Goal: Task Accomplishment & Management: Manage account settings

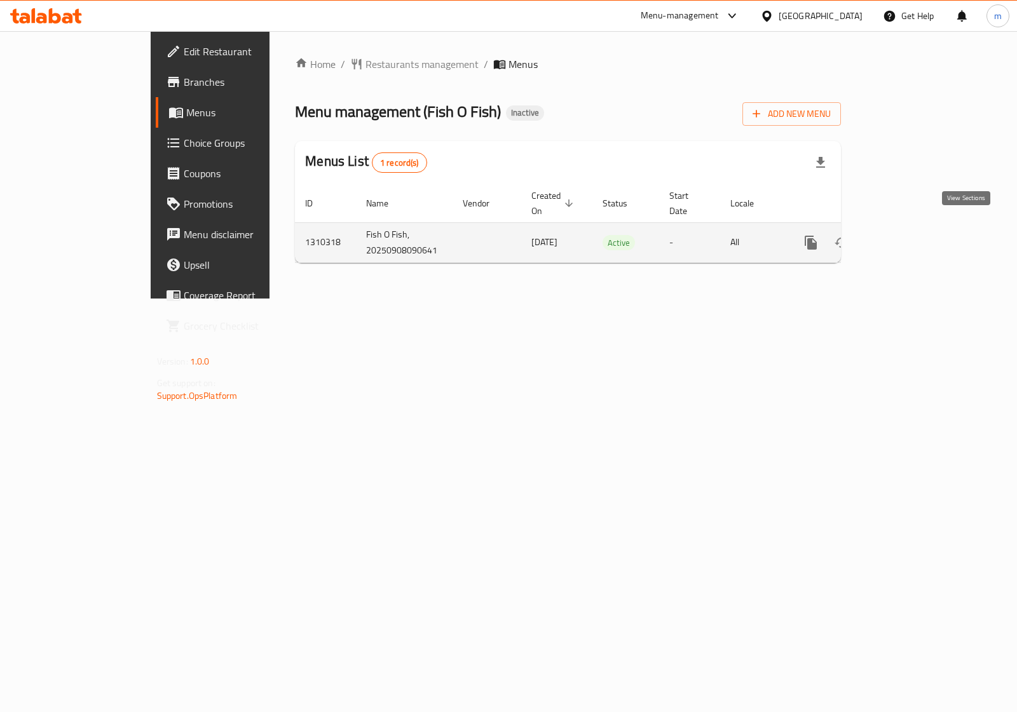
click at [910, 235] on icon "enhanced table" at bounding box center [902, 242] width 15 height 15
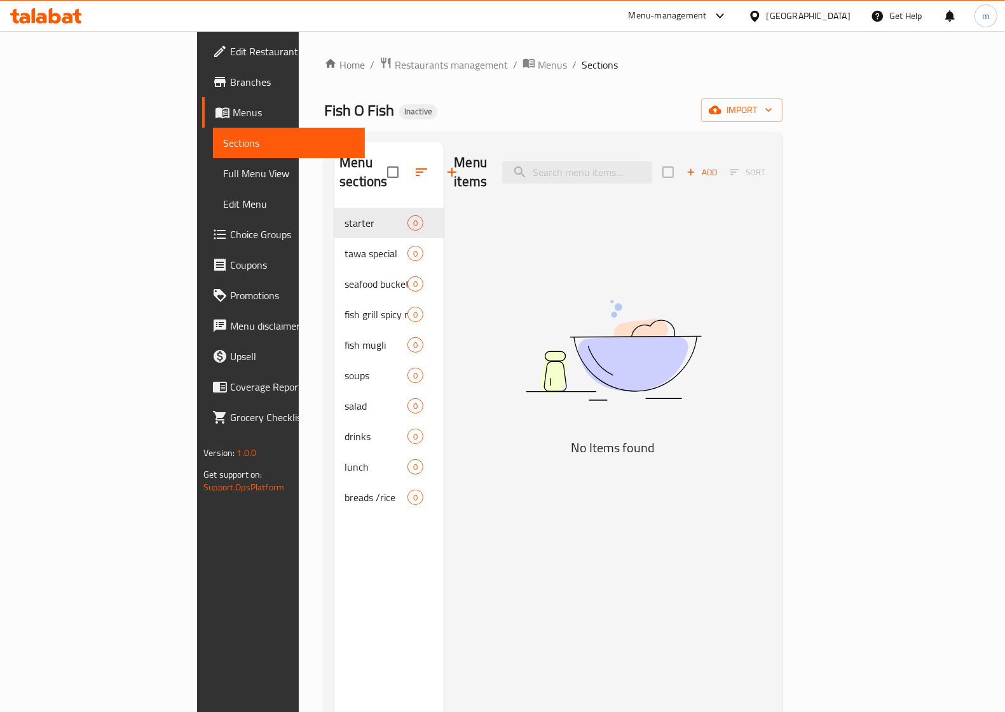
click at [233, 105] on span "Menus" at bounding box center [294, 112] width 122 height 15
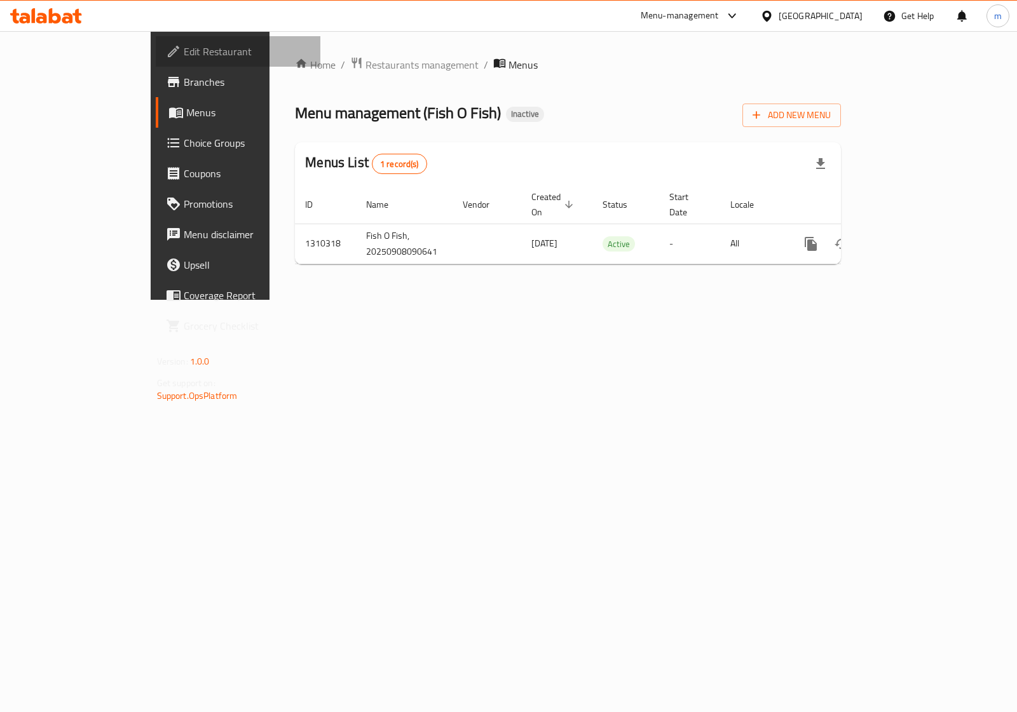
click at [184, 44] on span "Edit Restaurant" at bounding box center [247, 51] width 126 height 15
click at [184, 84] on span "Branches" at bounding box center [247, 81] width 126 height 15
click at [831, 116] on span "Add New Menu" at bounding box center [791, 114] width 78 height 16
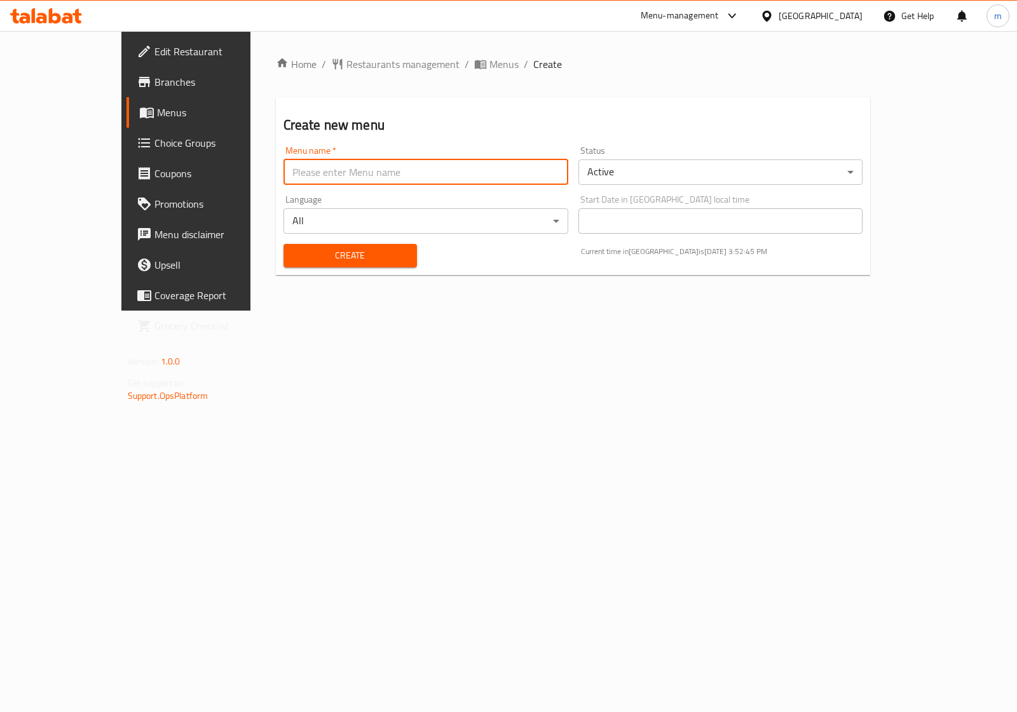
click at [433, 173] on input "text" at bounding box center [425, 172] width 285 height 25
type input "2025/9/8"
click at [351, 258] on span "Create" at bounding box center [350, 256] width 113 height 16
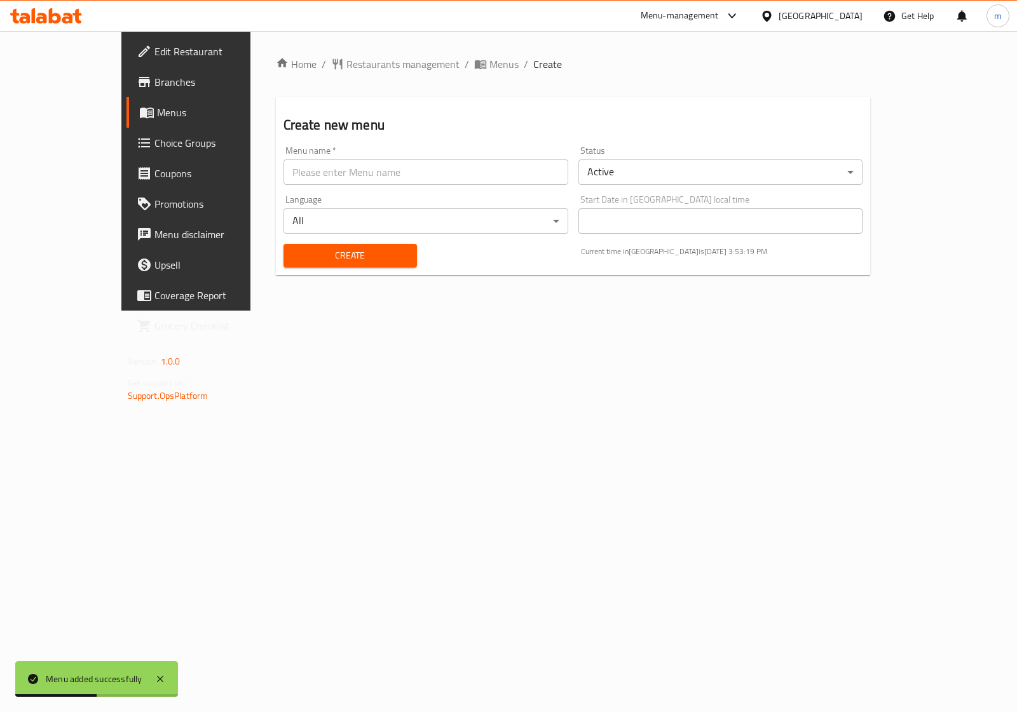
click at [157, 116] on span "Menus" at bounding box center [219, 112] width 124 height 15
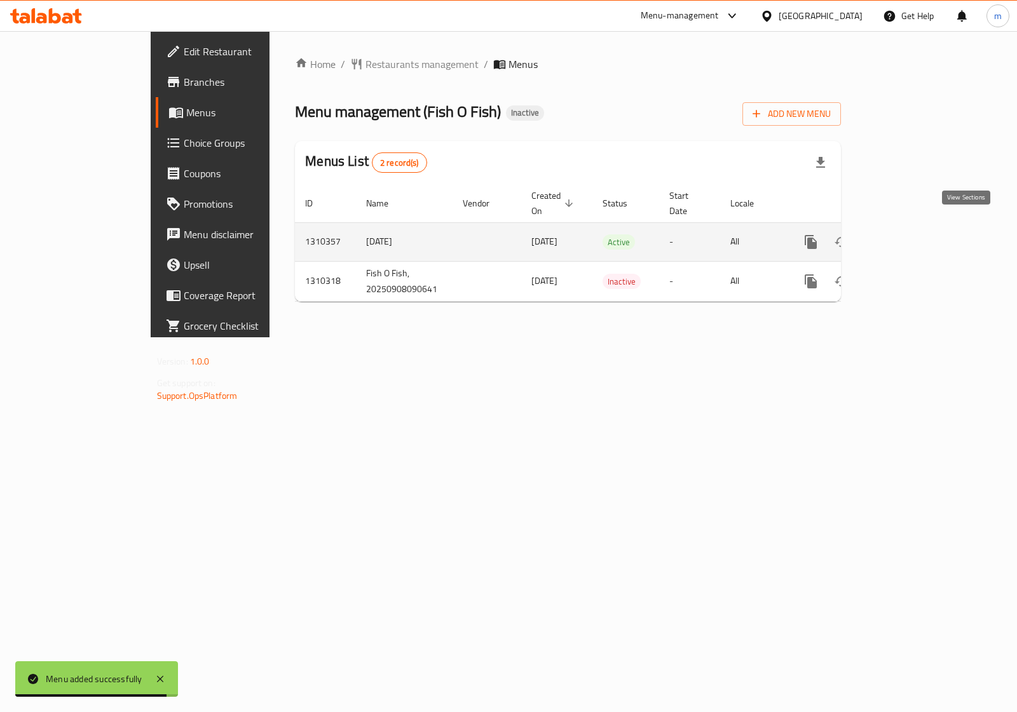
click at [910, 234] on icon "enhanced table" at bounding box center [902, 241] width 15 height 15
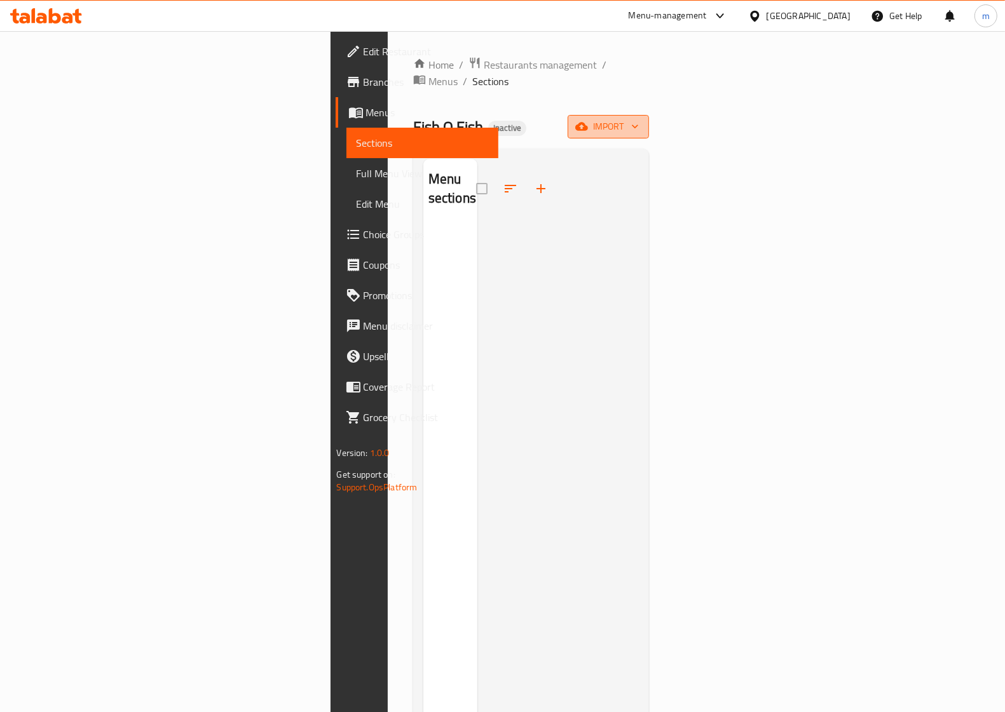
click at [639, 119] on span "import" at bounding box center [608, 127] width 61 height 16
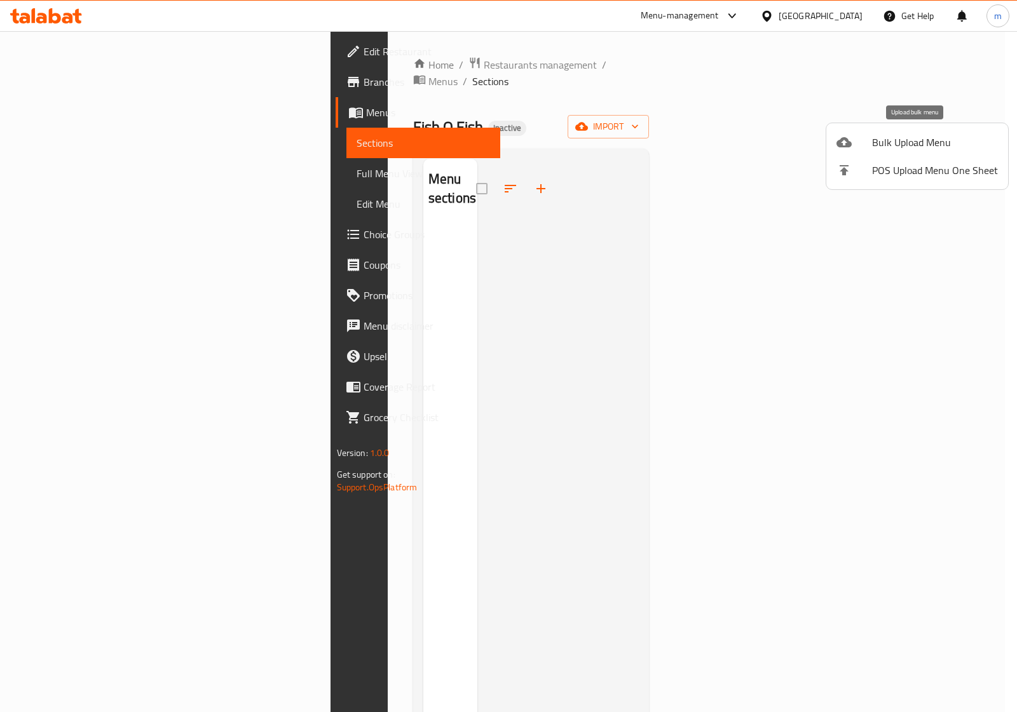
click at [906, 141] on span "Bulk Upload Menu" at bounding box center [935, 142] width 126 height 15
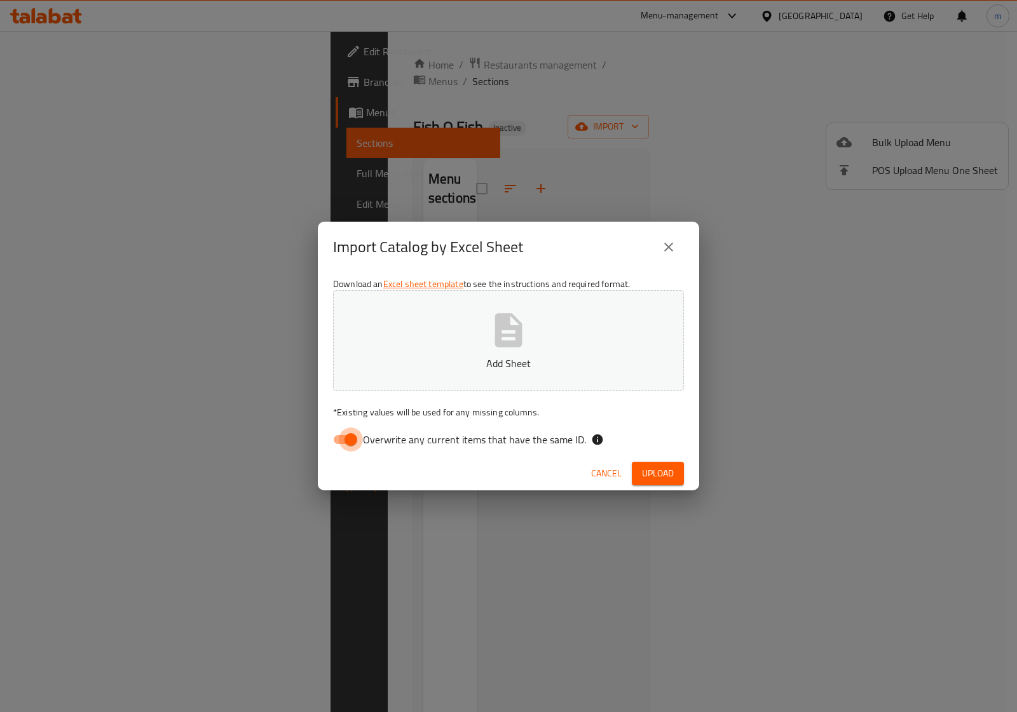
click at [348, 437] on input "Overwrite any current items that have the same ID." at bounding box center [351, 440] width 72 height 24
checkbox input "false"
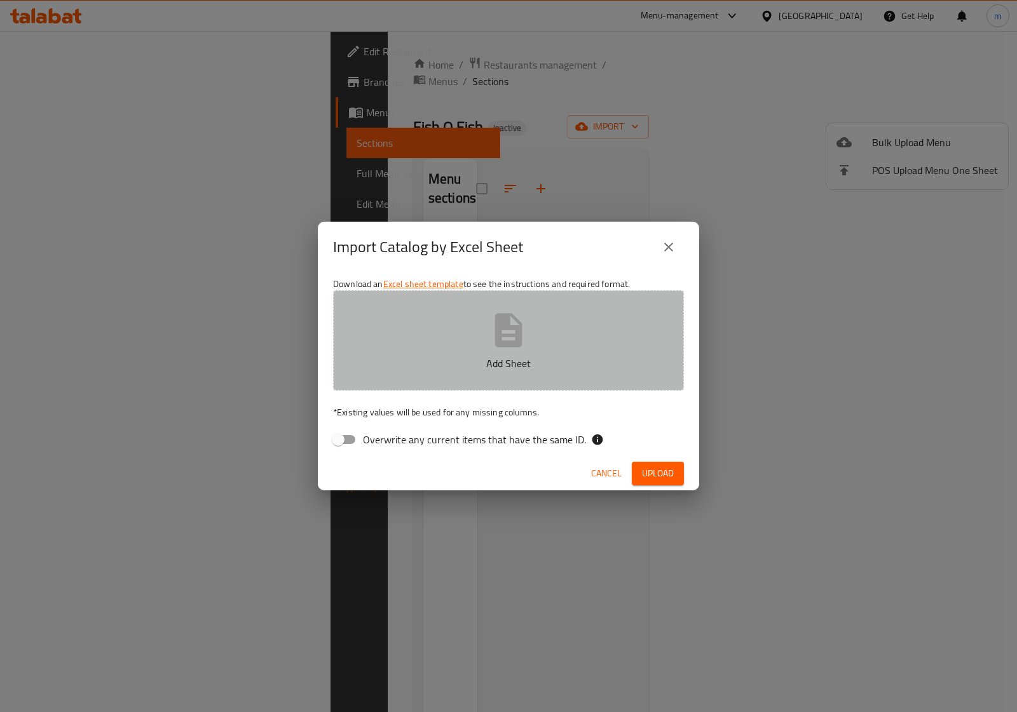
click at [459, 377] on button "Add Sheet" at bounding box center [508, 340] width 351 height 100
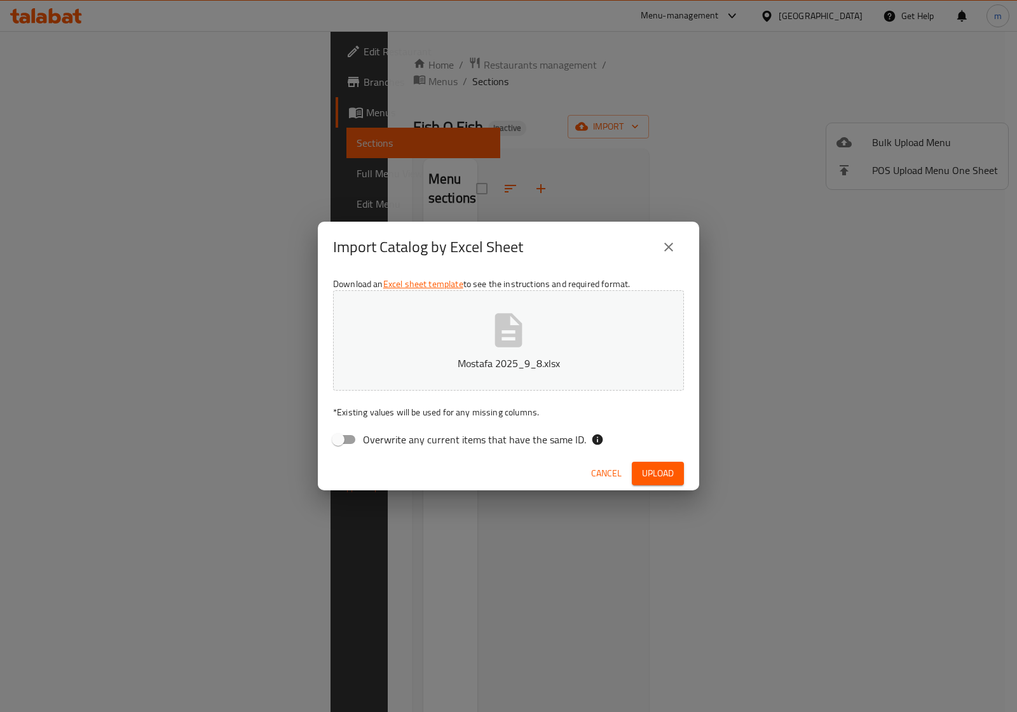
click at [655, 468] on span "Upload" at bounding box center [658, 474] width 32 height 16
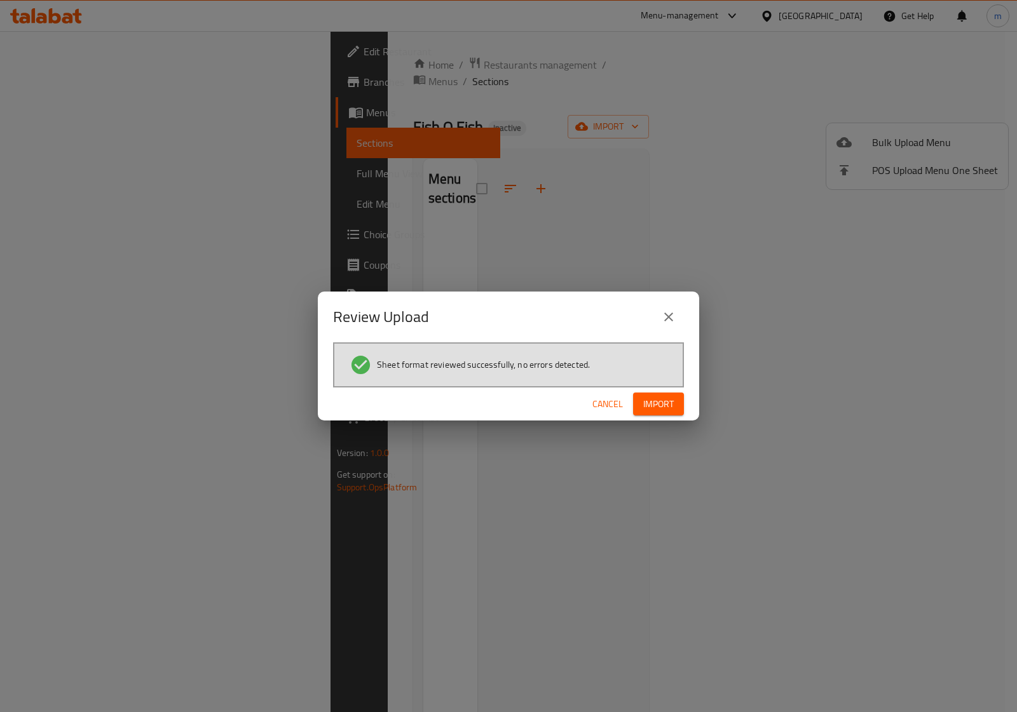
click at [667, 402] on span "Import" at bounding box center [658, 405] width 31 height 16
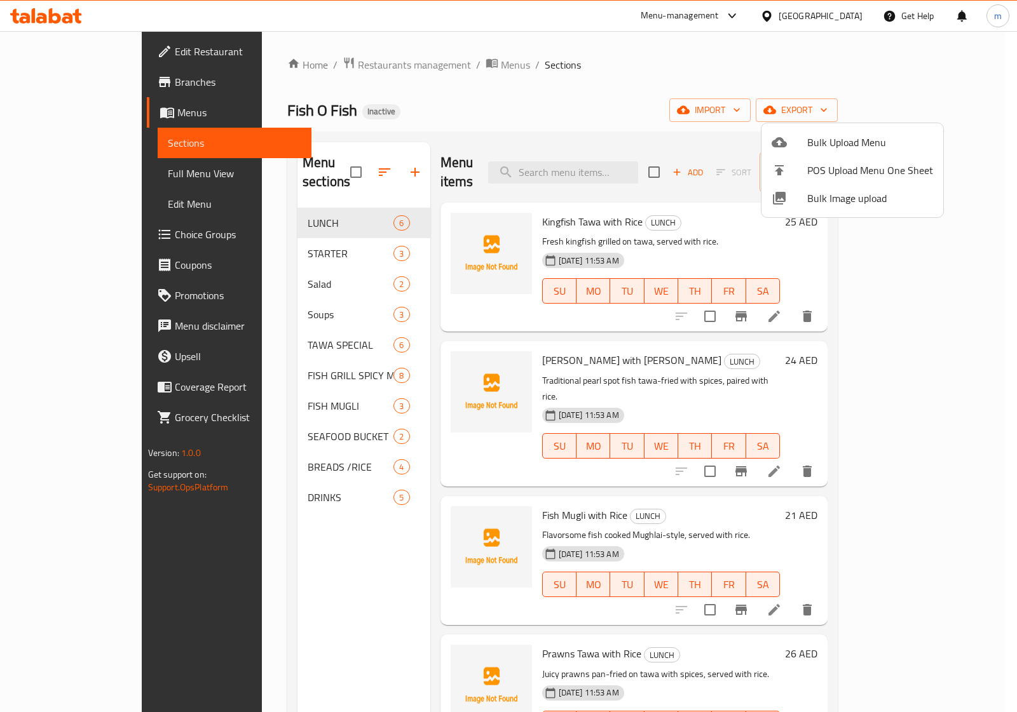
click at [78, 173] on div at bounding box center [508, 356] width 1017 height 712
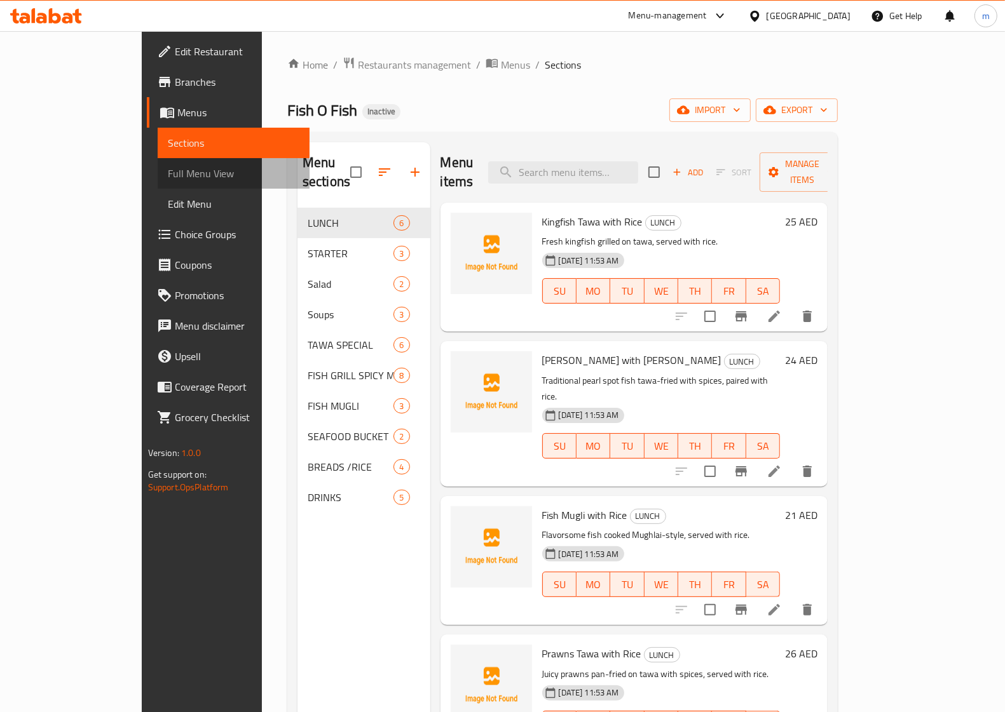
click at [168, 173] on span "Full Menu View" at bounding box center [234, 173] width 132 height 15
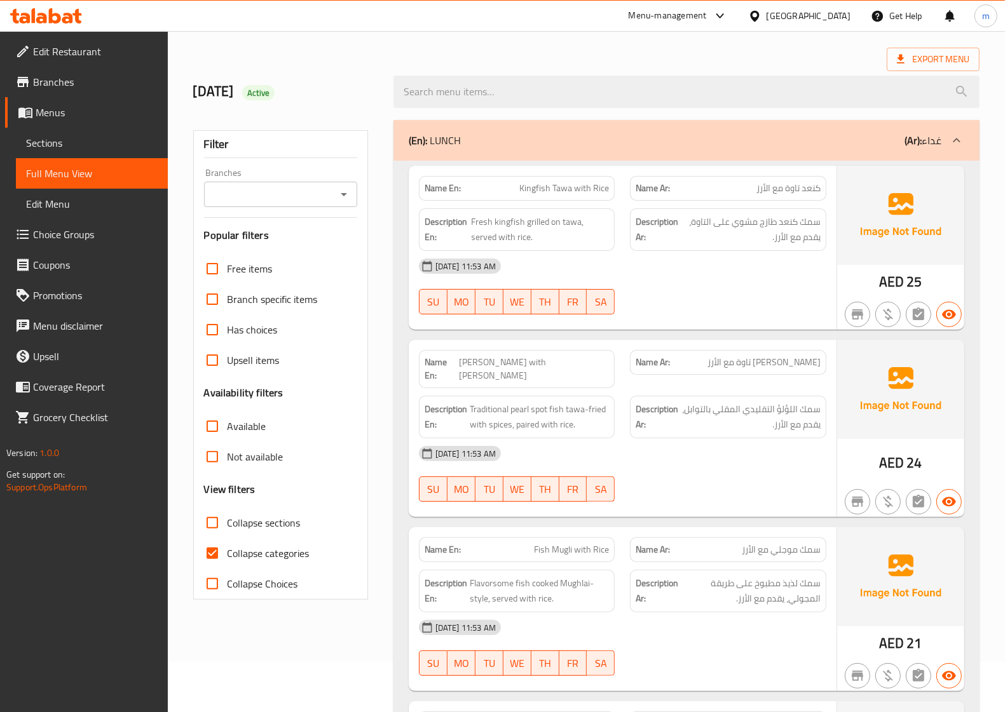
scroll to position [79, 0]
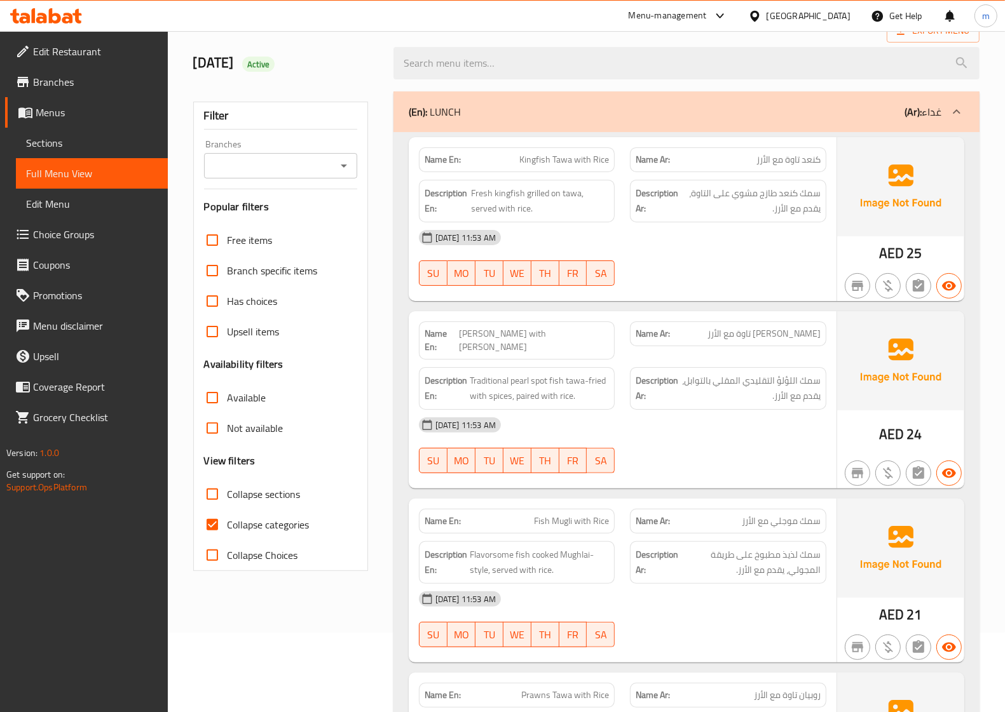
click at [214, 524] on input "Collapse categories" at bounding box center [212, 525] width 31 height 31
checkbox input "false"
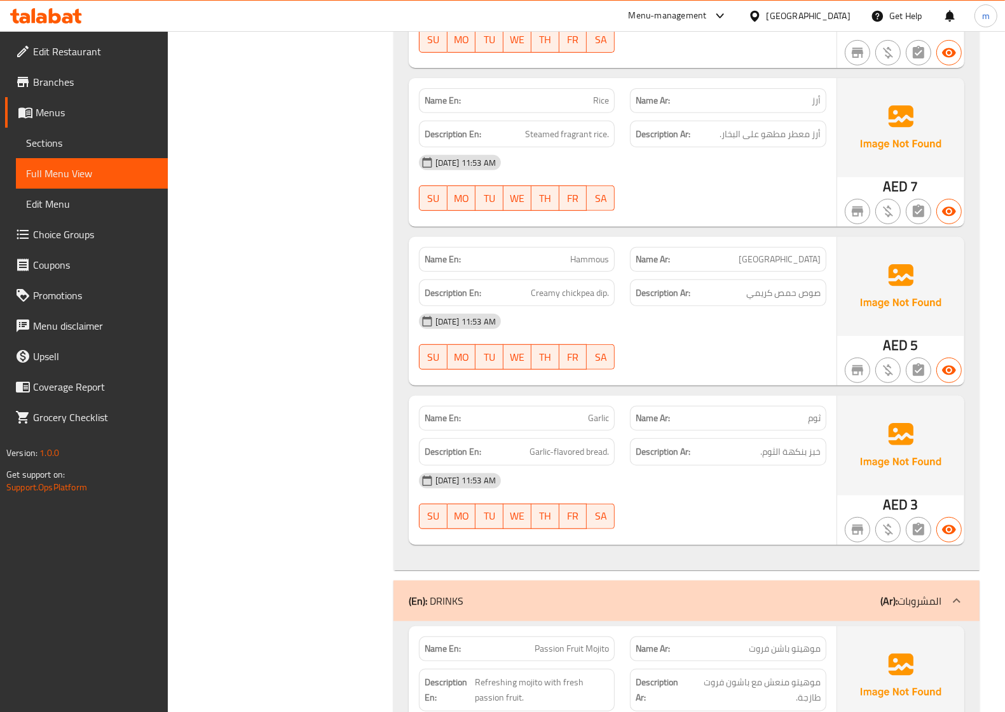
scroll to position [8366, 0]
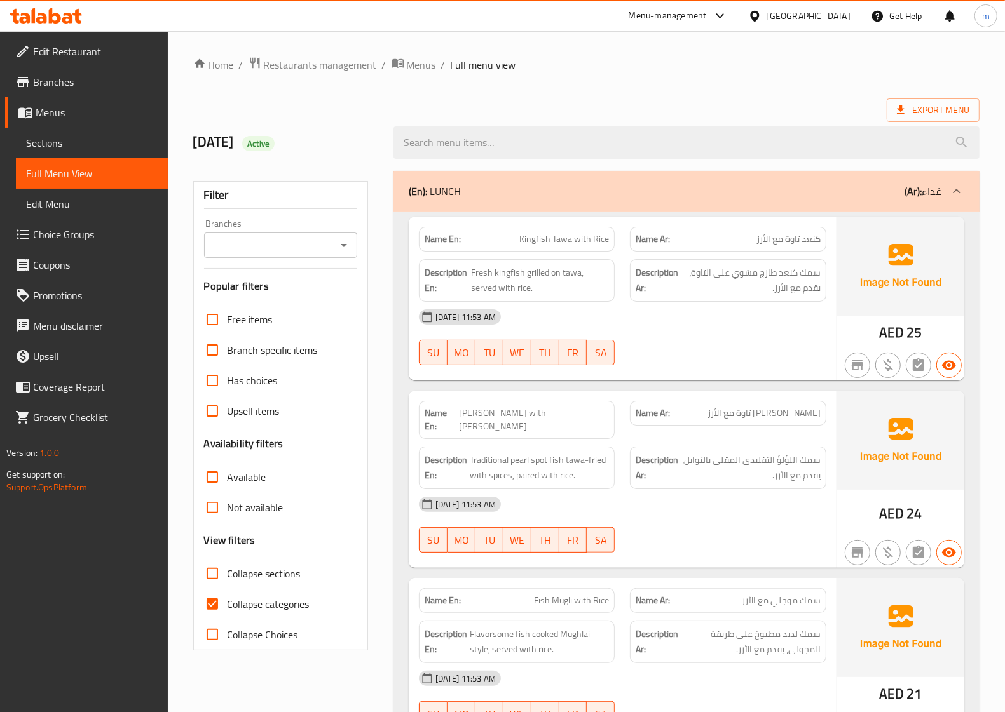
scroll to position [79, 0]
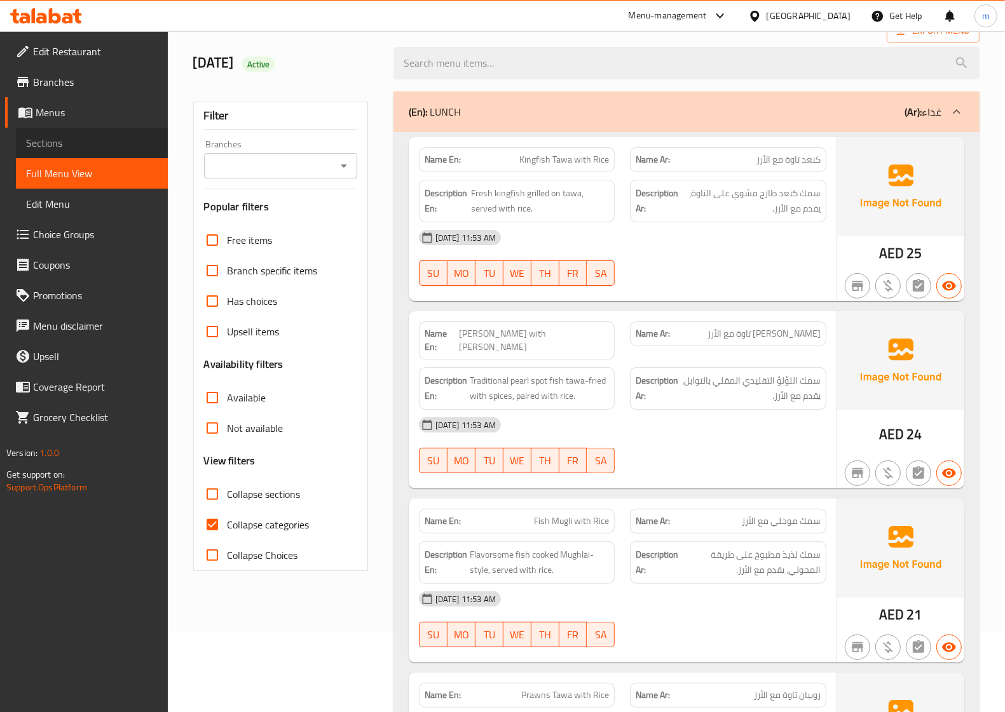
click at [100, 140] on span "Sections" at bounding box center [92, 142] width 132 height 15
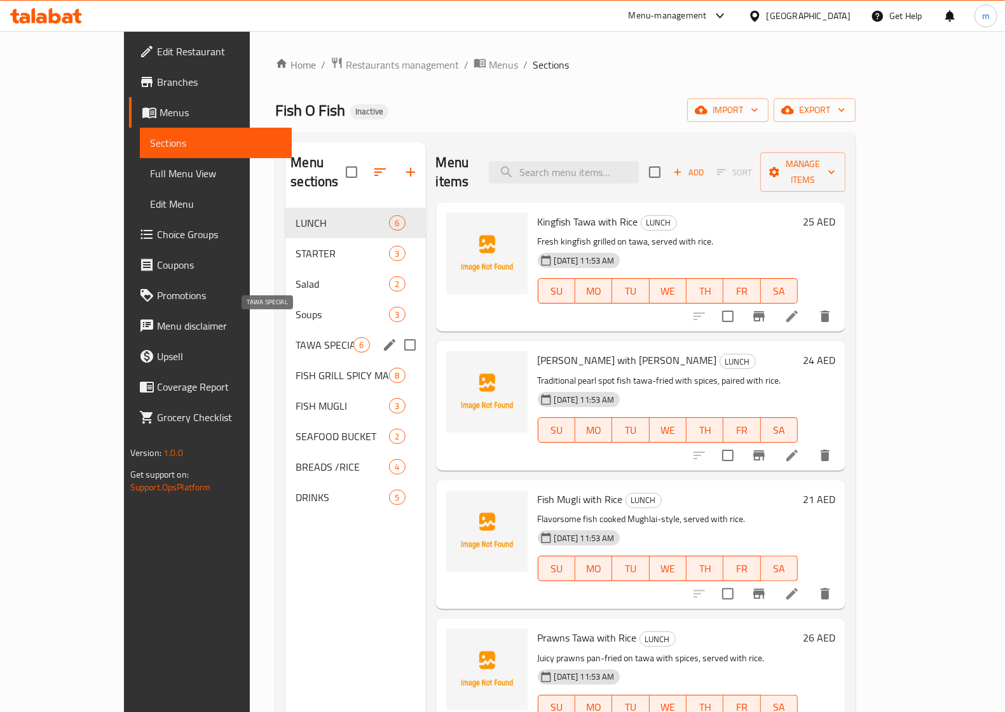
click at [295, 337] on span "TAWA SPECIAL" at bounding box center [324, 344] width 58 height 15
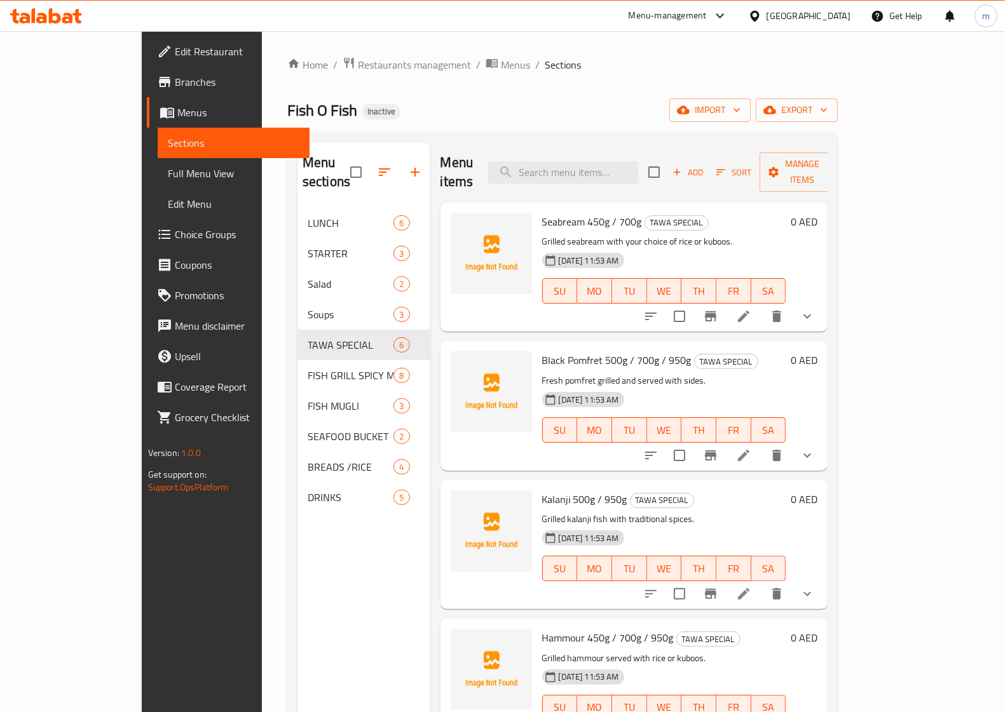
click at [786, 234] on p "Grilled seabream with your choice of rice or kuboos." at bounding box center [664, 242] width 244 height 16
click at [751, 309] on icon at bounding box center [743, 316] width 15 height 15
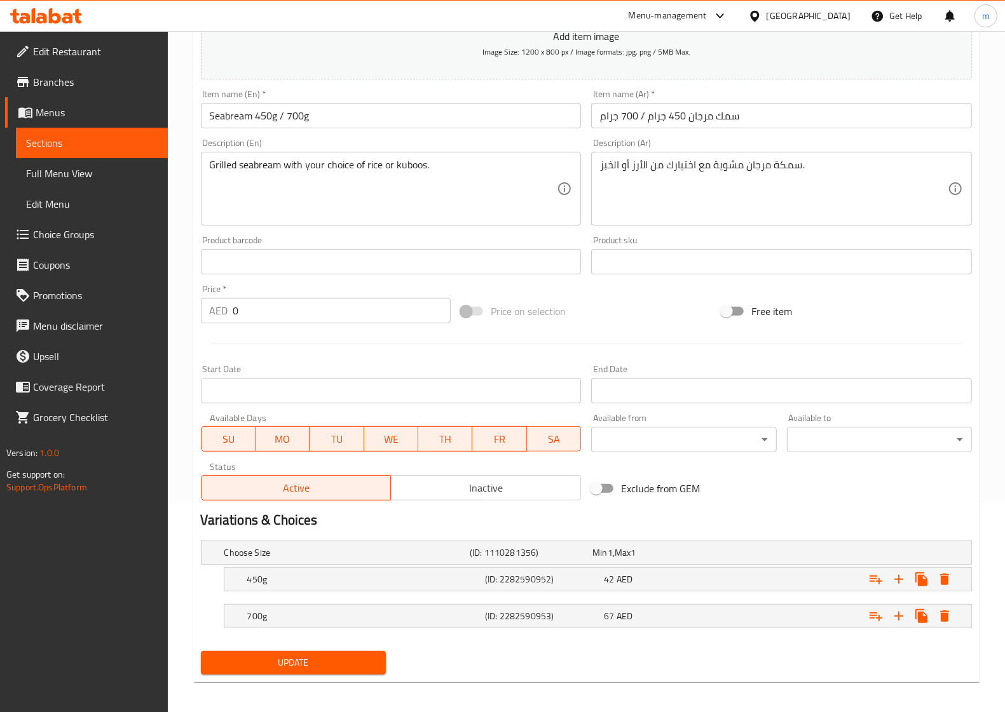
scroll to position [214, 0]
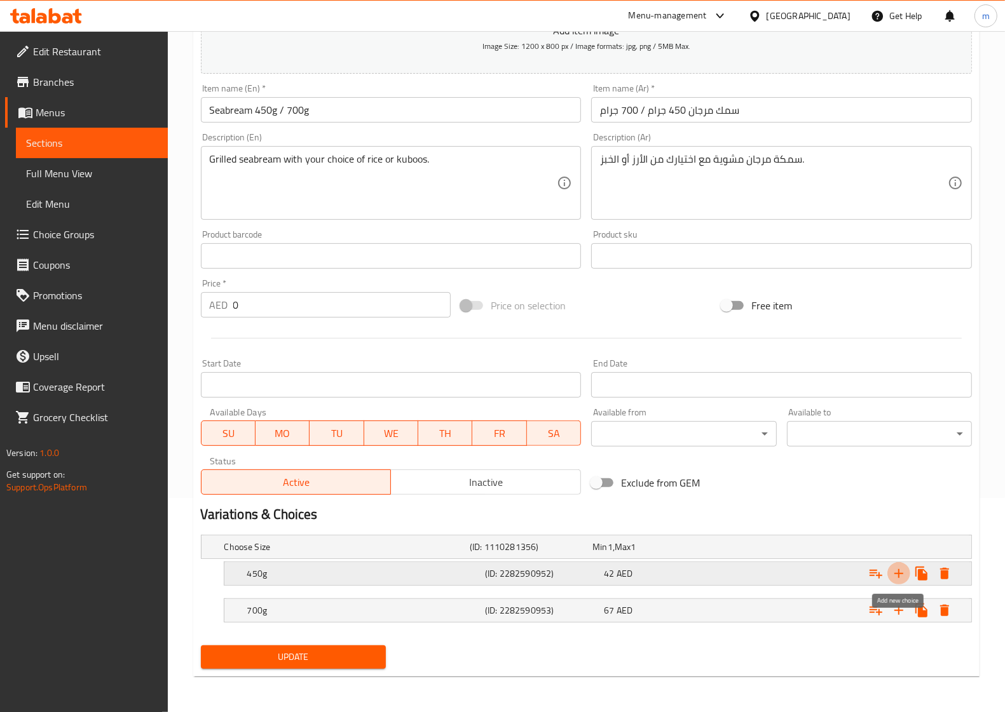
click at [900, 579] on icon "Expand" at bounding box center [898, 573] width 15 height 15
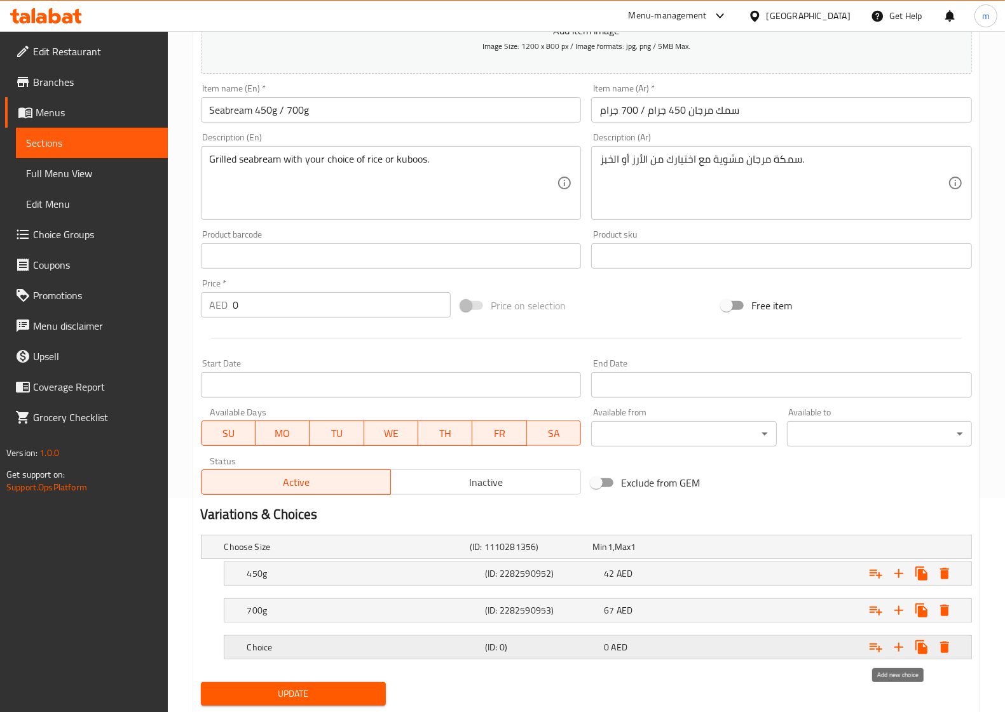
click at [895, 646] on icon "Expand" at bounding box center [898, 647] width 15 height 15
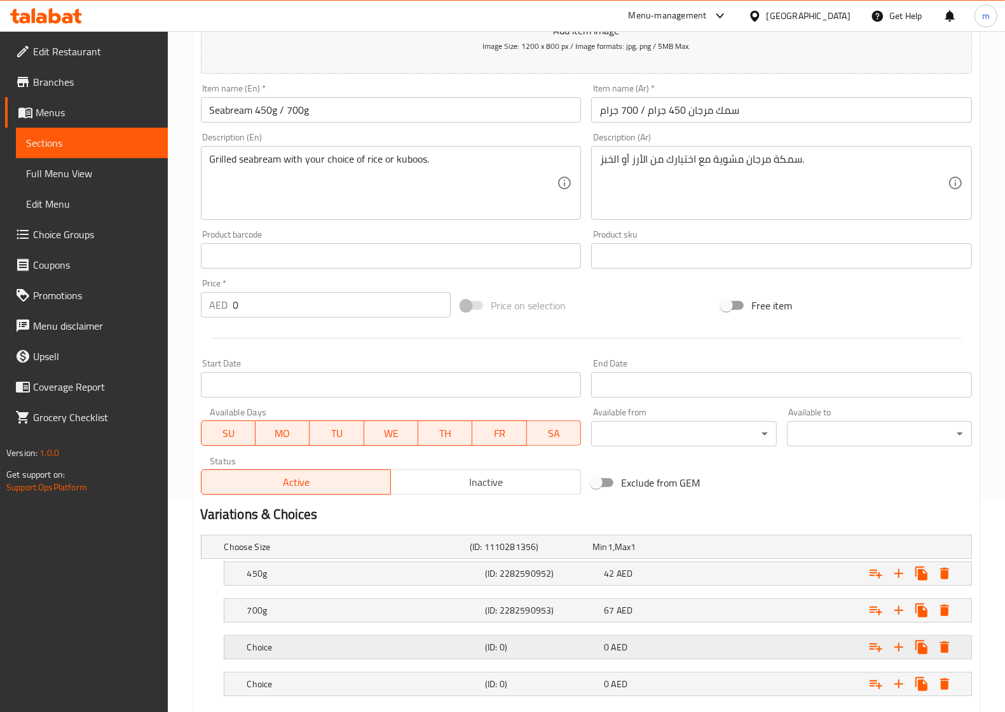
click at [271, 646] on h5 "Choice" at bounding box center [363, 647] width 233 height 13
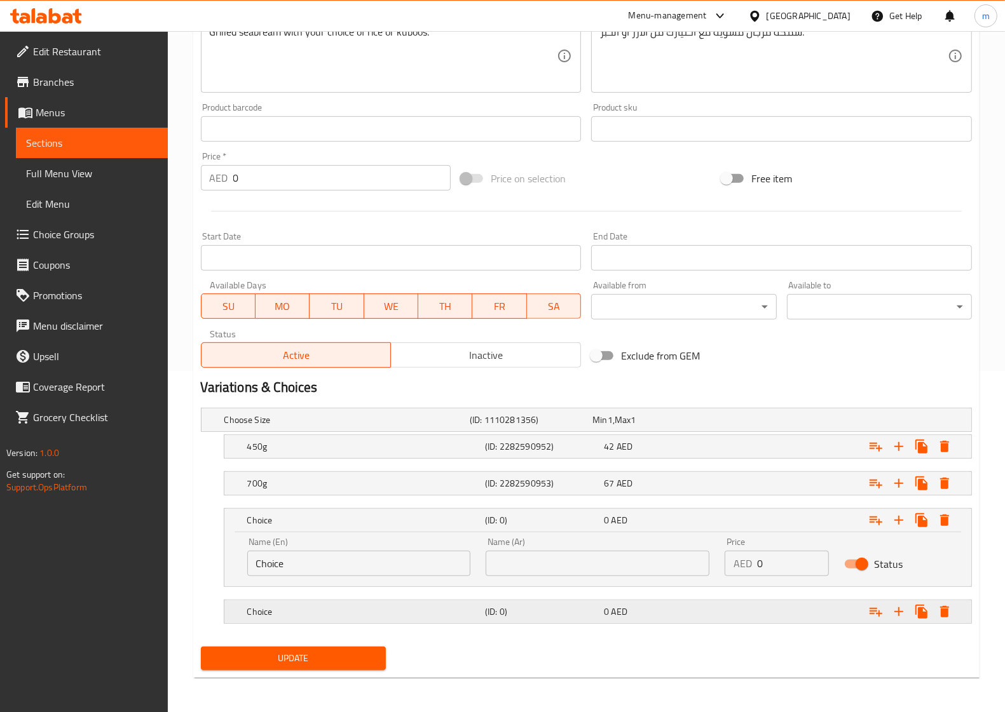
scroll to position [343, 0]
click at [325, 559] on input "Choice" at bounding box center [359, 562] width 224 height 25
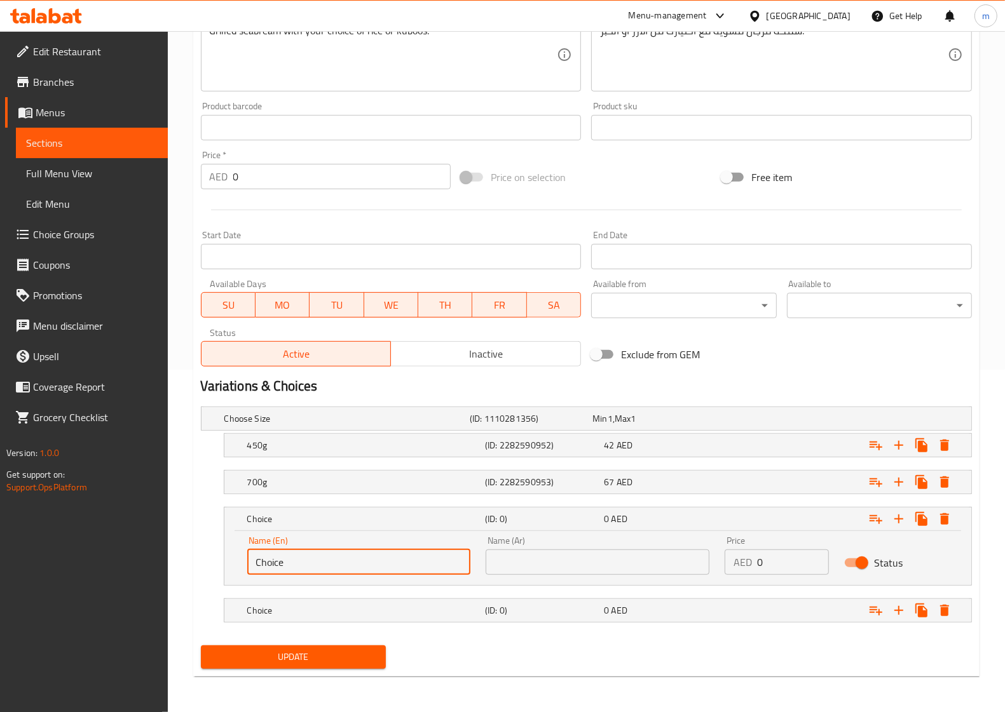
drag, startPoint x: 325, startPoint y: 559, endPoint x: 227, endPoint y: 548, distance: 99.2
click at [227, 548] on div "Name (En) Choice Name (En) Name (Ar) Name (Ar) Price AED 0 Price Status" at bounding box center [597, 558] width 747 height 54
click at [280, 445] on h5 "450g" at bounding box center [363, 445] width 233 height 13
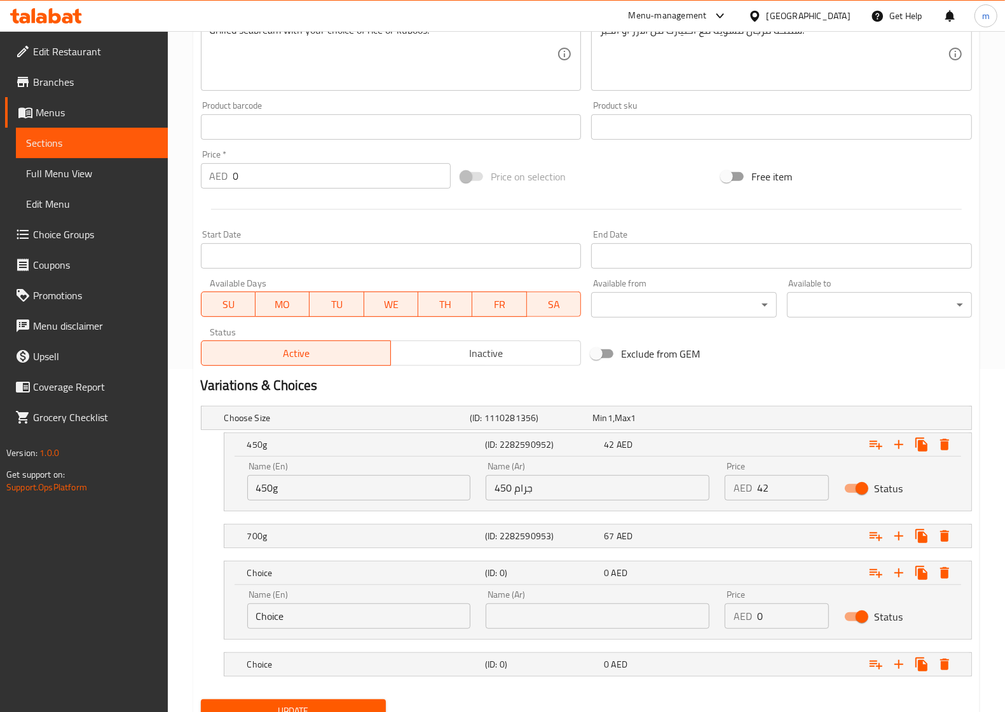
click at [299, 494] on input "450g" at bounding box center [359, 487] width 224 height 25
type input "450g with rice"
click at [646, 483] on input "450 جرام" at bounding box center [598, 487] width 224 height 25
type input "450 جرام"
click at [646, 483] on input "450 جرام" at bounding box center [598, 487] width 224 height 25
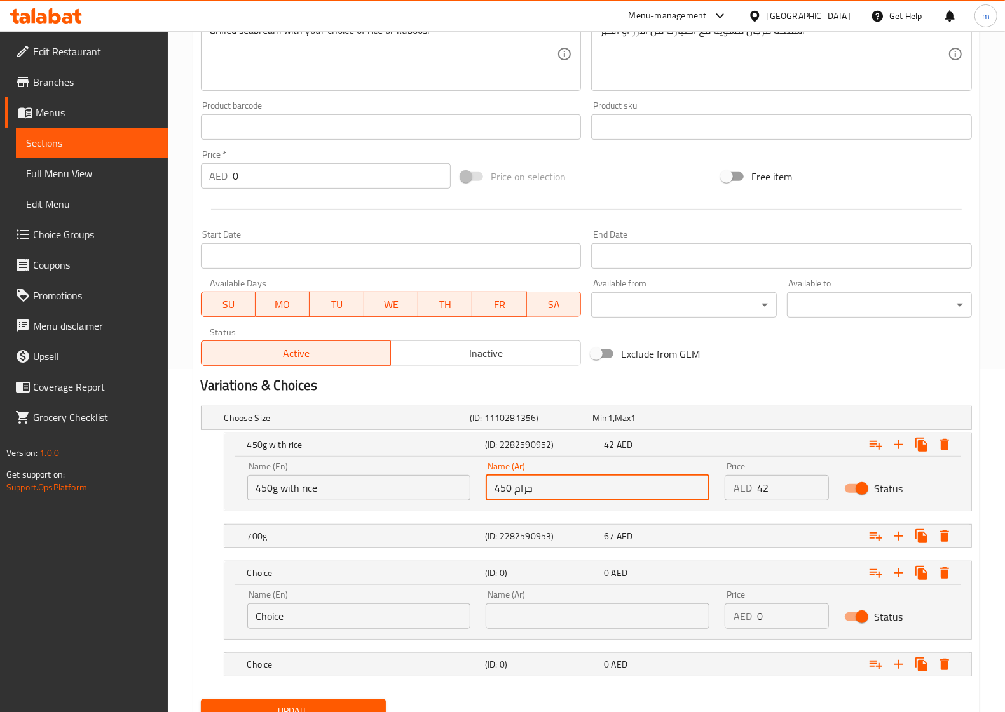
click at [646, 483] on input "450 جرام" at bounding box center [598, 487] width 224 height 25
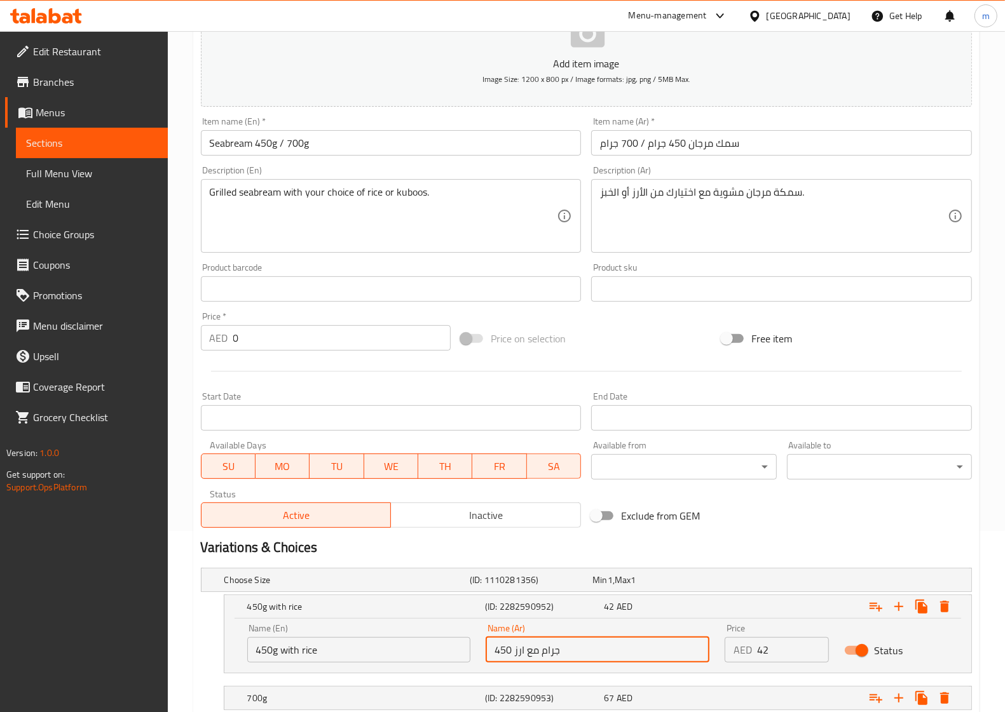
scroll to position [184, 0]
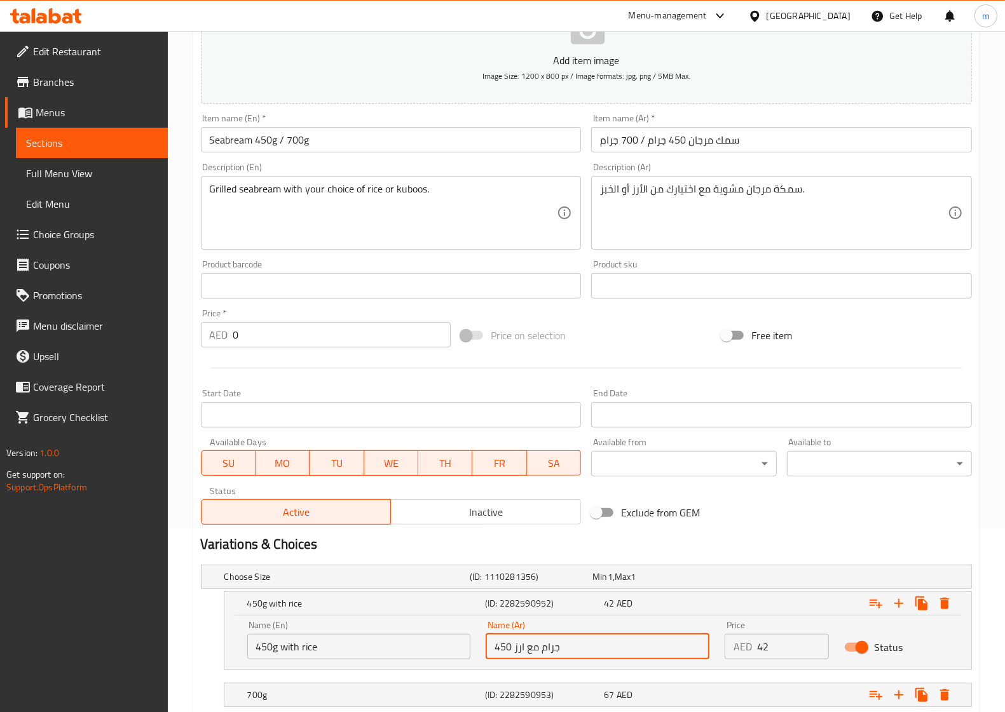
click at [588, 645] on input "450 جرام مع ارز" at bounding box center [598, 646] width 224 height 25
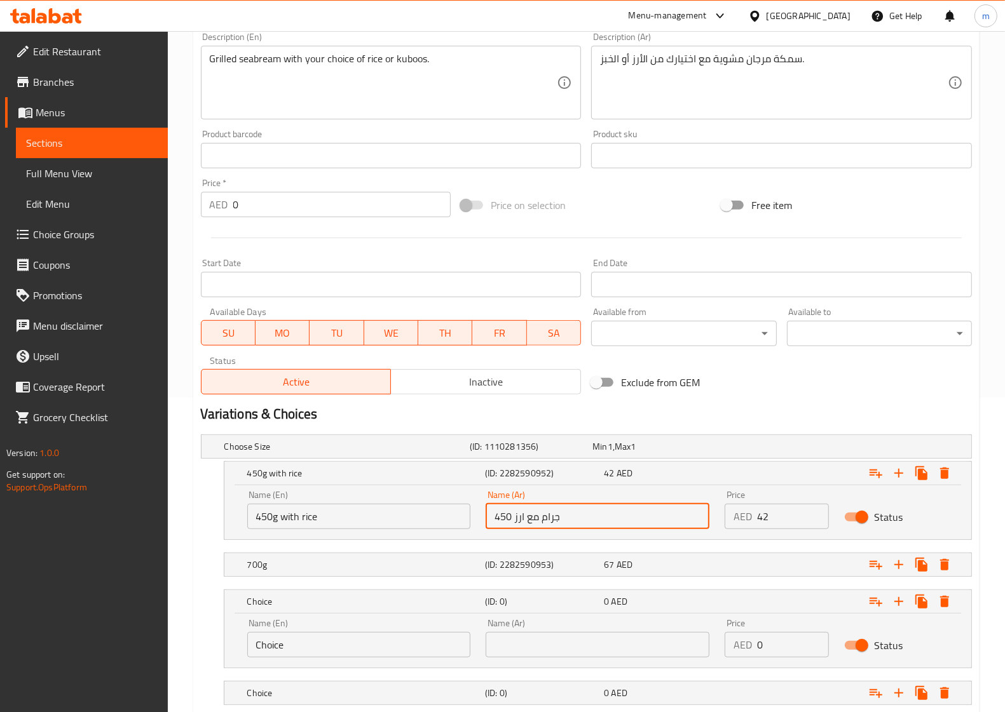
scroll to position [343, 0]
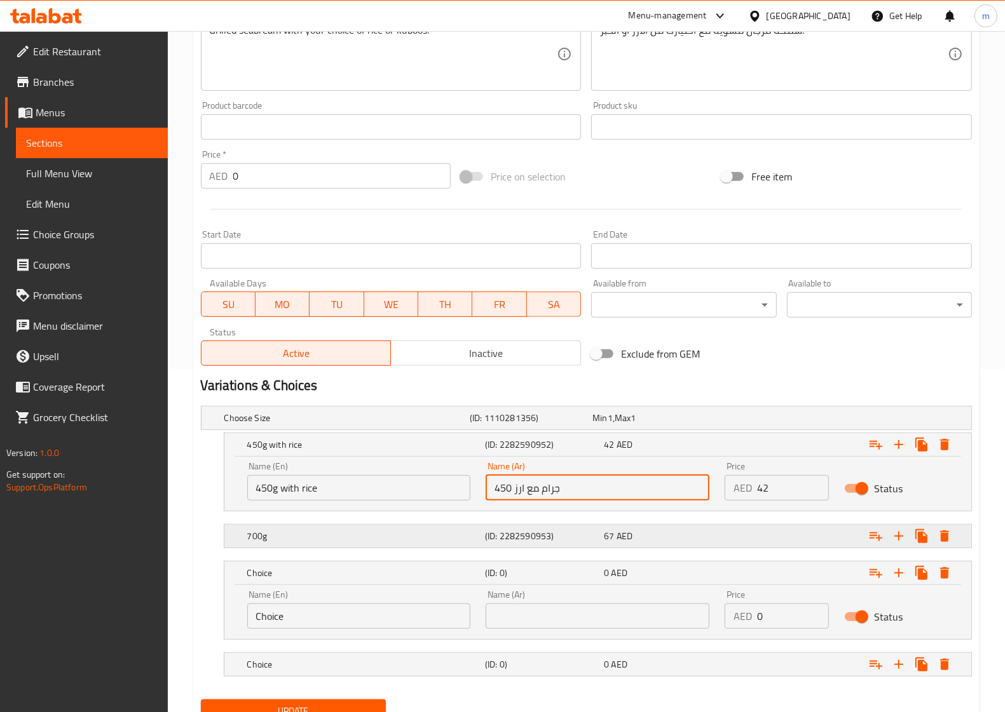
type input "450 جرام مع ارز"
click at [446, 538] on h5 "700g" at bounding box center [363, 536] width 233 height 13
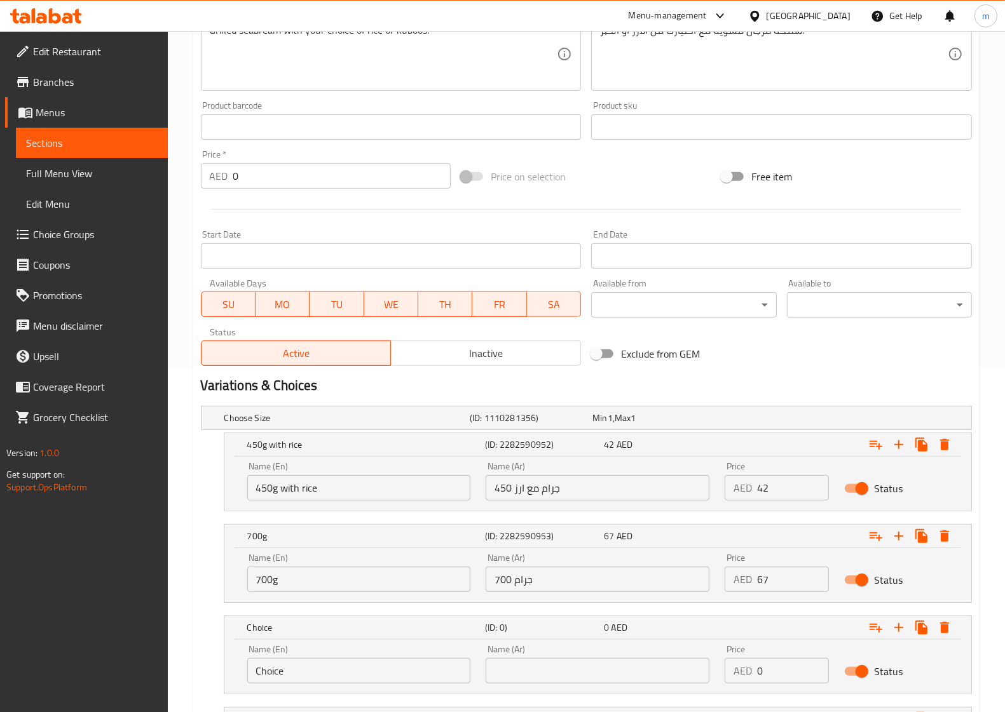
click at [382, 585] on input "700g" at bounding box center [359, 579] width 224 height 25
click at [382, 585] on input "700g مع ارز" at bounding box center [359, 579] width 224 height 25
type input "700g with rice"
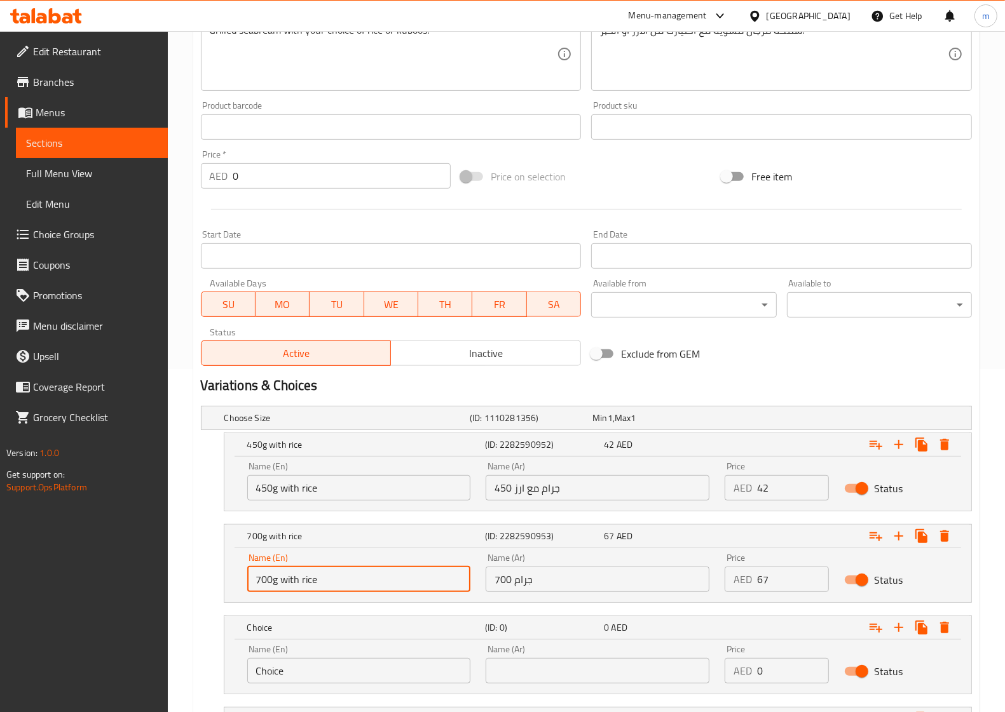
click at [620, 580] on input "700 جرام" at bounding box center [598, 579] width 224 height 25
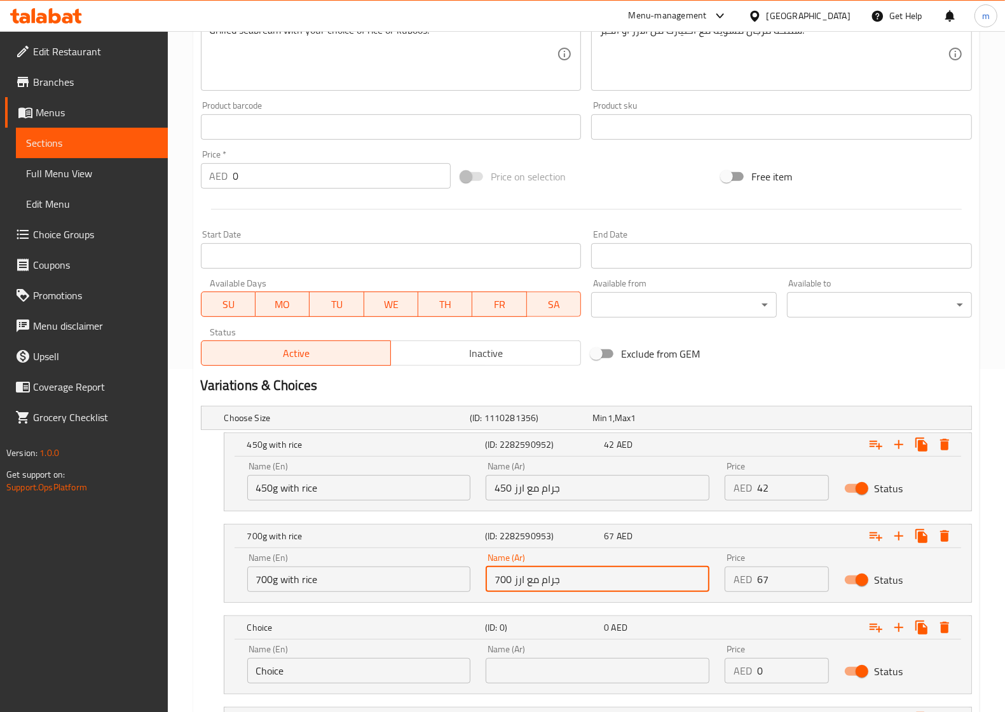
click at [620, 580] on input "700 جرام مع ارز" at bounding box center [598, 579] width 224 height 25
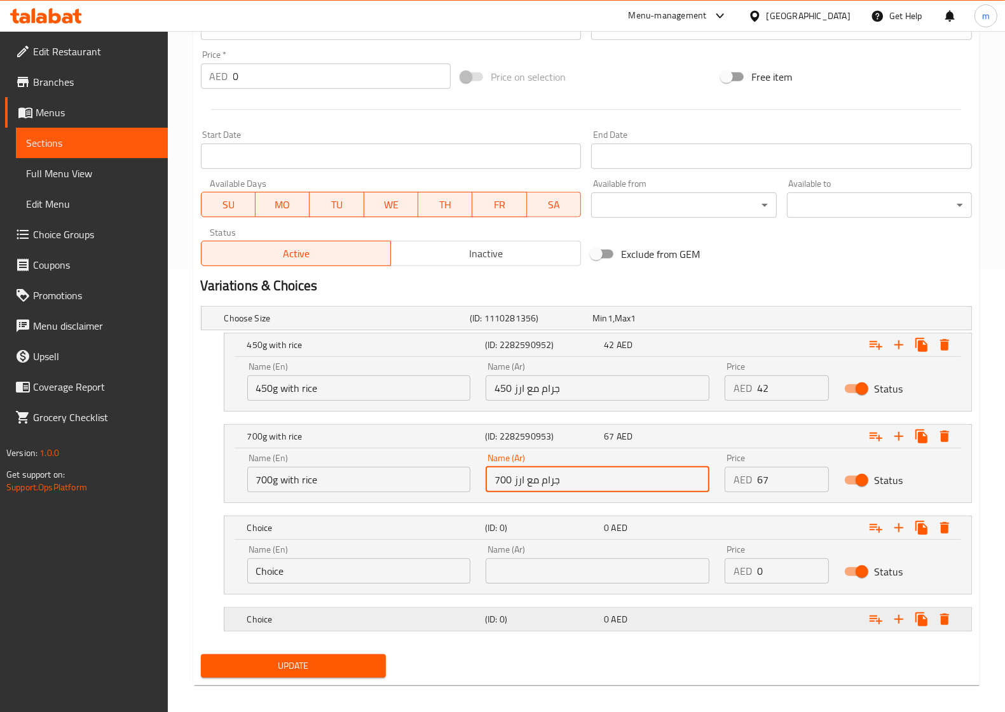
scroll to position [452, 0]
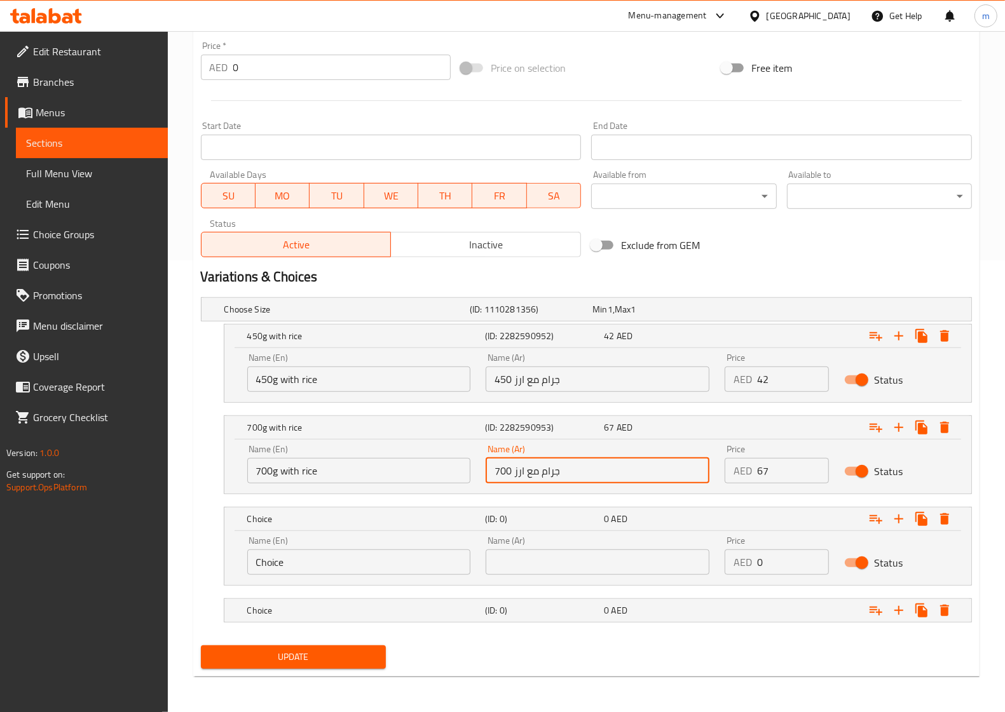
type input "700 جرام مع ارز"
click at [432, 566] on input "Choice" at bounding box center [359, 562] width 224 height 25
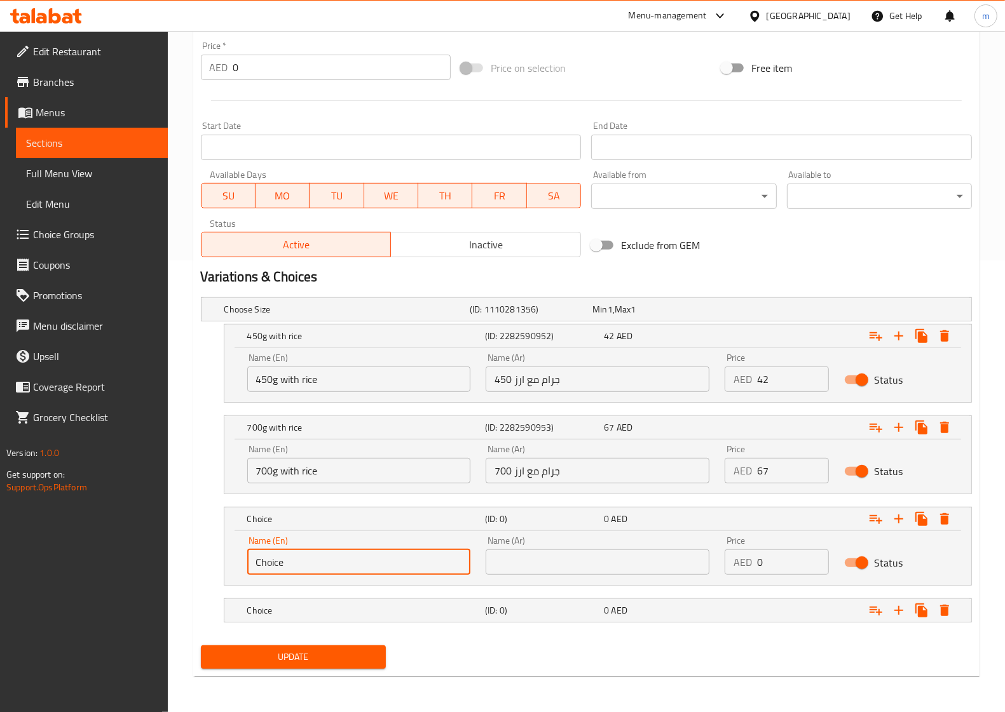
click at [414, 569] on input "Choice" at bounding box center [359, 562] width 224 height 25
click at [373, 559] on input "450g" at bounding box center [359, 562] width 224 height 25
click at [378, 556] on input "450g" at bounding box center [359, 562] width 224 height 25
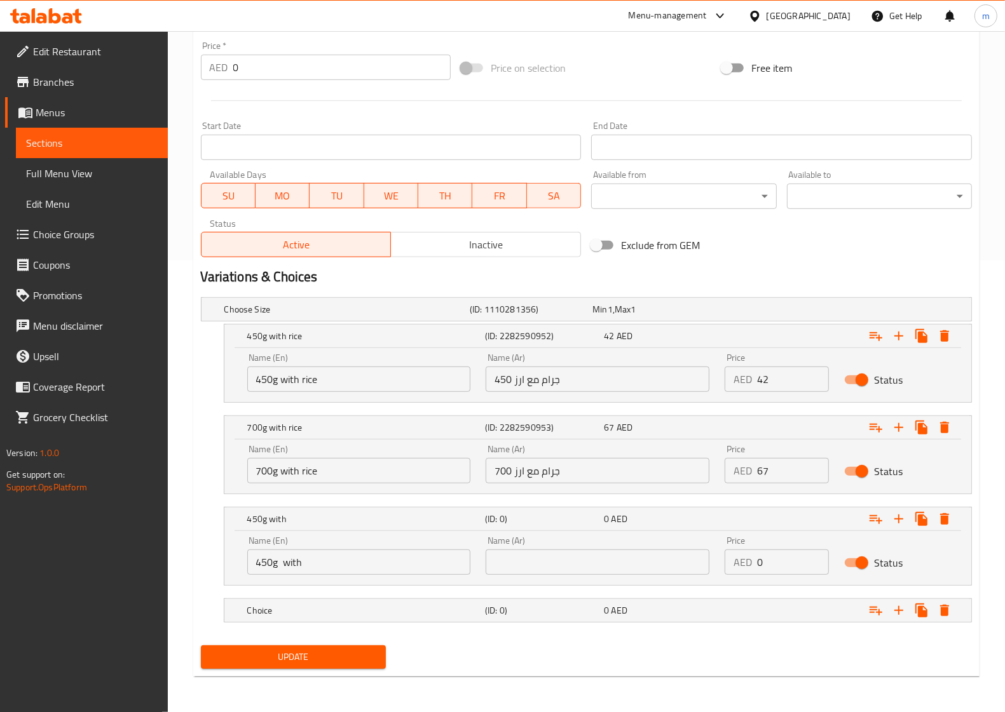
click at [384, 564] on input "450g with" at bounding box center [359, 562] width 224 height 25
type input "450g with kuboos"
click at [539, 561] on input "text" at bounding box center [598, 562] width 224 height 25
type input "450 جرام مع خبز"
click at [763, 557] on input "0" at bounding box center [793, 562] width 72 height 25
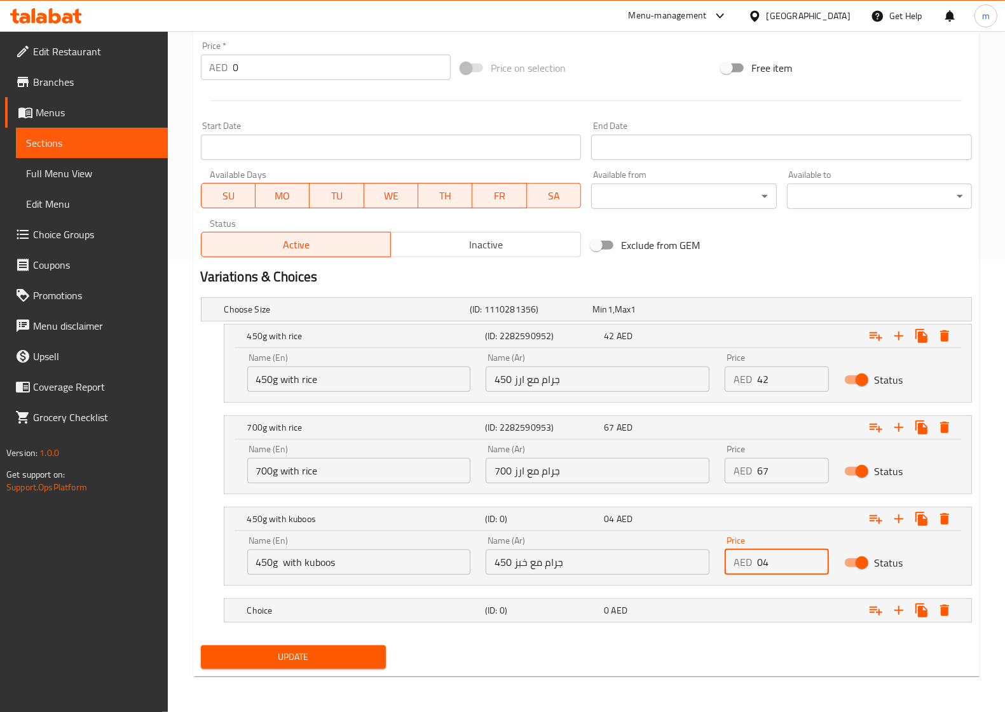
type input "0"
type input "42"
click at [586, 610] on h5 "(ID: 0)" at bounding box center [542, 610] width 114 height 13
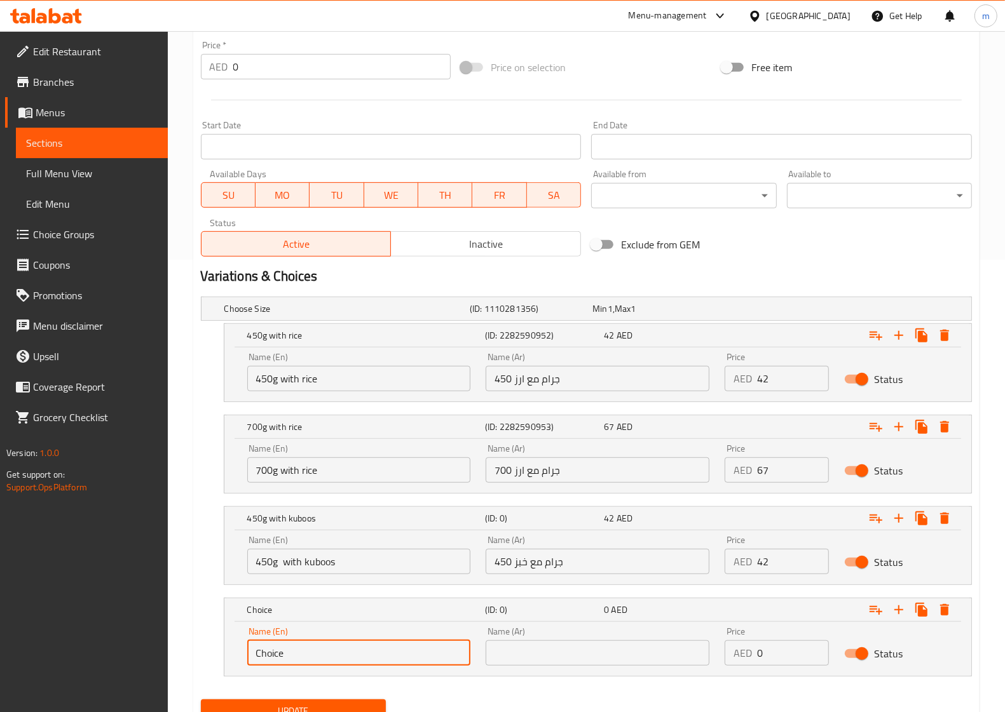
click at [391, 658] on input "Choice" at bounding box center [359, 653] width 224 height 25
type input "700g with kuboos"
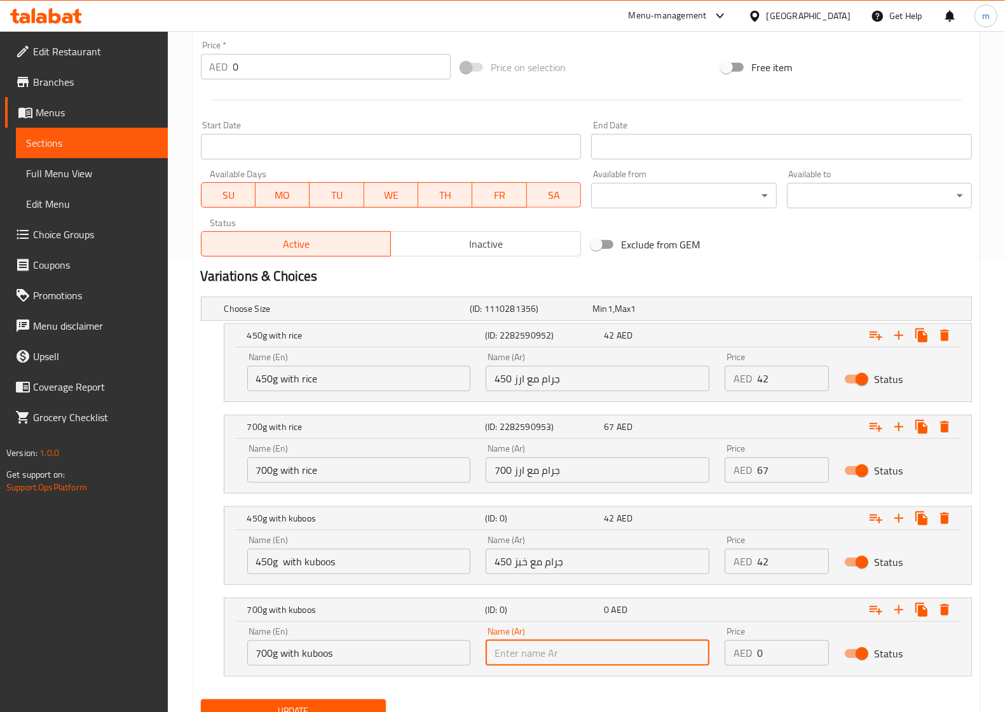
click at [510, 646] on input "text" at bounding box center [598, 653] width 224 height 25
click at [501, 652] on input "450 جرام مع خبز" at bounding box center [598, 653] width 224 height 25
type input "700جرام مع خبز"
click at [569, 656] on input "700جرام مع خبز" at bounding box center [598, 653] width 224 height 25
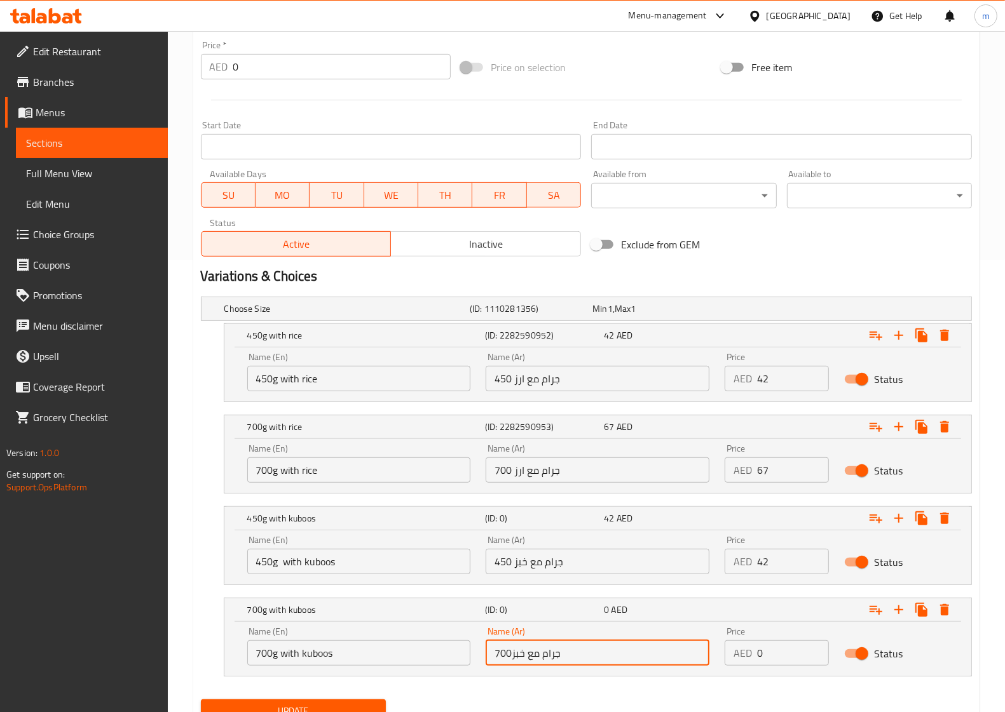
click at [569, 656] on input "700جرام مع خبز" at bounding box center [598, 653] width 224 height 25
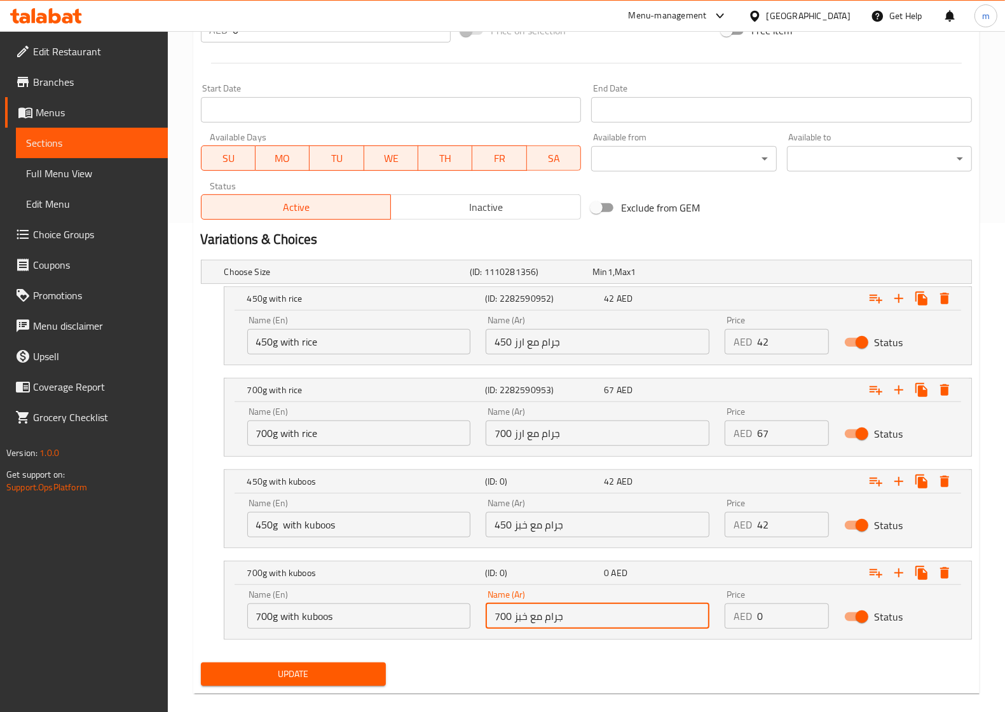
scroll to position [506, 0]
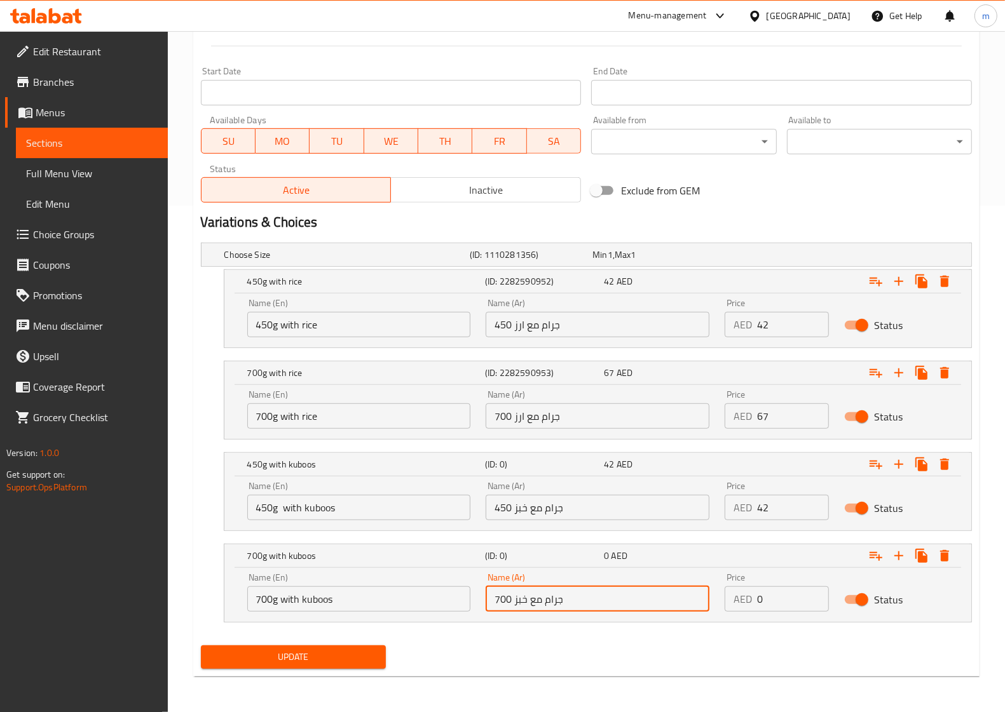
type input "700 جرام مع خبز"
click at [759, 596] on input "0" at bounding box center [793, 599] width 72 height 25
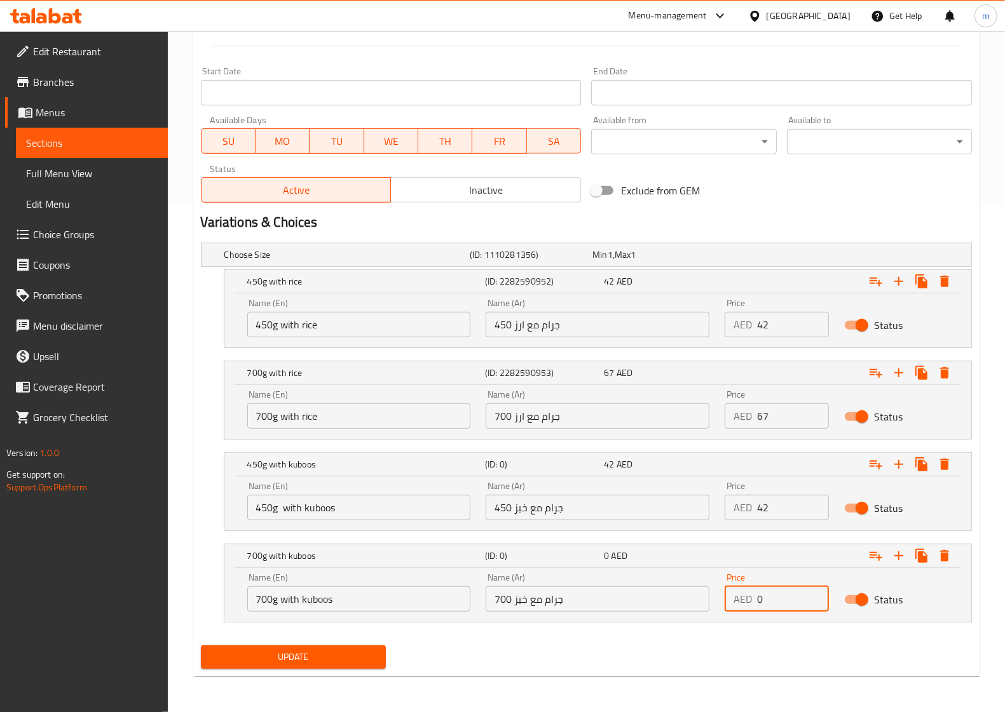
click at [759, 596] on input "0" at bounding box center [793, 599] width 72 height 25
type input "67"
click at [353, 653] on span "Update" at bounding box center [293, 657] width 165 height 16
click at [87, 144] on span "Sections" at bounding box center [92, 142] width 132 height 15
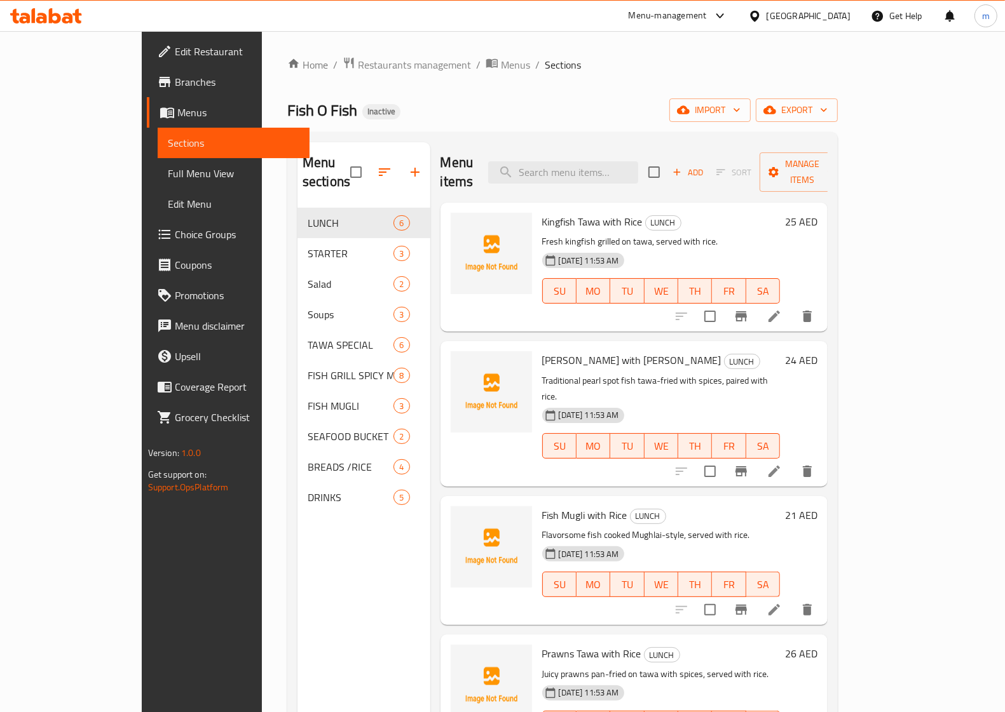
scroll to position [79, 0]
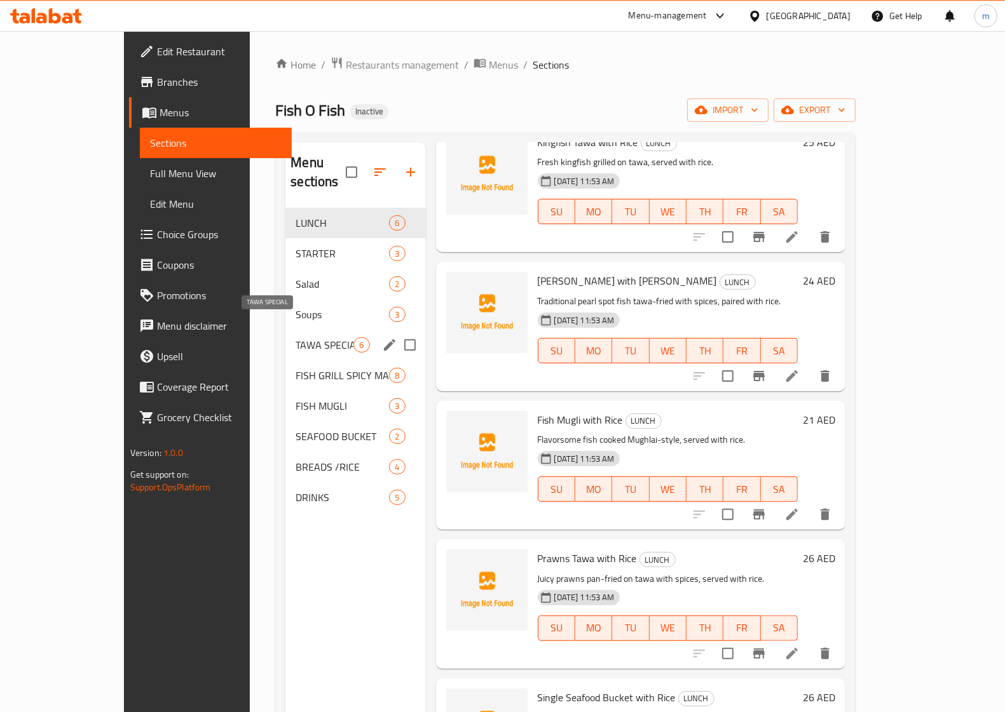
click at [295, 337] on span "TAWA SPECIAL" at bounding box center [324, 344] width 58 height 15
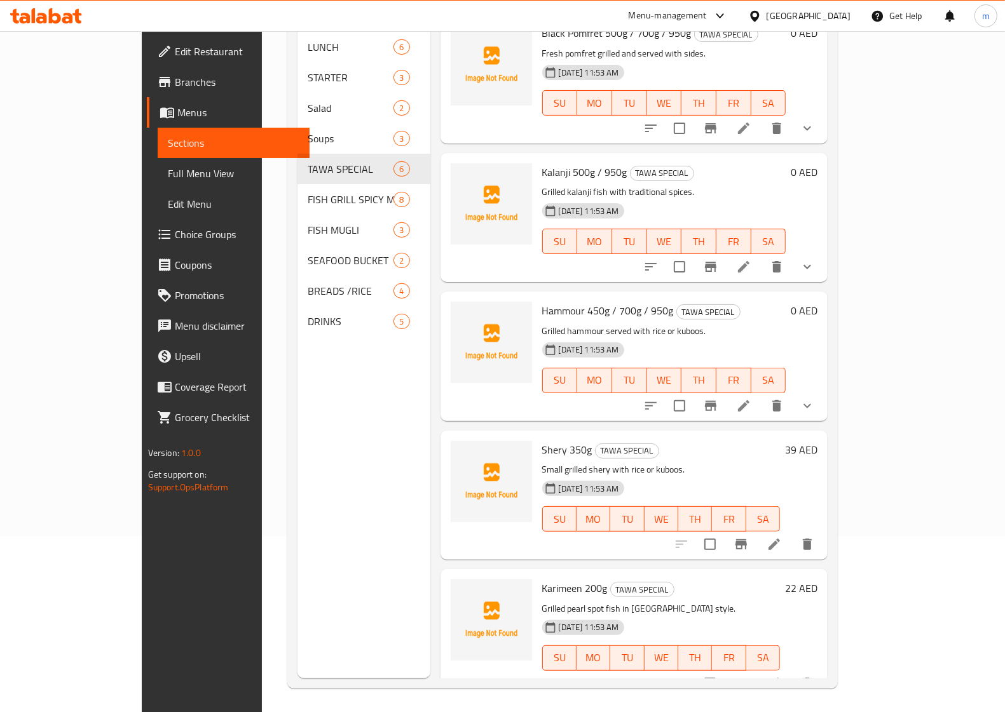
scroll to position [179, 0]
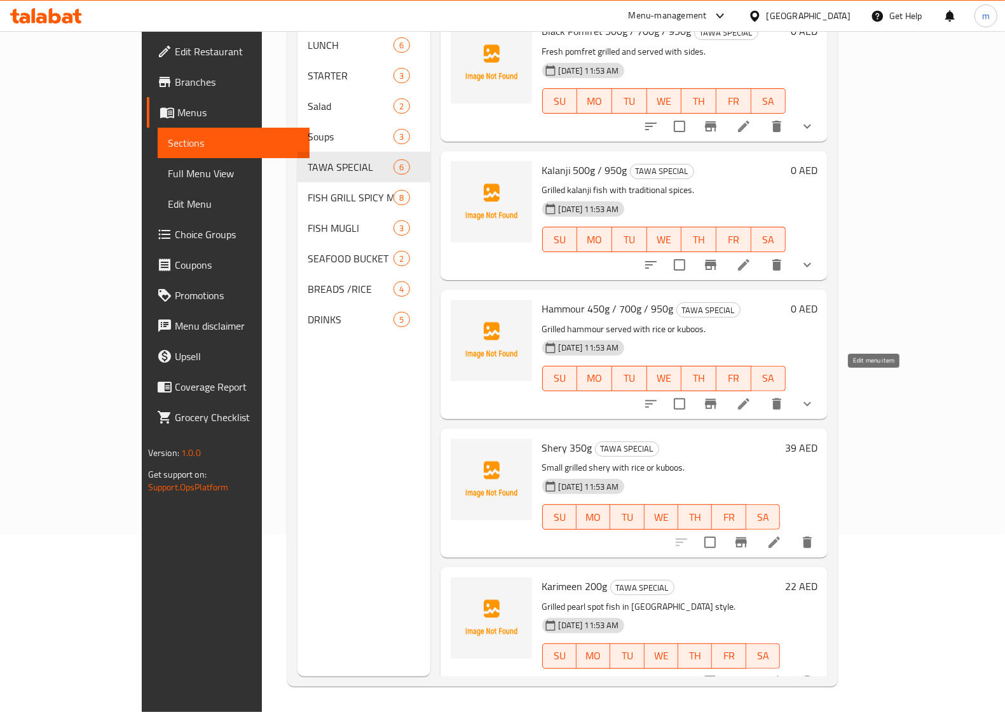
click at [751, 397] on icon at bounding box center [743, 404] width 15 height 15
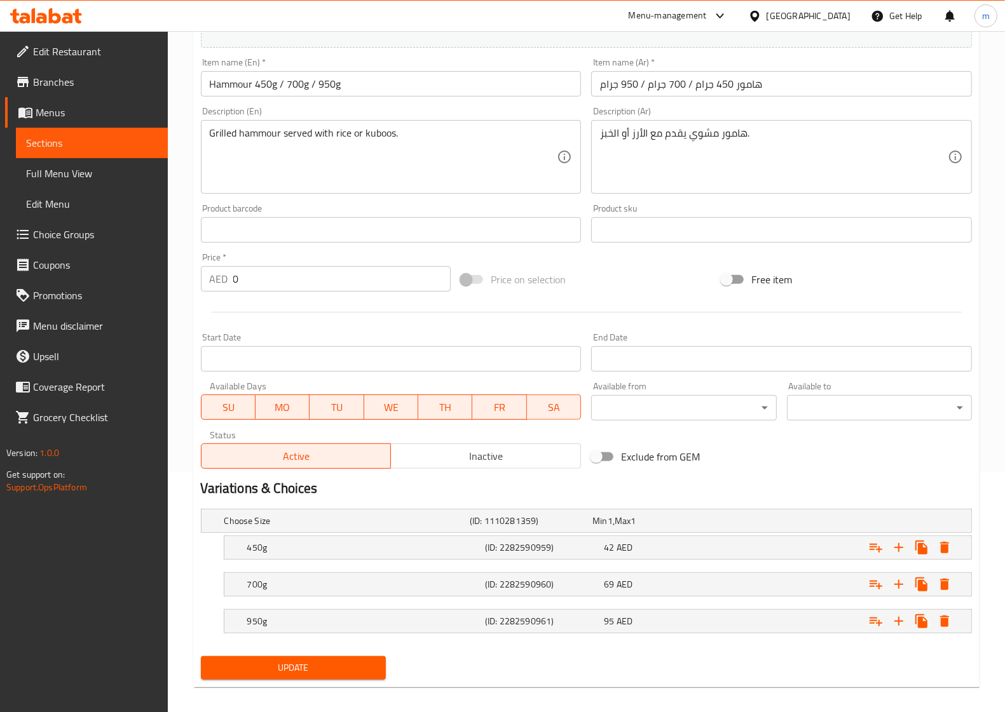
scroll to position [252, 0]
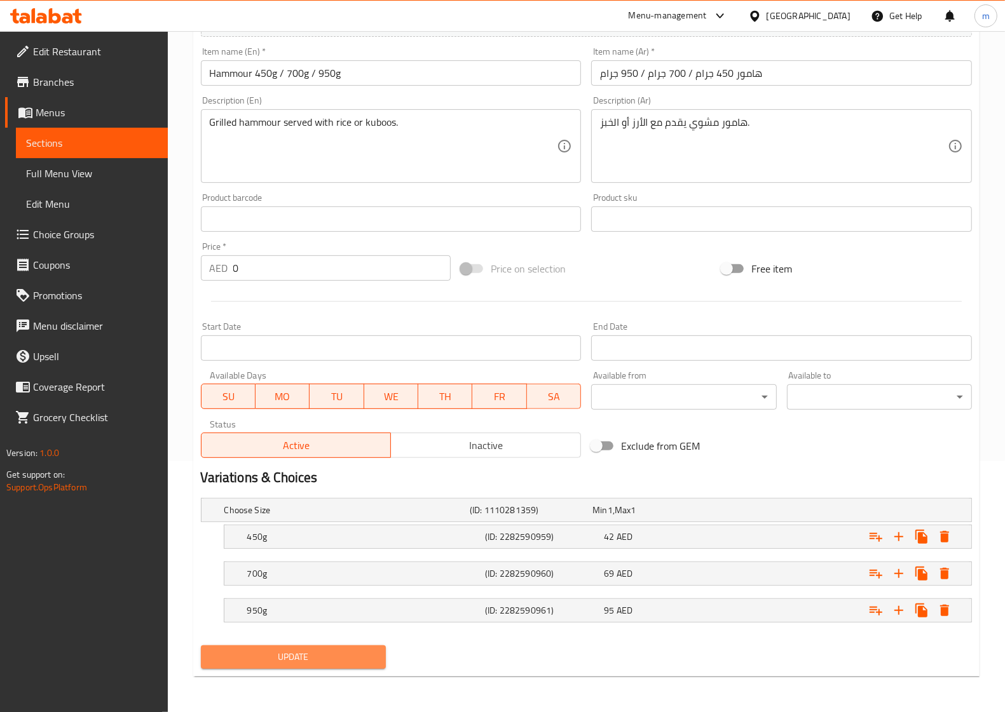
click at [342, 650] on span "Update" at bounding box center [293, 657] width 165 height 16
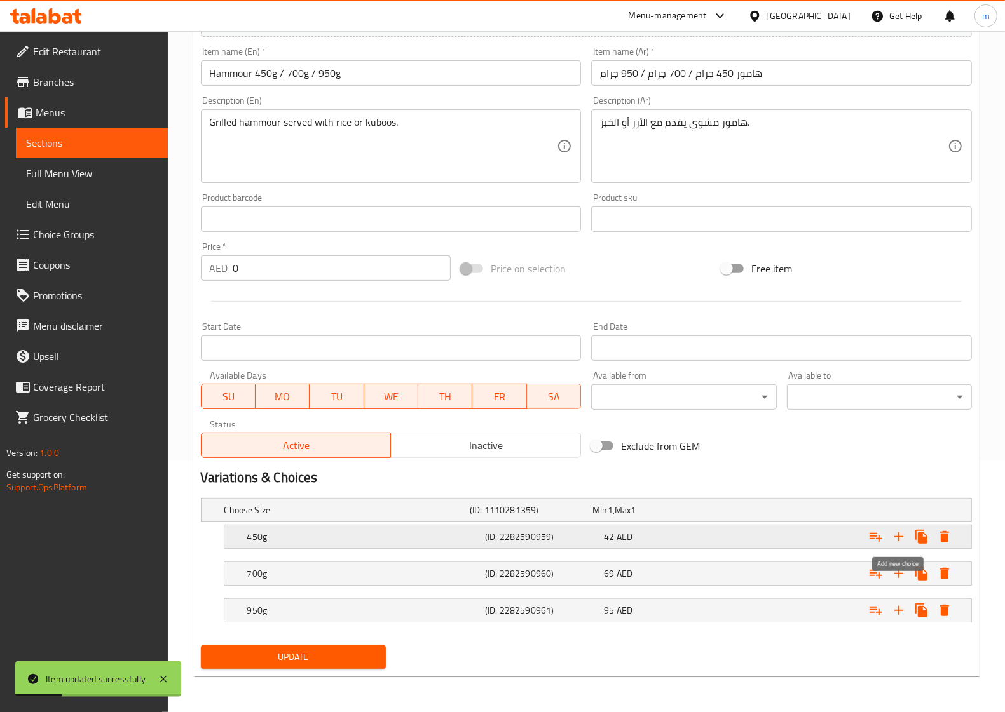
click at [901, 538] on icon "Expand" at bounding box center [898, 536] width 15 height 15
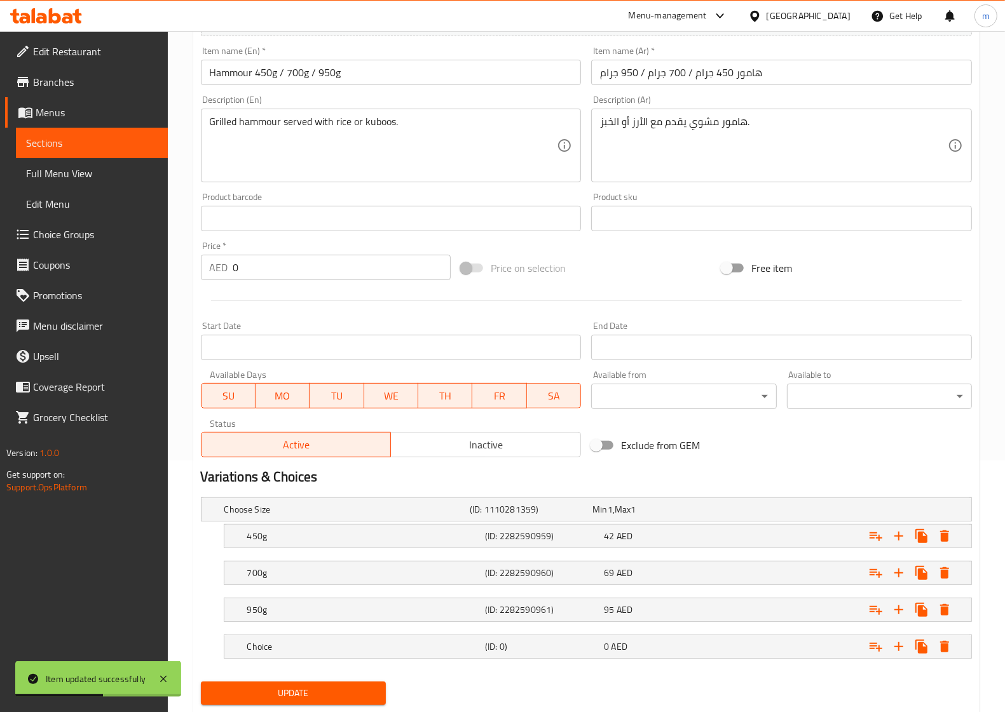
scroll to position [288, 0]
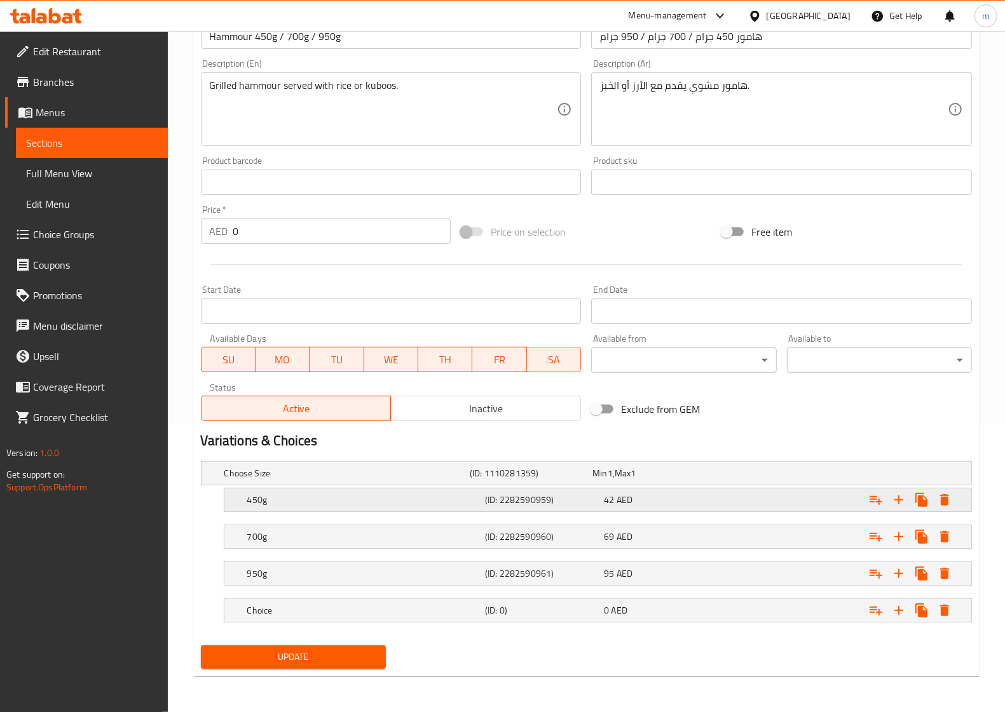
click at [293, 496] on h5 "450g" at bounding box center [363, 500] width 233 height 13
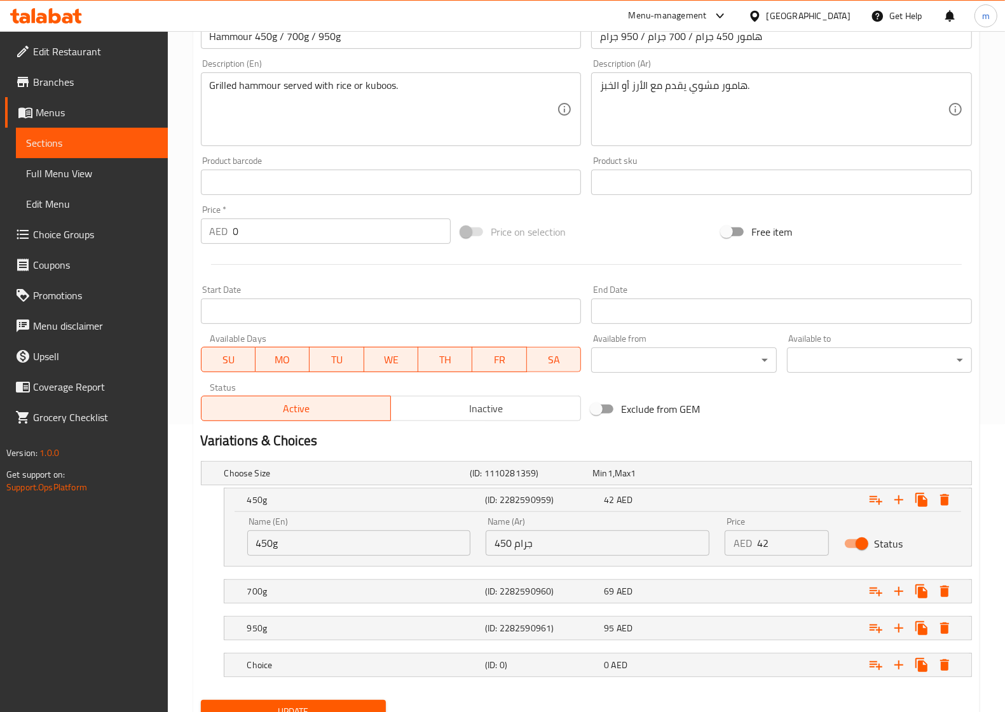
click at [407, 538] on input "450g" at bounding box center [359, 543] width 224 height 25
type input "450g with rice"
click at [580, 536] on input "450 جرام" at bounding box center [598, 543] width 224 height 25
type input "450 جرام مع ارز"
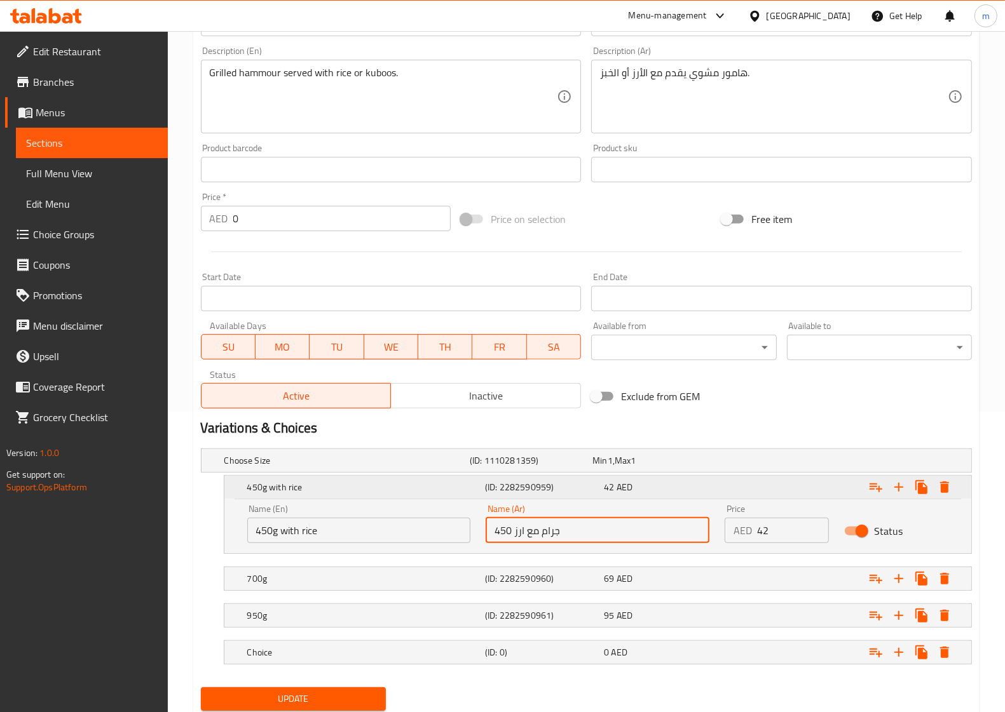
scroll to position [343, 0]
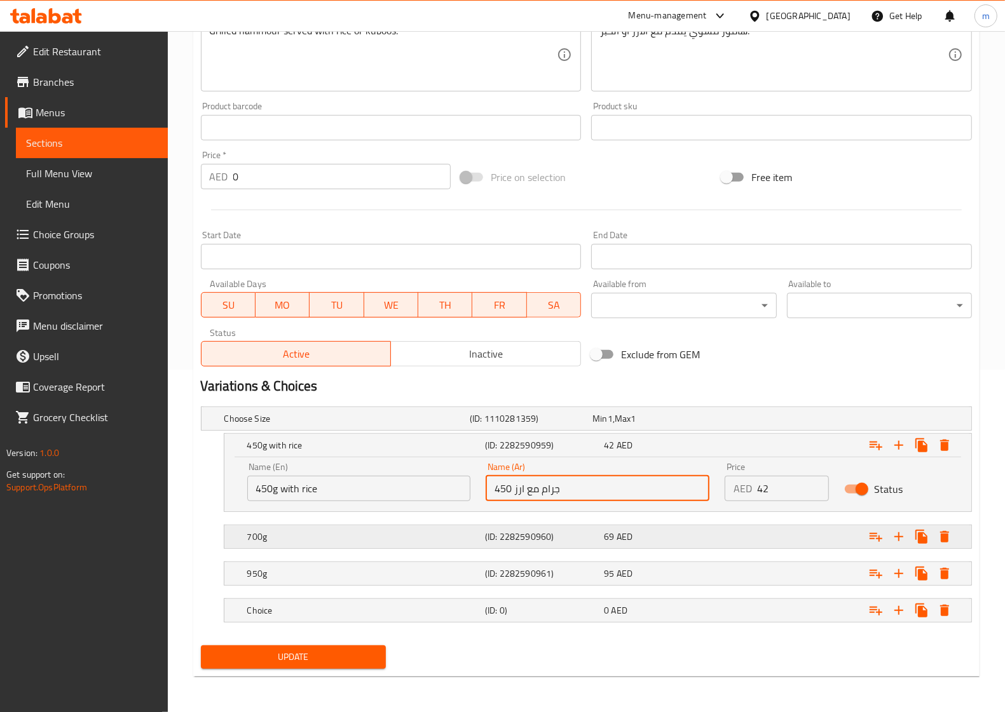
click at [318, 540] on h5 "700g" at bounding box center [363, 537] width 233 height 13
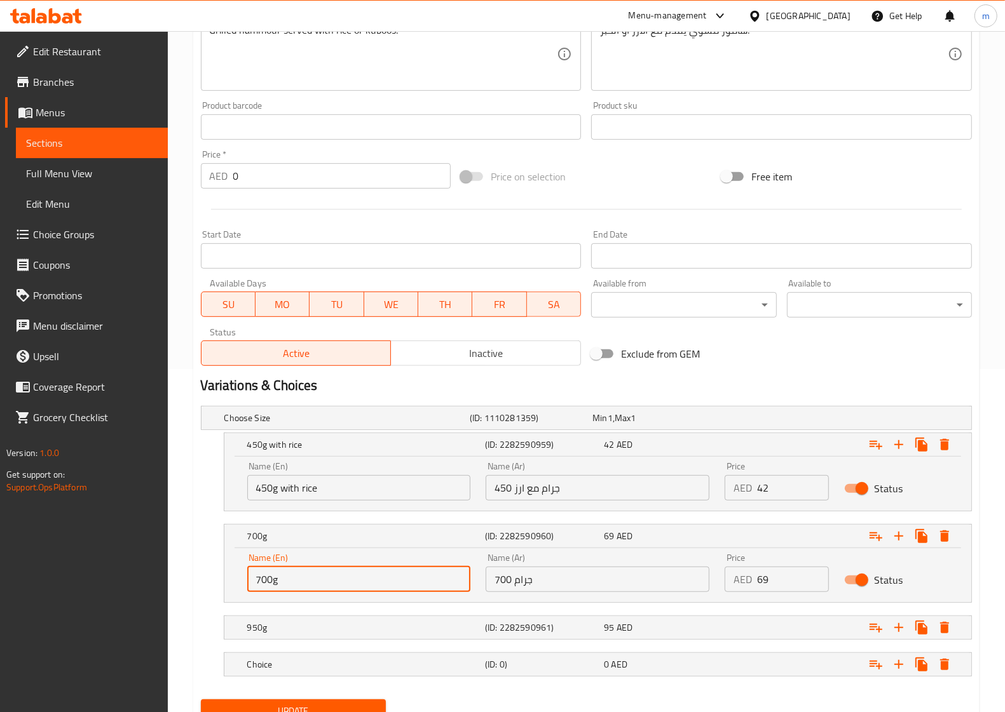
click at [360, 573] on input "700g" at bounding box center [359, 579] width 224 height 25
type input "700g with rice"
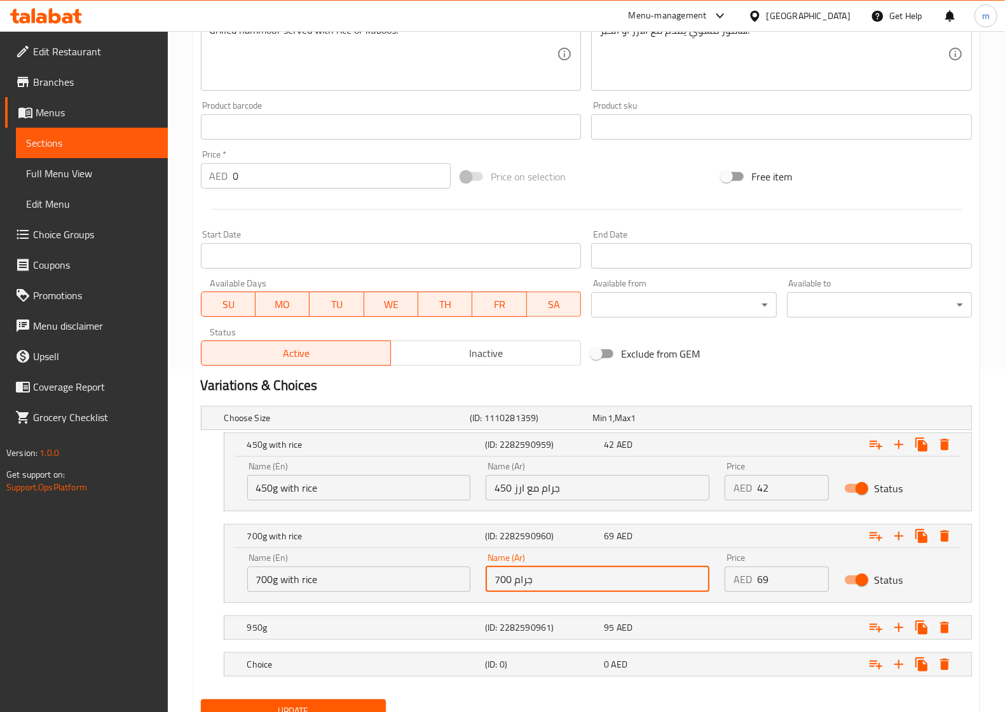
click at [547, 582] on input "700 جرام" at bounding box center [598, 579] width 224 height 25
type input "700 جرام مع ارز"
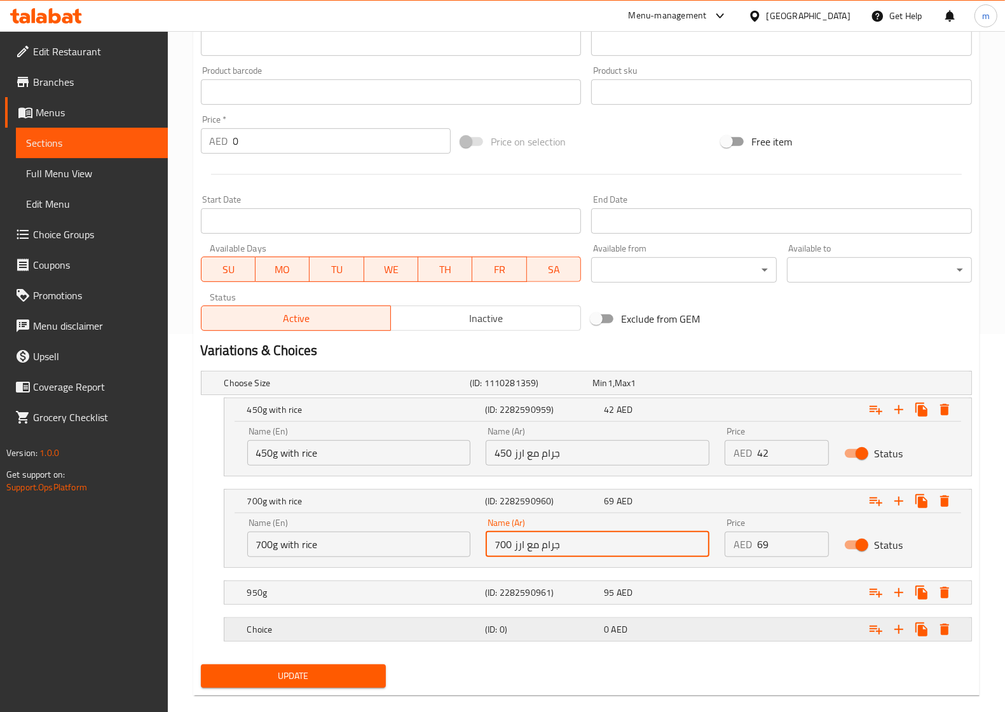
scroll to position [398, 0]
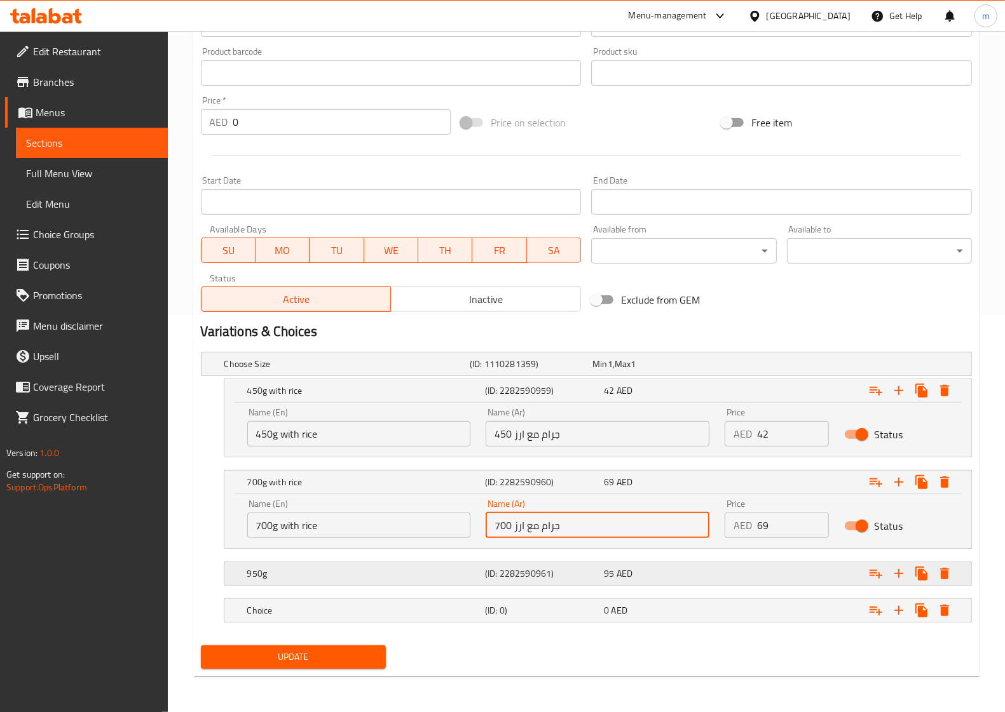
click at [318, 573] on h5 "950g" at bounding box center [363, 573] width 233 height 13
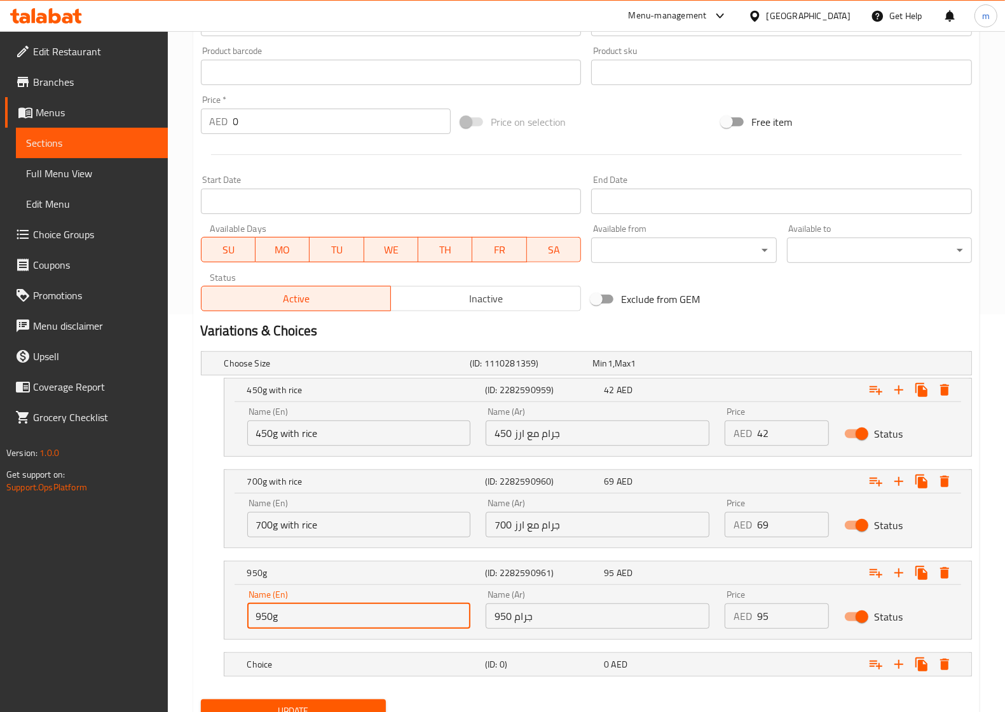
click at [334, 613] on input "950g" at bounding box center [359, 616] width 224 height 25
type input "950g with rice"
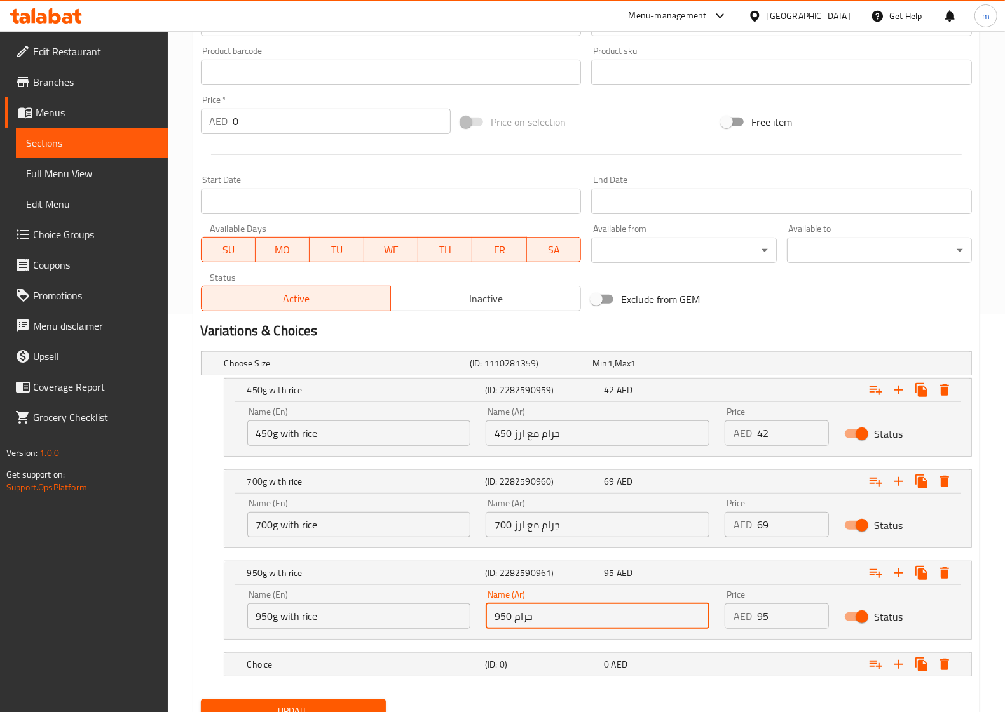
click at [567, 625] on input "950 جرام" at bounding box center [598, 616] width 224 height 25
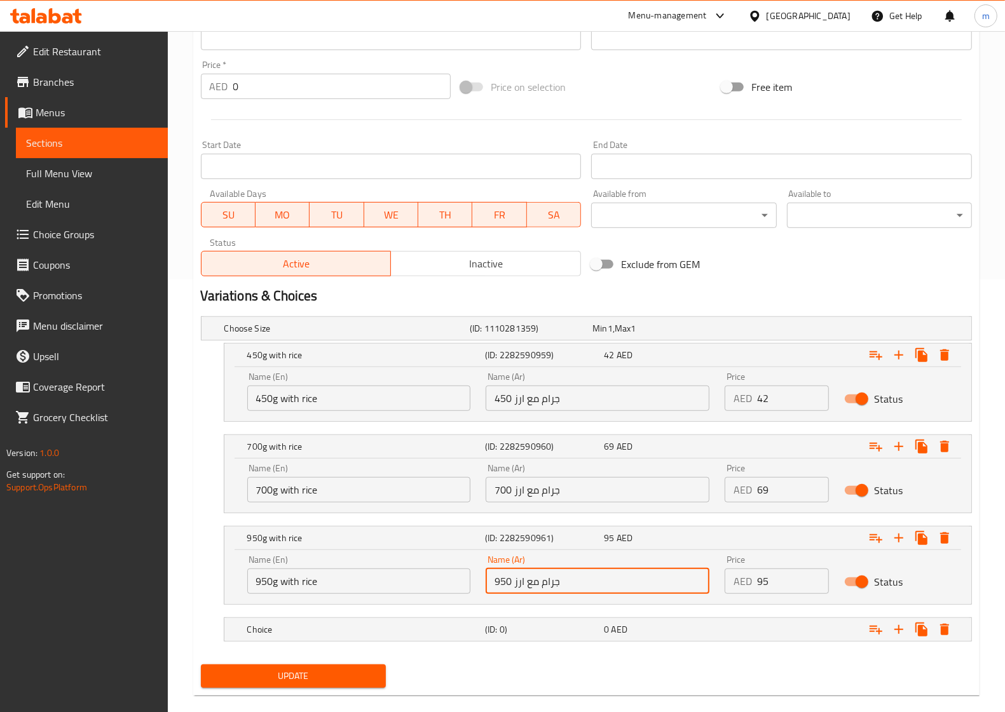
scroll to position [452, 0]
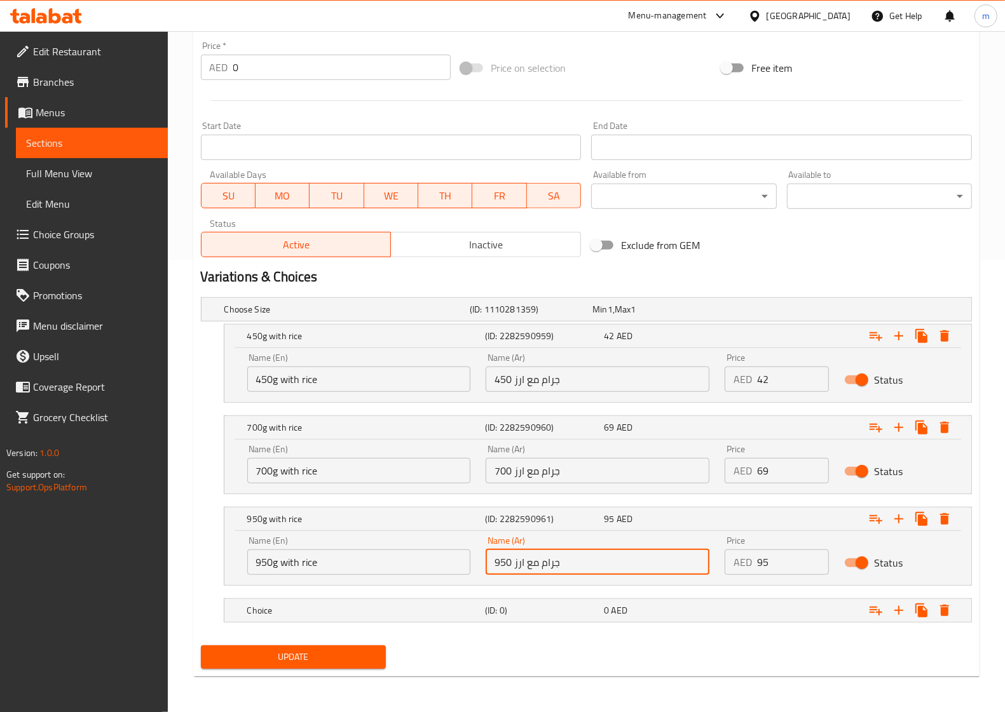
type input "950 جرام مع ارز"
click at [453, 648] on div "Update" at bounding box center [586, 658] width 781 height 34
click at [428, 610] on h5 "Choice" at bounding box center [363, 610] width 233 height 13
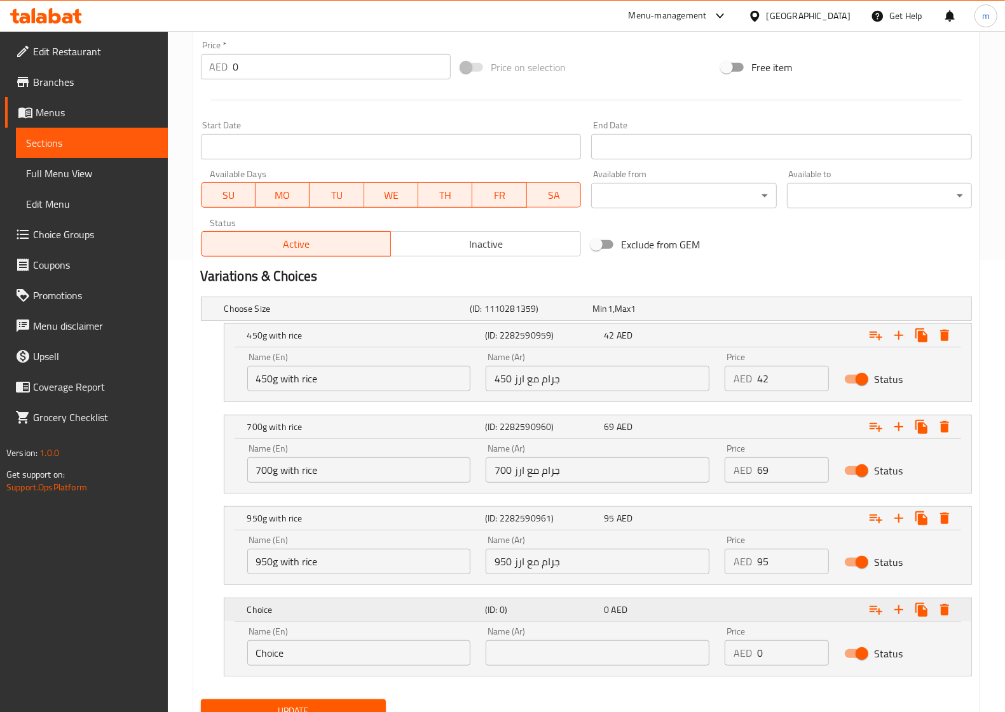
scroll to position [506, 0]
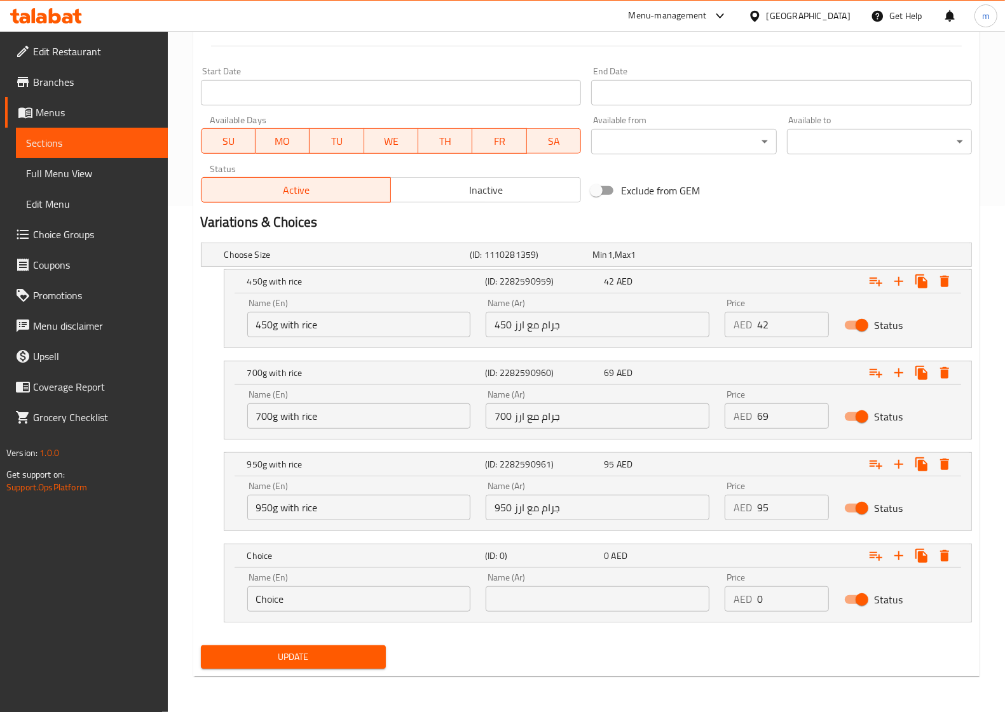
click at [393, 592] on input "Choice" at bounding box center [359, 599] width 224 height 25
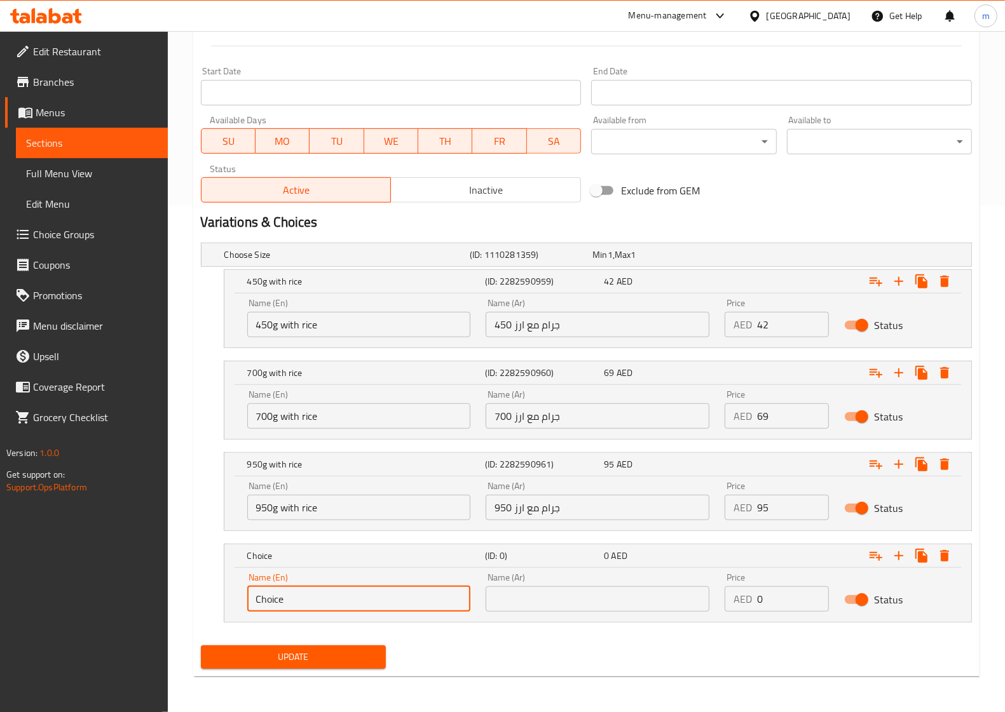
click at [393, 592] on input "Choice" at bounding box center [359, 599] width 224 height 25
click at [315, 597] on input "450g with kuboos" at bounding box center [359, 599] width 224 height 25
click at [372, 608] on input "450g with kuboos" at bounding box center [359, 599] width 224 height 25
type input "450g with kuboos"
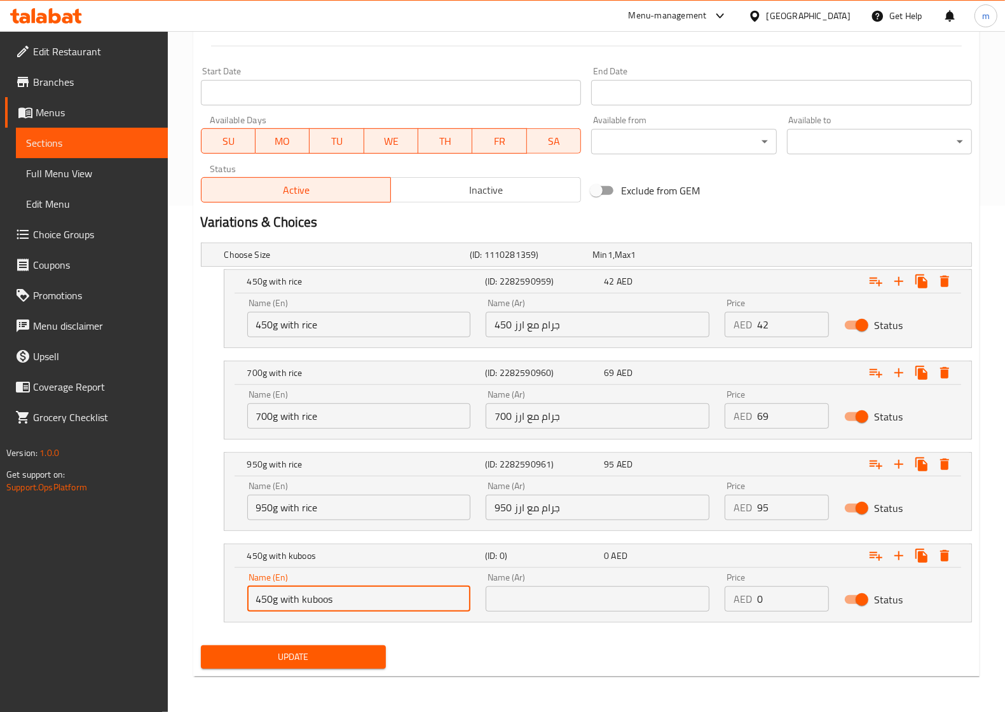
click at [526, 595] on input "text" at bounding box center [598, 599] width 224 height 25
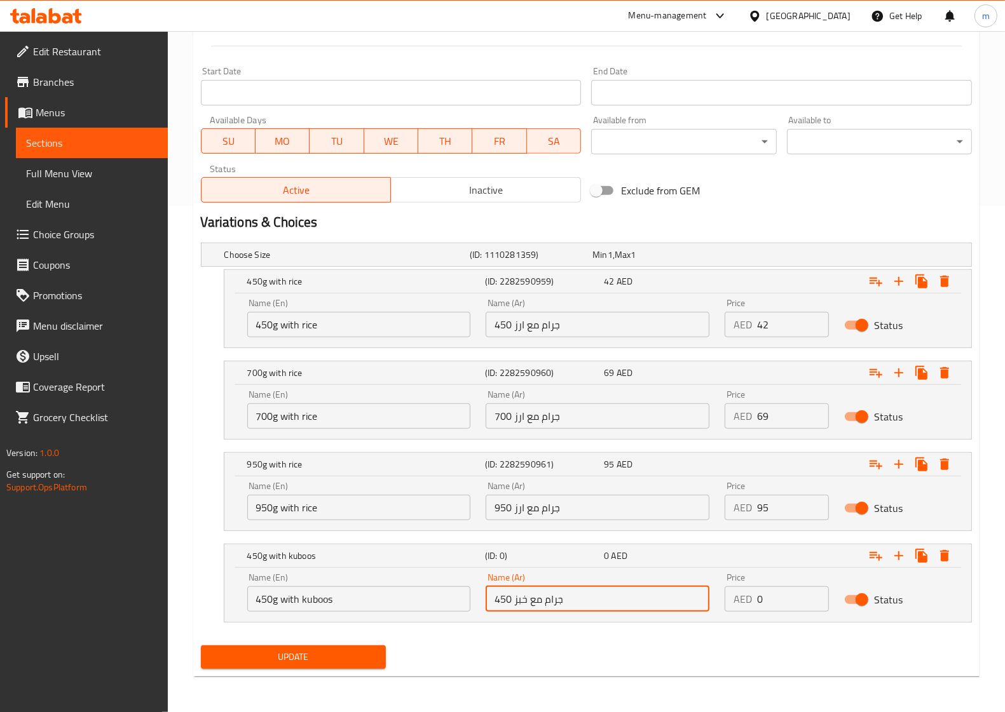
type input "450 جرام مع خبز"
click at [773, 602] on input "0" at bounding box center [793, 599] width 72 height 25
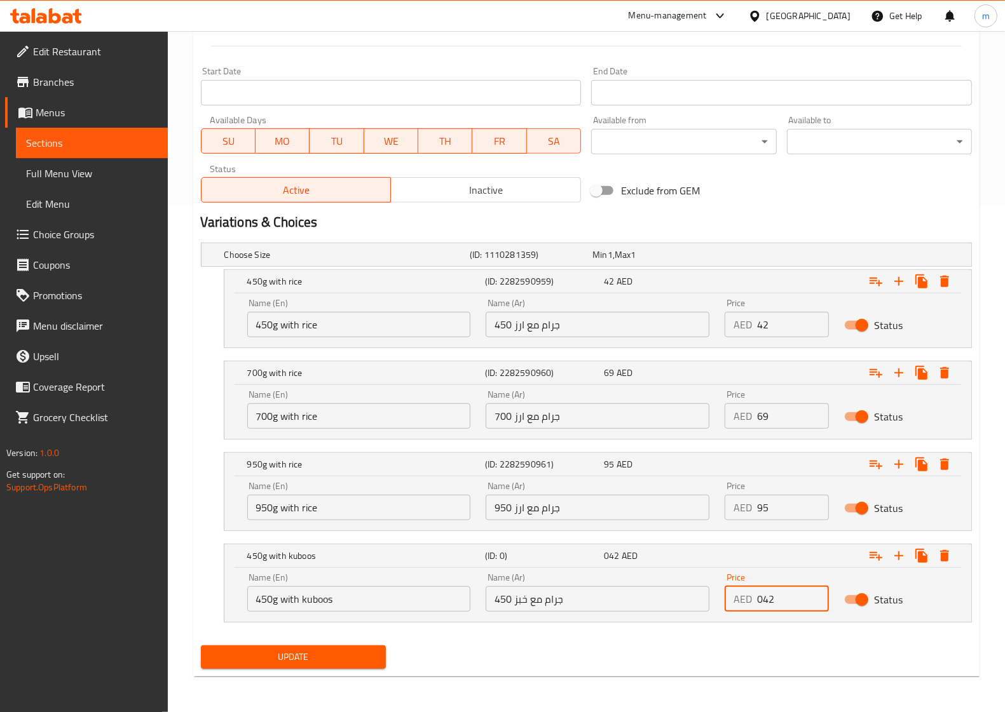
click at [773, 602] on input "042" at bounding box center [793, 599] width 72 height 25
type input "42"
click at [570, 641] on div "Update" at bounding box center [586, 658] width 781 height 34
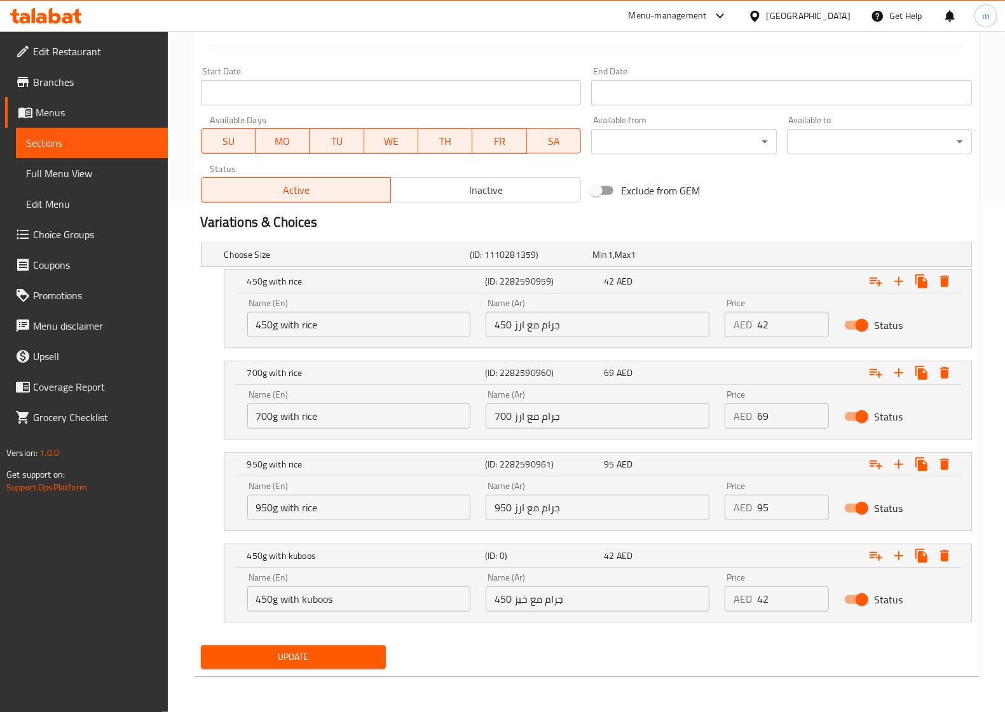
click at [503, 646] on div "Update" at bounding box center [586, 658] width 781 height 34
click at [900, 557] on icon "Expand" at bounding box center [898, 556] width 9 height 9
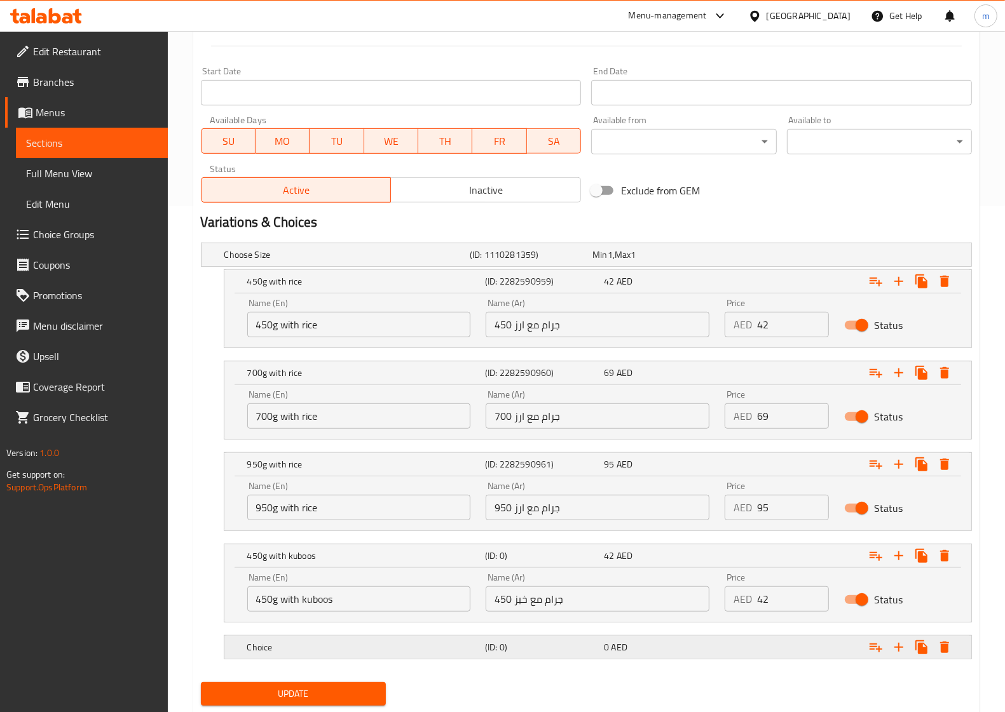
click at [547, 650] on h5 "(ID: 0)" at bounding box center [542, 647] width 114 height 13
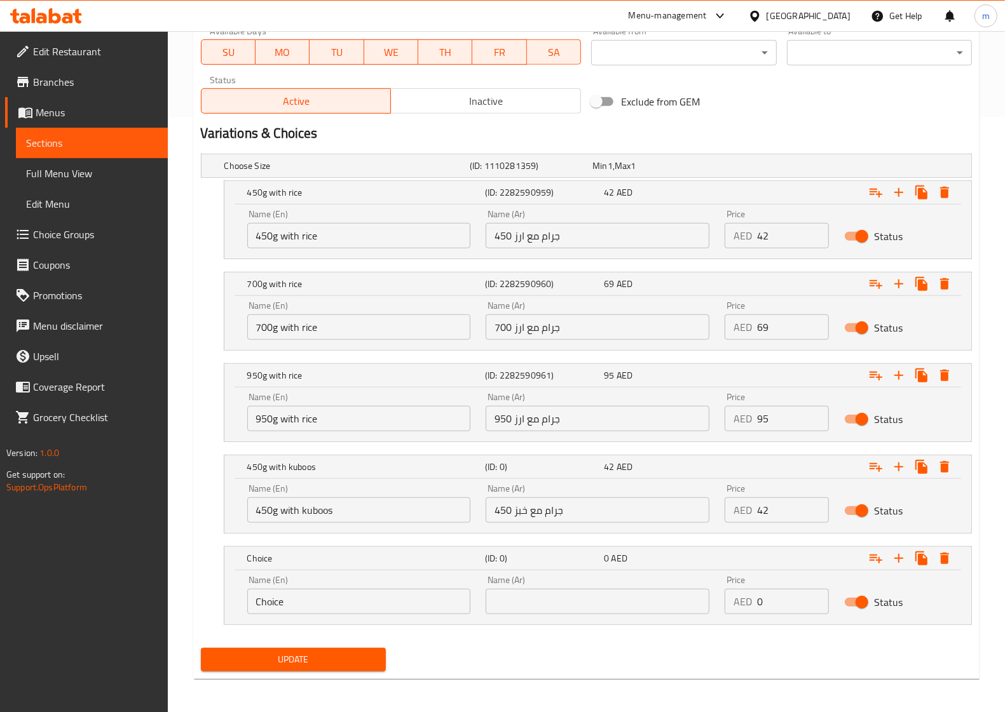
scroll to position [599, 0]
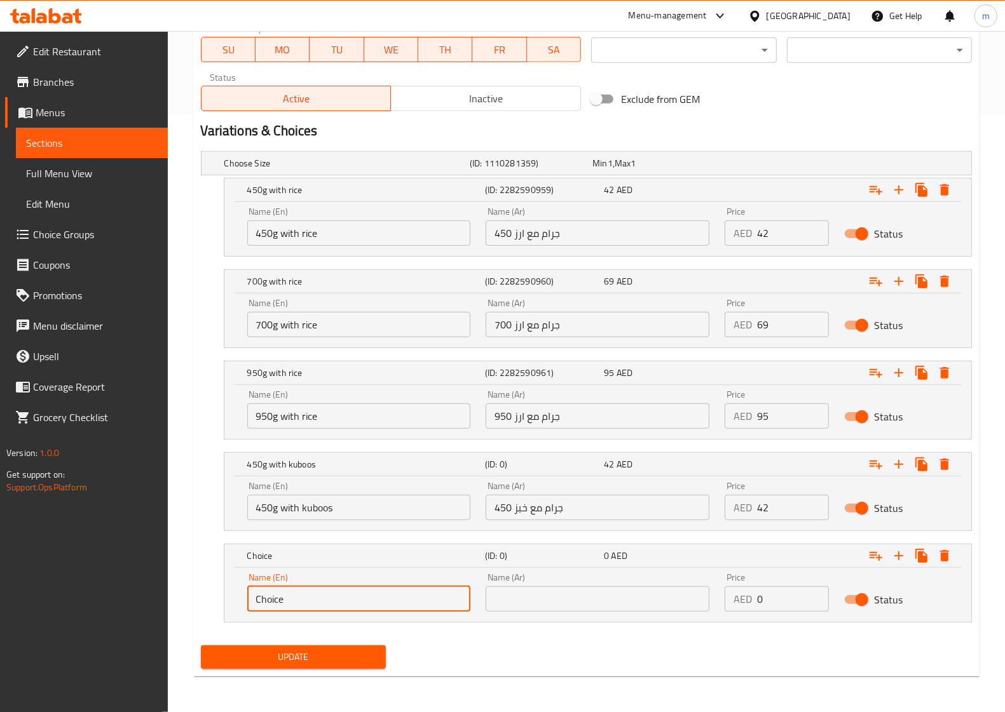
click at [393, 601] on input "Choice" at bounding box center [359, 599] width 224 height 25
type input "C"
paste input "kuboos"
type input "700g with kuboos"
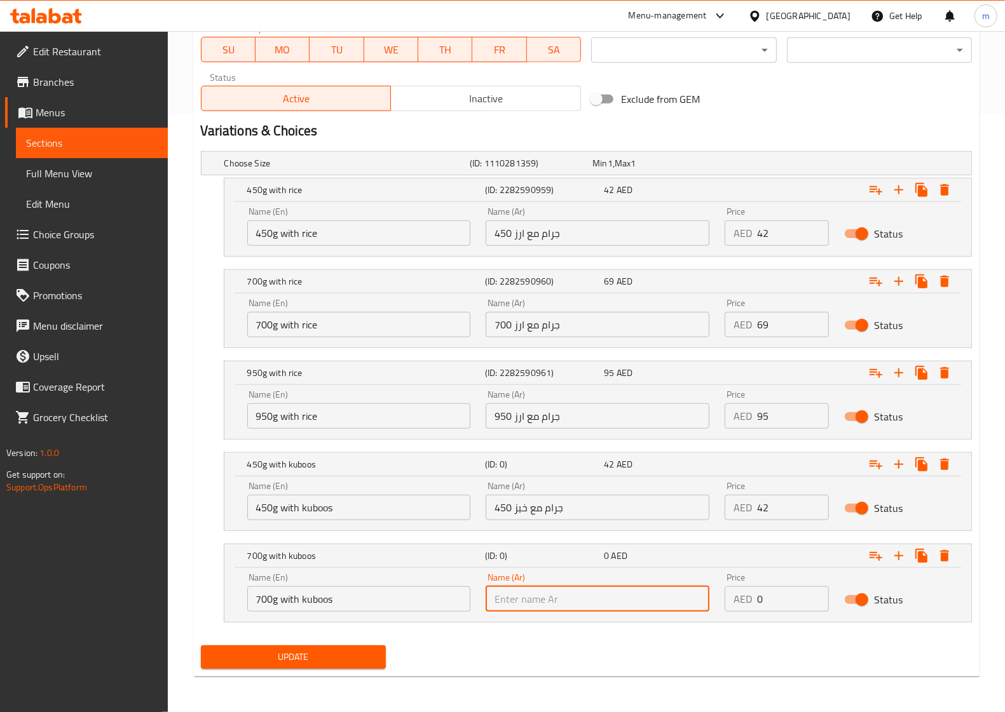
click at [510, 601] on input "text" at bounding box center [598, 599] width 224 height 25
type input "700 جرام مع خبز"
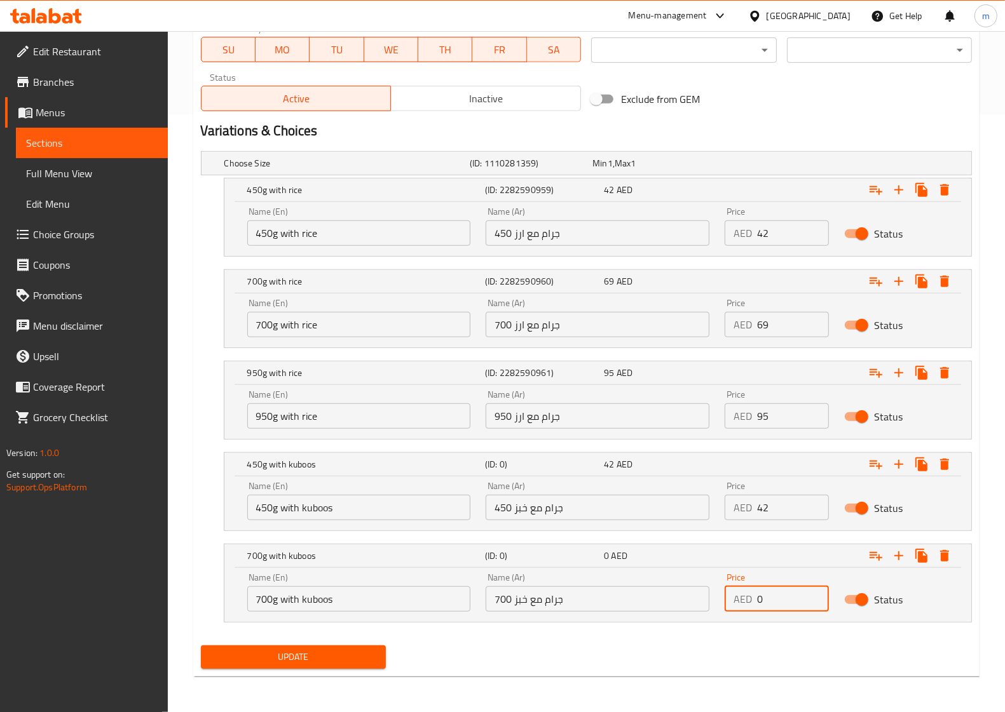
click at [761, 594] on input "0" at bounding box center [793, 599] width 72 height 25
click at [792, 601] on input "069" at bounding box center [793, 599] width 72 height 25
click at [791, 601] on input "069" at bounding box center [793, 599] width 72 height 25
type input "69"
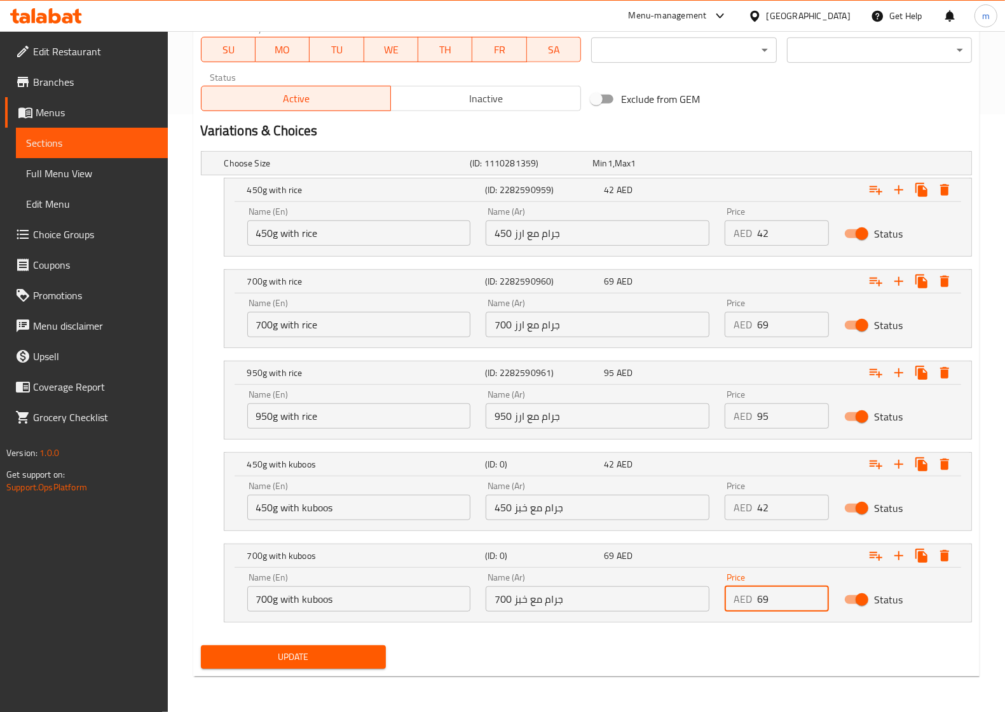
click at [518, 633] on nav at bounding box center [586, 630] width 771 height 10
click at [897, 557] on icon "Expand" at bounding box center [898, 555] width 15 height 15
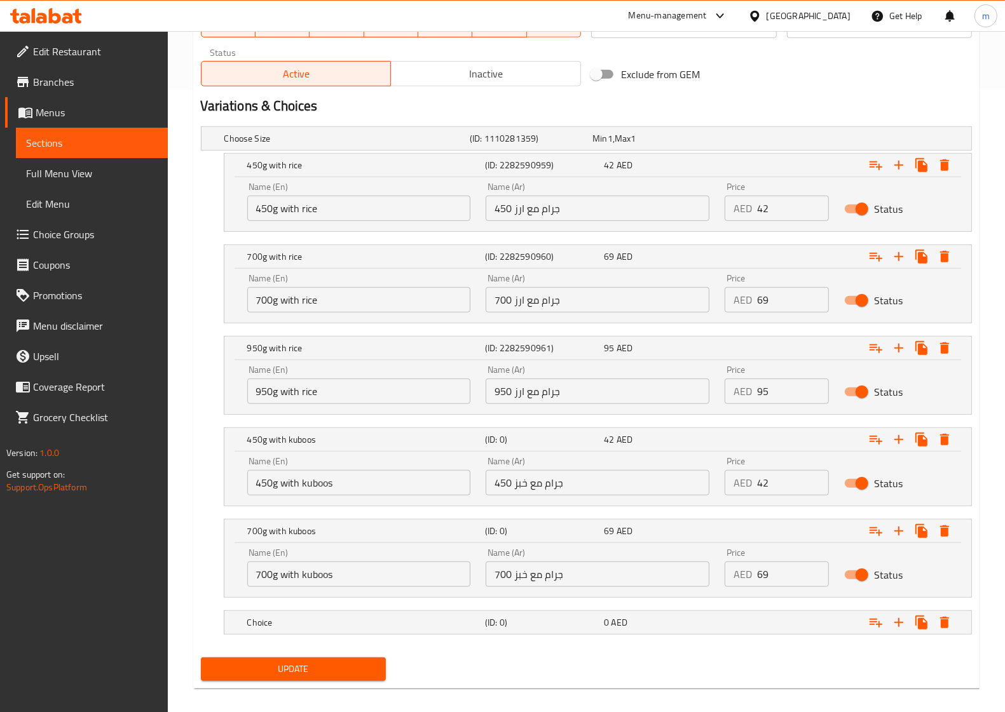
scroll to position [636, 0]
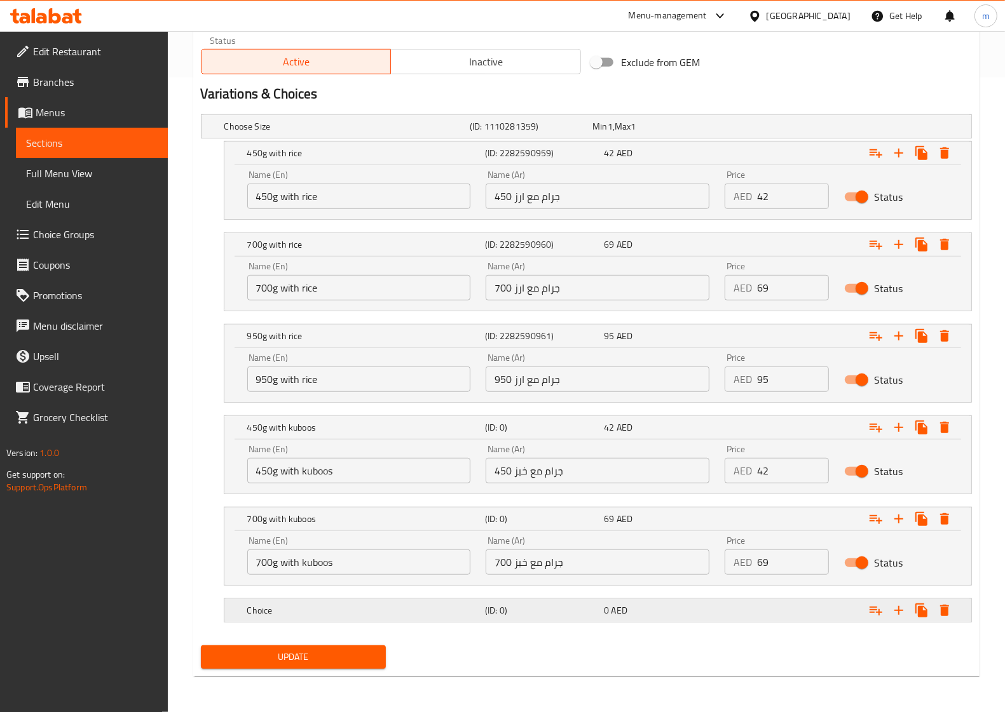
click at [336, 609] on h5 "Choice" at bounding box center [363, 610] width 233 height 13
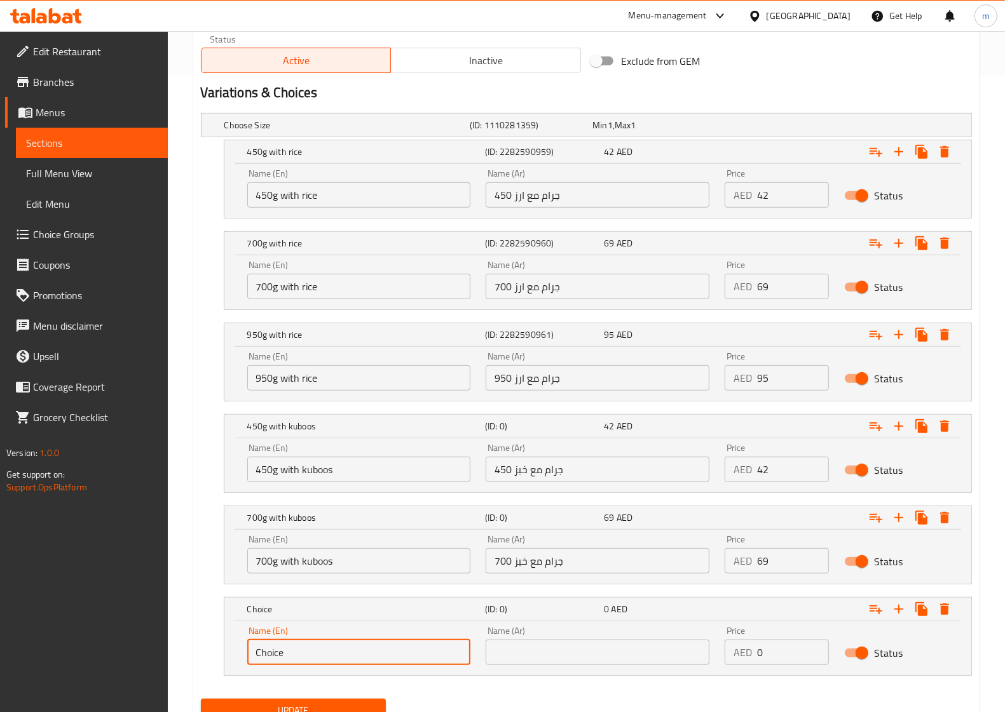
click at [309, 649] on input "Choice" at bounding box center [359, 652] width 224 height 25
paste input "kuboos"
type input "950g with kuboos"
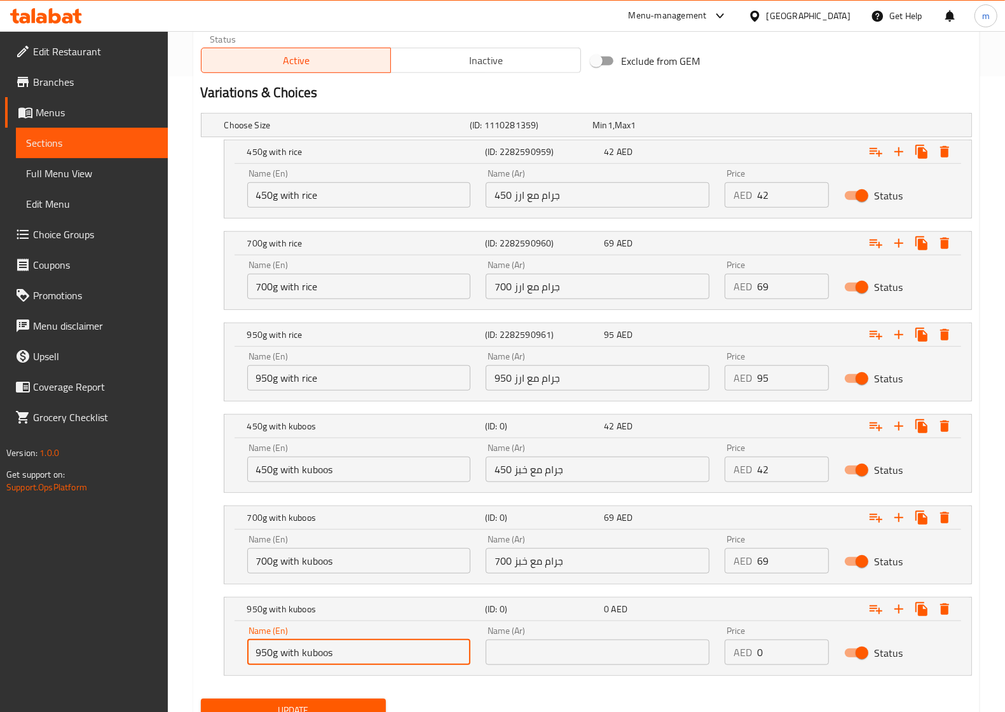
click at [541, 651] on input "text" at bounding box center [598, 652] width 224 height 25
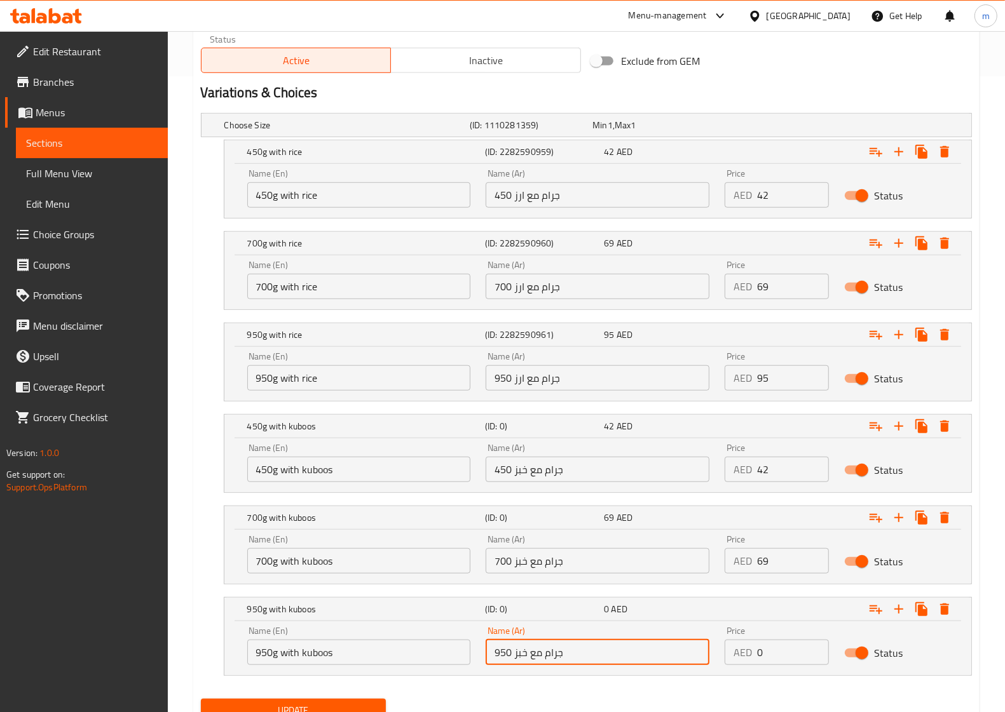
type input "950 جرام مع خبز"
click at [748, 653] on p "AED" at bounding box center [742, 652] width 18 height 15
click at [755, 653] on div "AED 0 Price" at bounding box center [776, 652] width 104 height 25
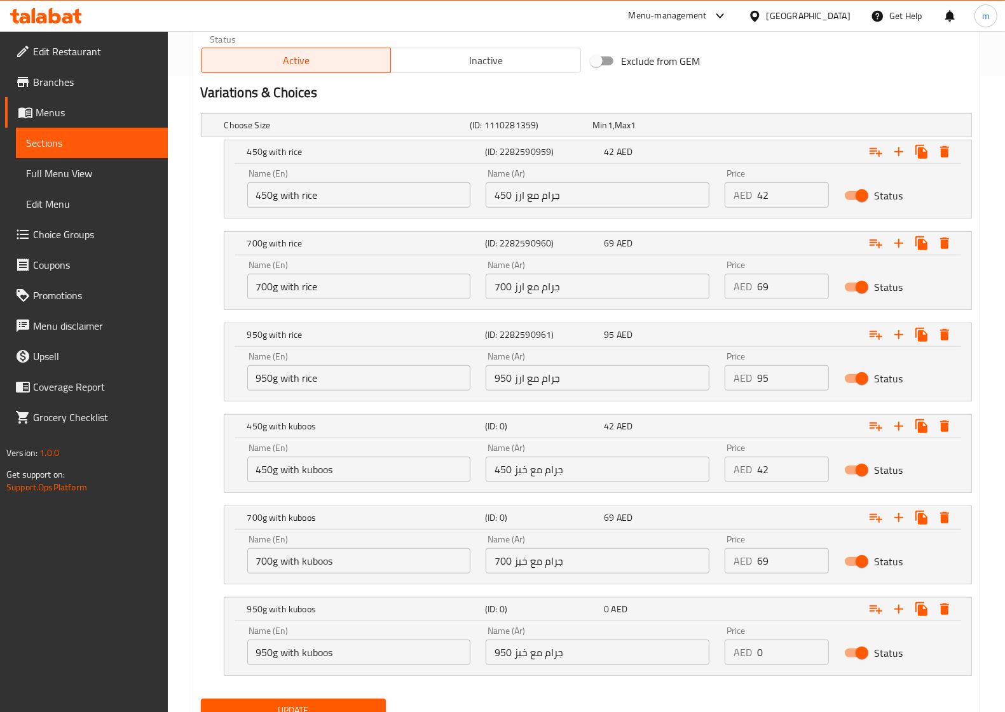
click at [755, 653] on div "AED 0 Price" at bounding box center [776, 652] width 104 height 25
click at [768, 653] on input "0" at bounding box center [793, 652] width 72 height 25
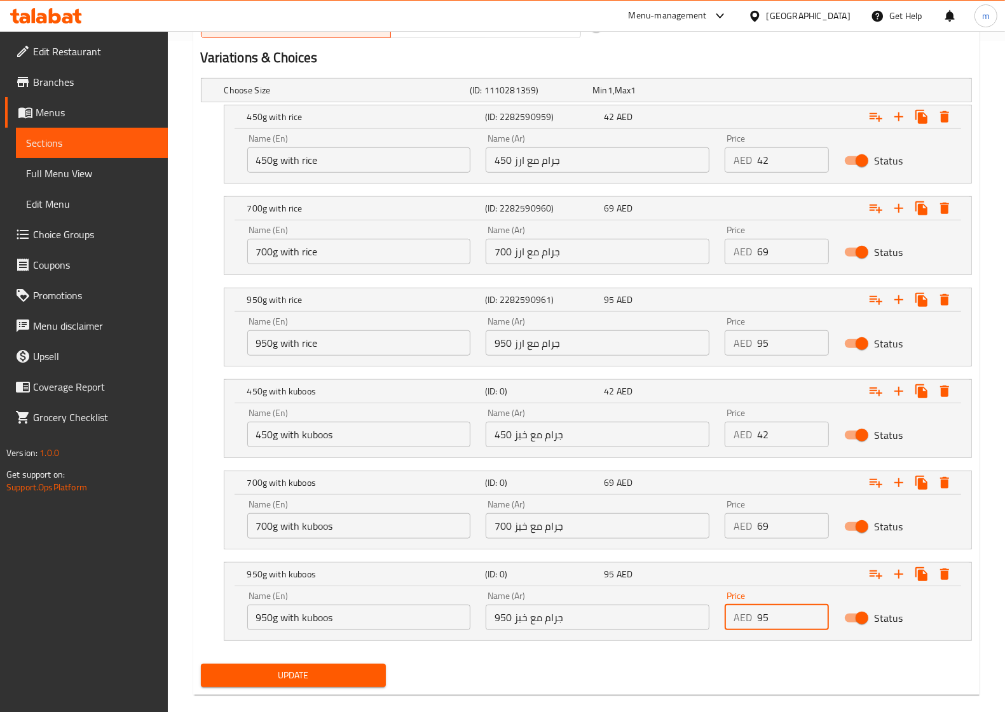
scroll to position [690, 0]
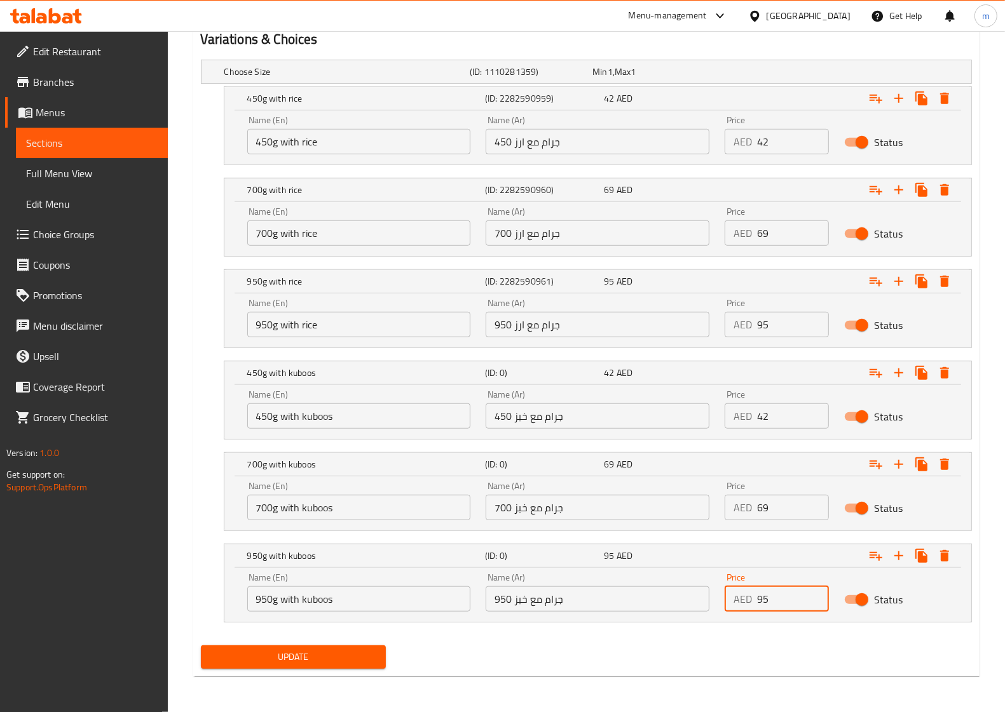
type input "95"
click at [312, 650] on span "Update" at bounding box center [293, 657] width 165 height 16
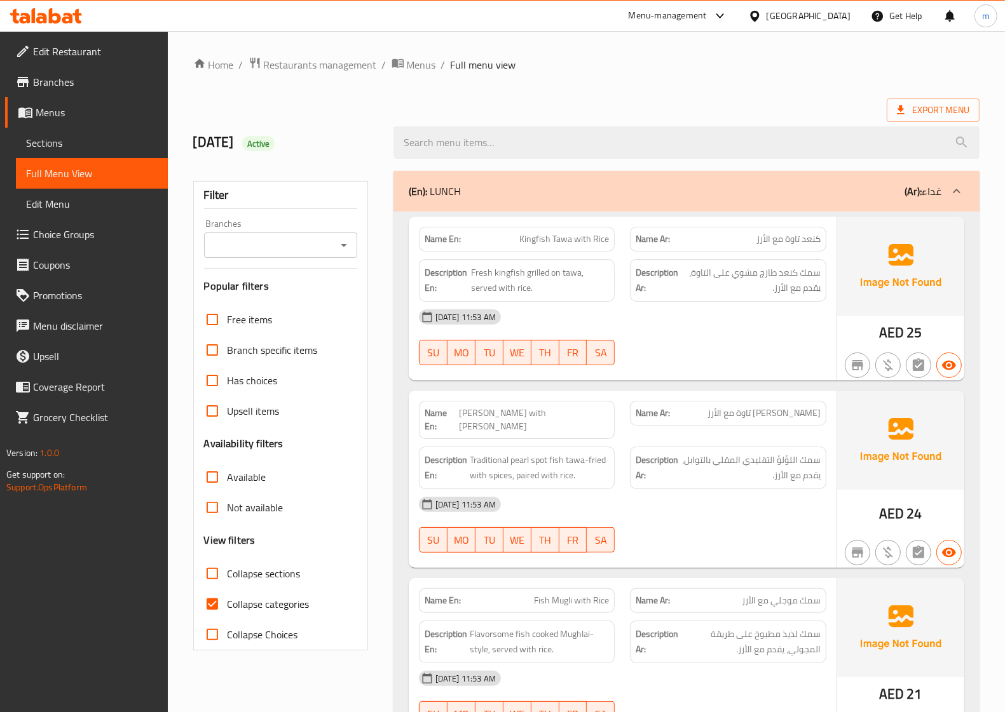
scroll to position [79, 0]
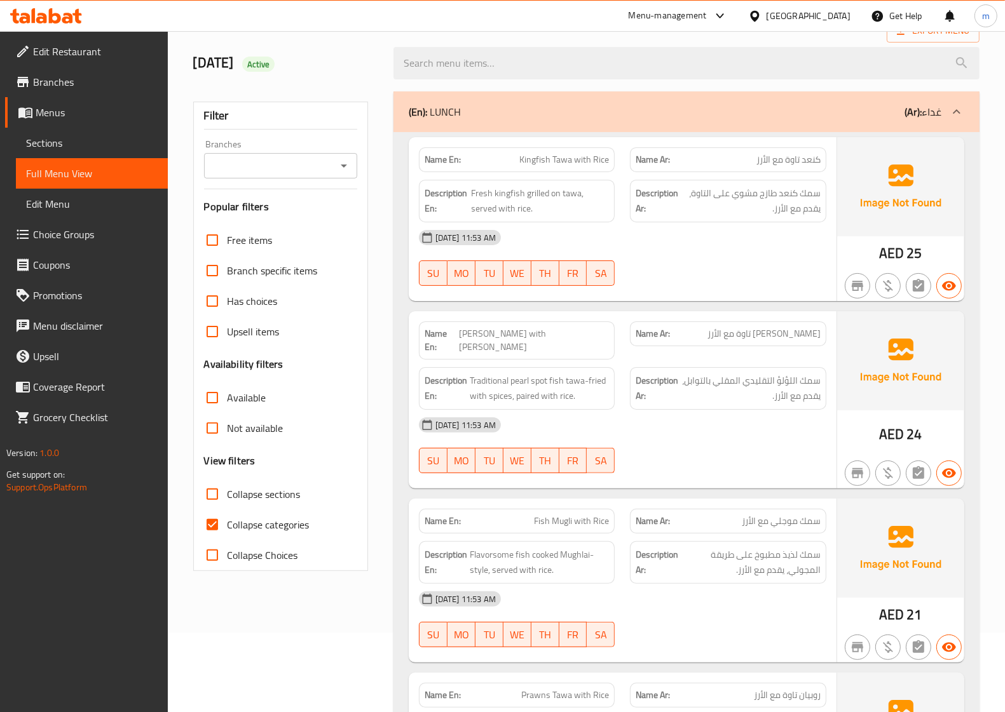
click at [208, 528] on input "Collapse categories" at bounding box center [212, 525] width 31 height 31
checkbox input "false"
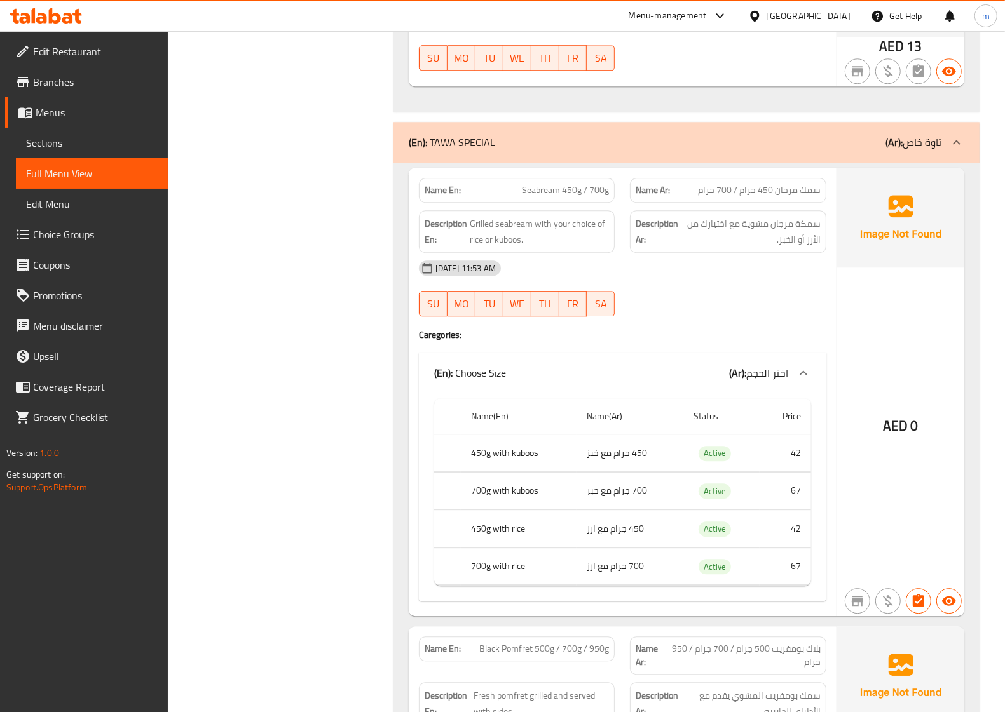
scroll to position [2780, 0]
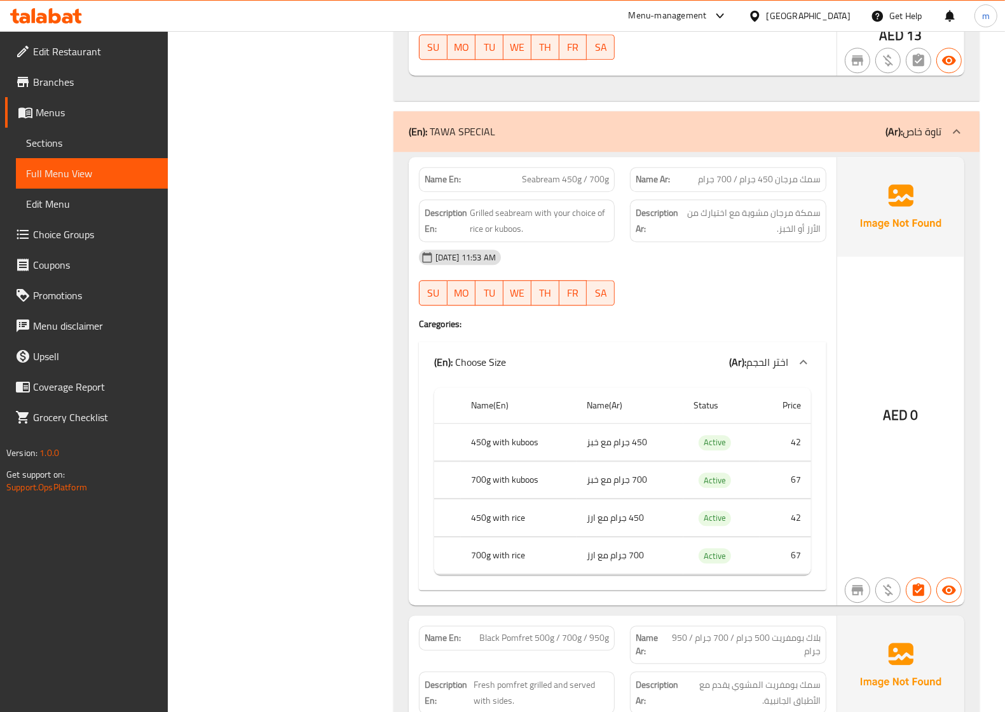
click at [681, 299] on div at bounding box center [728, 305] width 212 height 15
click at [48, 146] on span "Sections" at bounding box center [92, 142] width 132 height 15
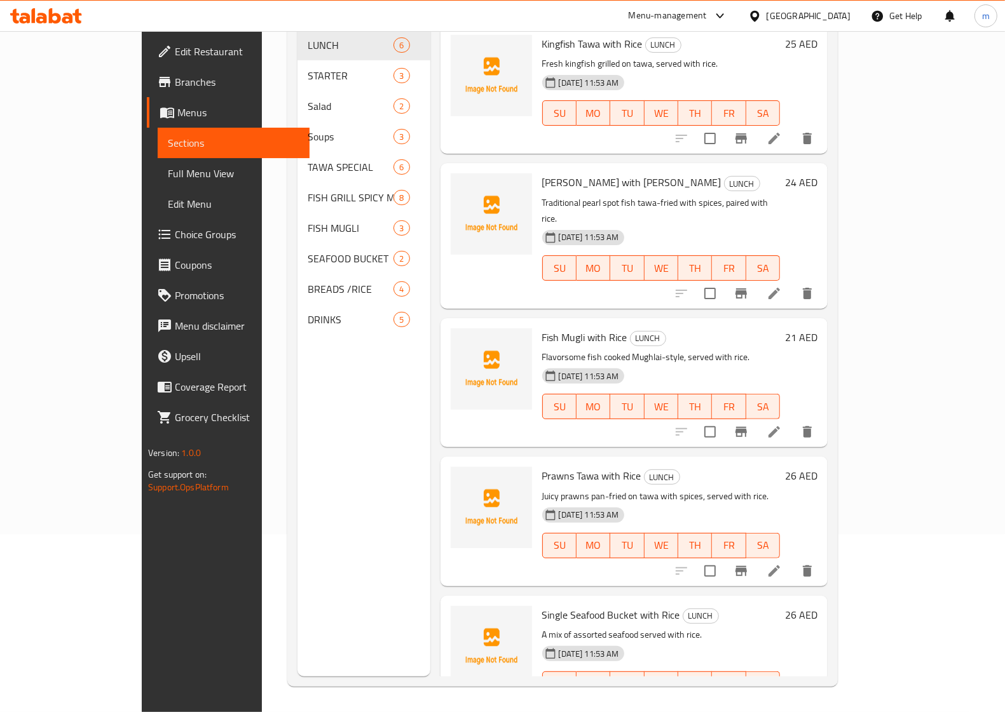
scroll to position [179, 0]
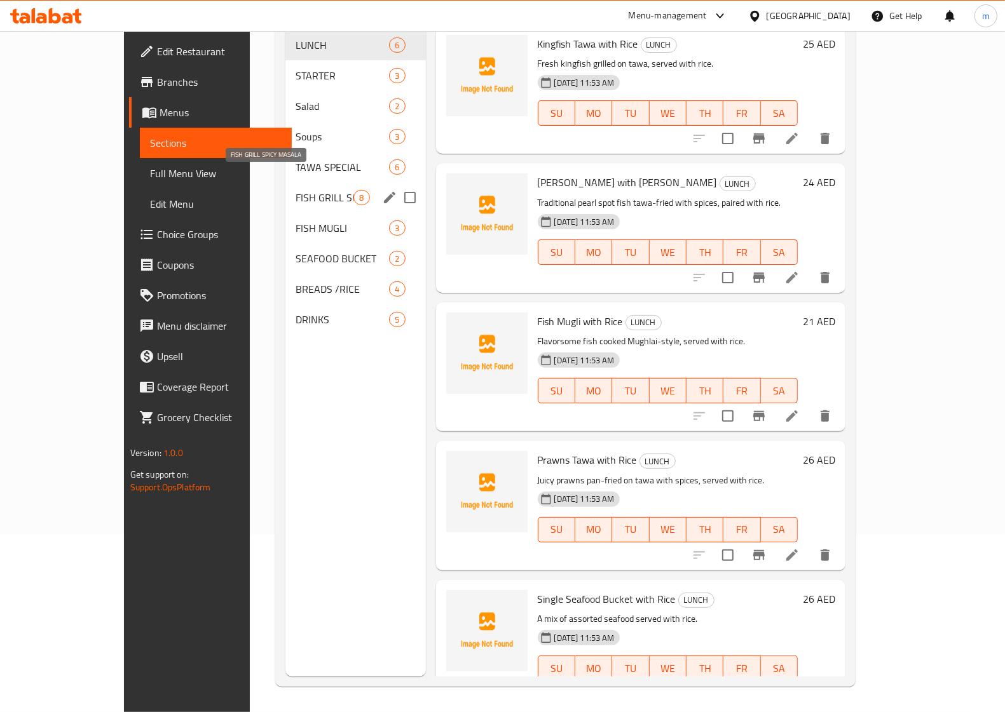
click at [295, 190] on span "FISH GRILL SPICY MASALA" at bounding box center [324, 197] width 58 height 15
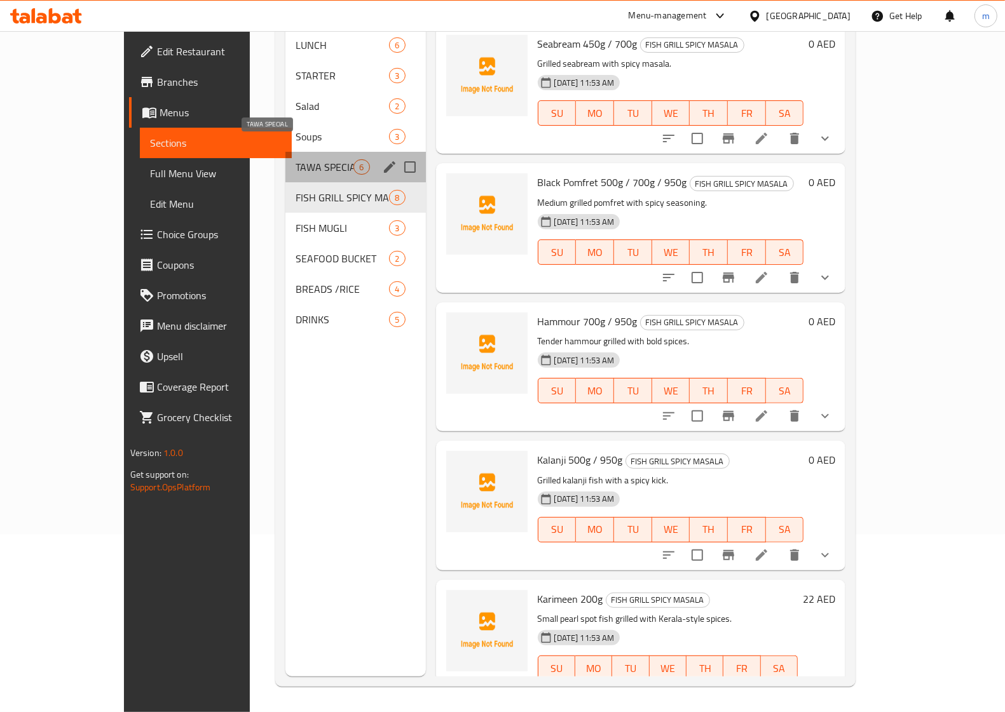
click at [295, 160] on span "TAWA SPECIAL" at bounding box center [324, 167] width 58 height 15
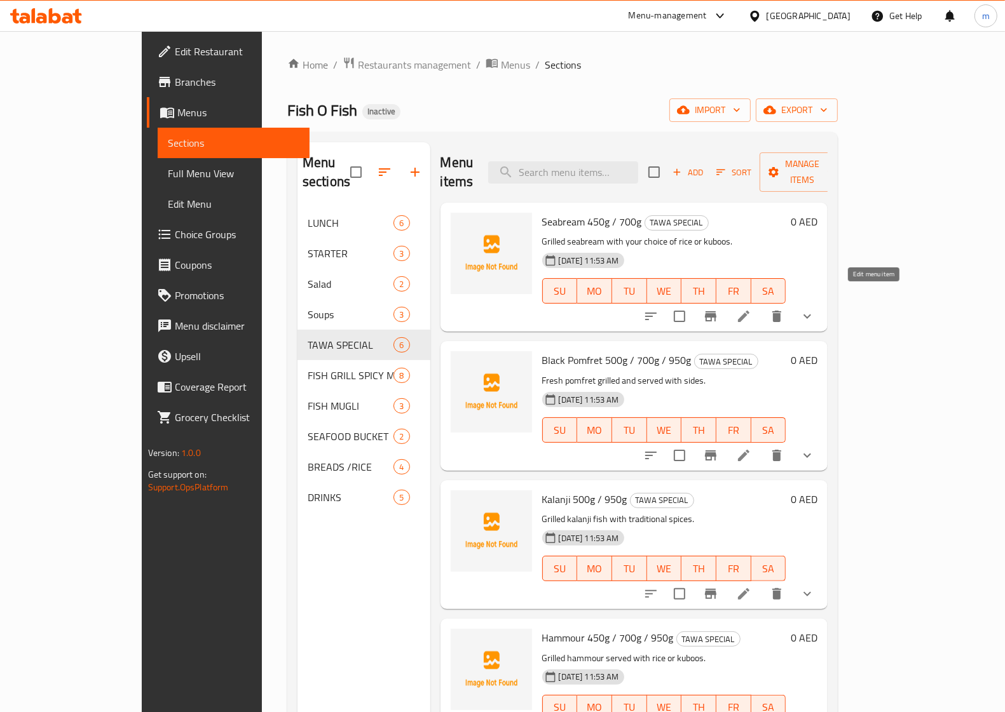
click at [751, 309] on icon at bounding box center [743, 316] width 15 height 15
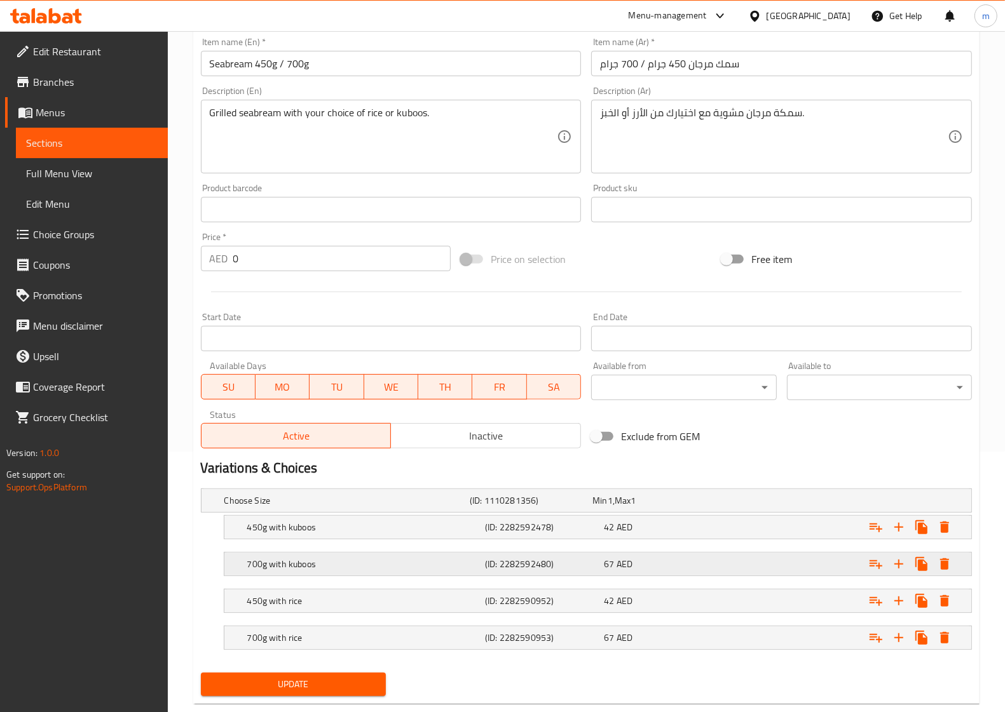
scroll to position [288, 0]
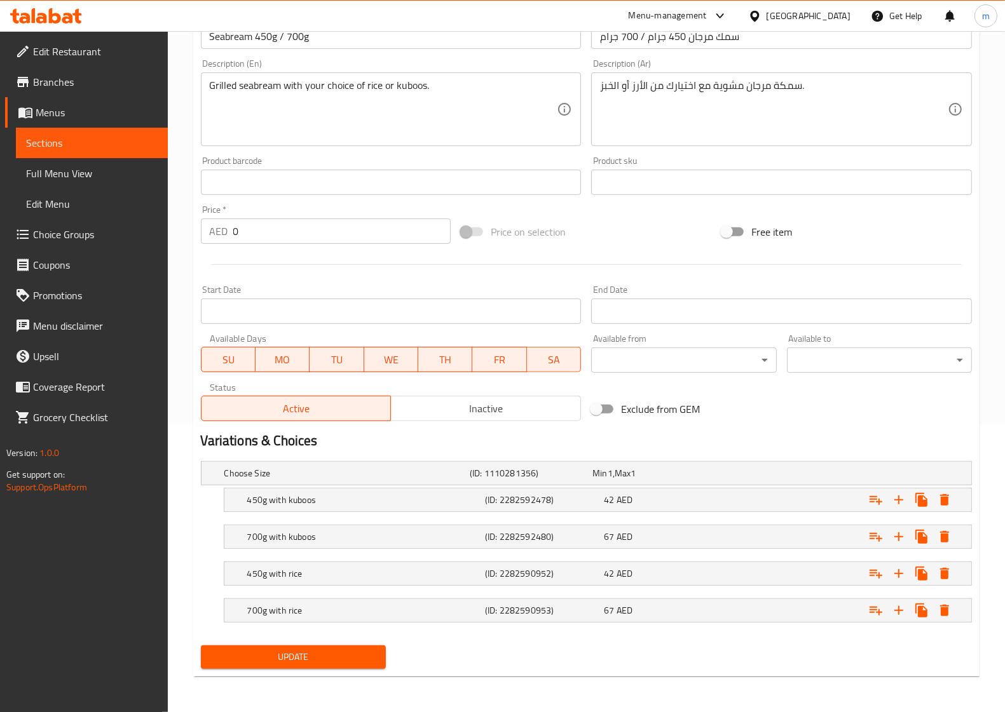
click at [74, 173] on span "Full Menu View" at bounding box center [92, 173] width 132 height 15
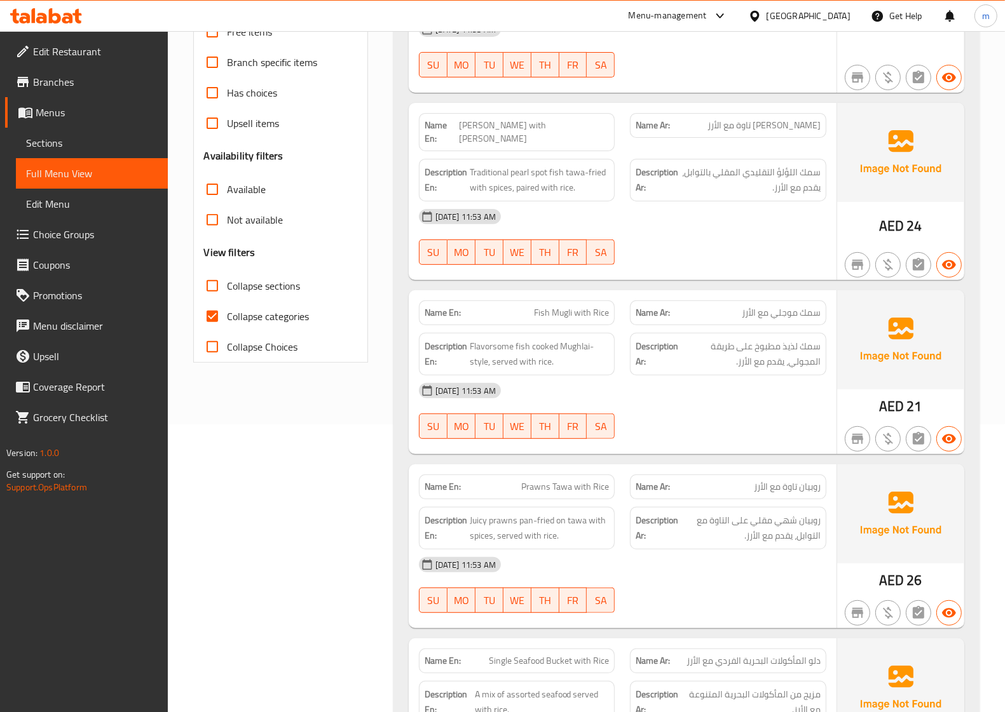
click at [60, 135] on span "Sections" at bounding box center [92, 142] width 132 height 15
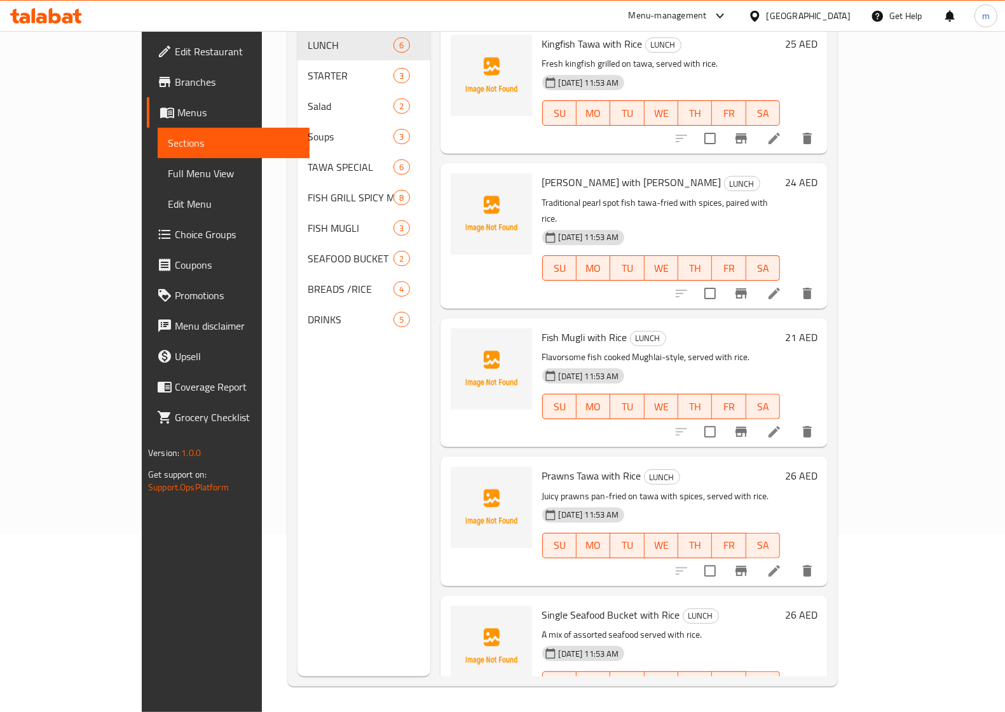
scroll to position [179, 0]
click at [168, 167] on span "Full Menu View" at bounding box center [234, 173] width 132 height 15
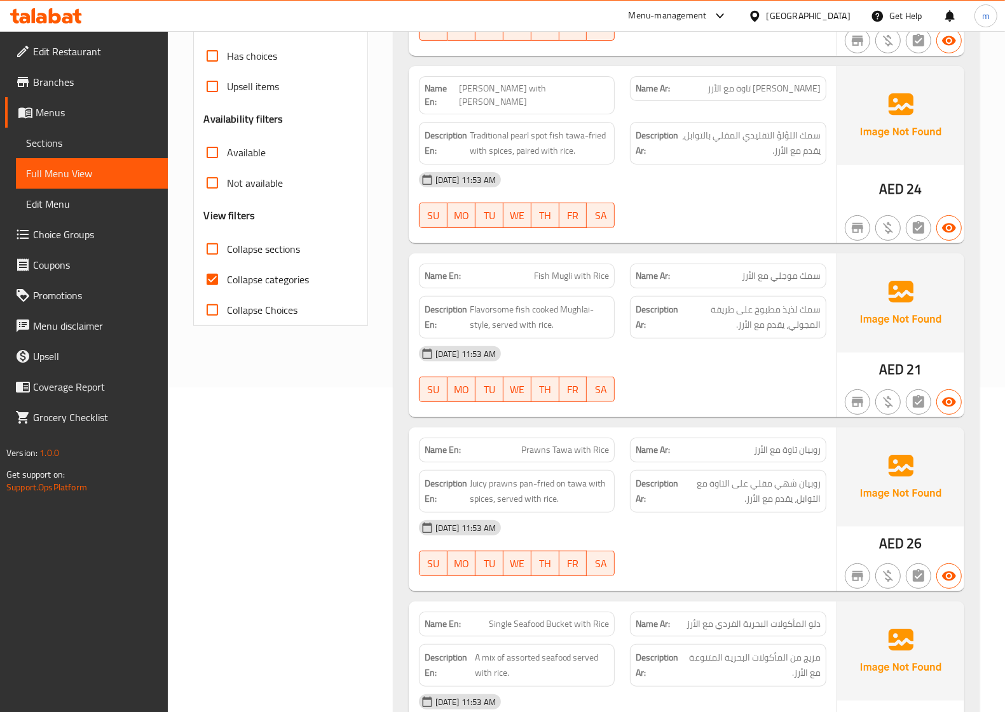
scroll to position [258, 0]
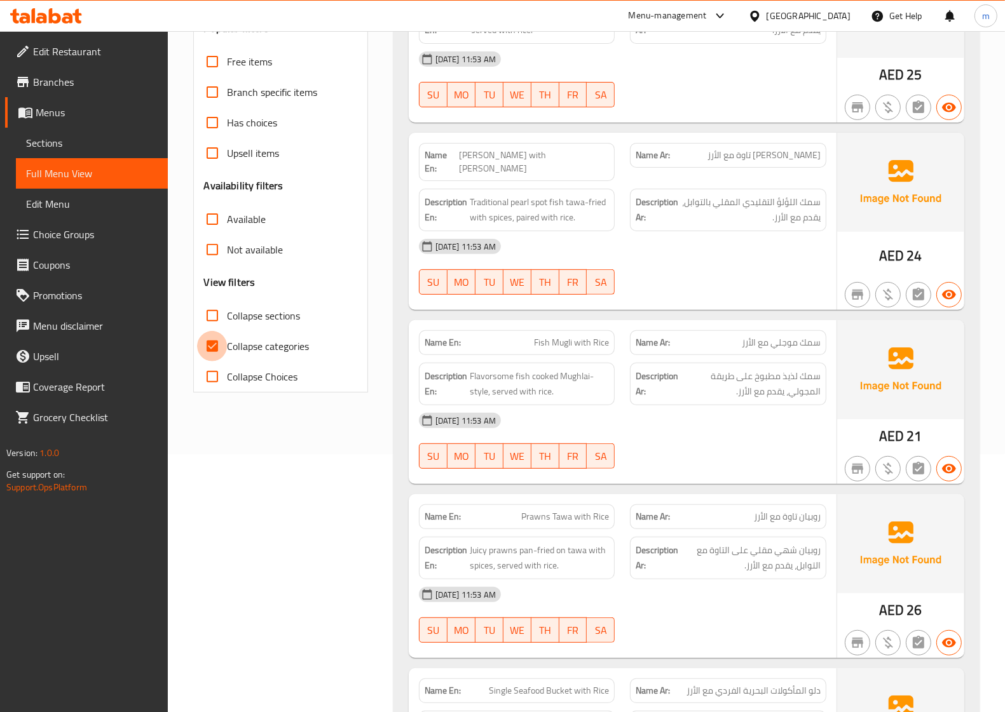
click at [214, 344] on input "Collapse categories" at bounding box center [212, 346] width 31 height 31
checkbox input "false"
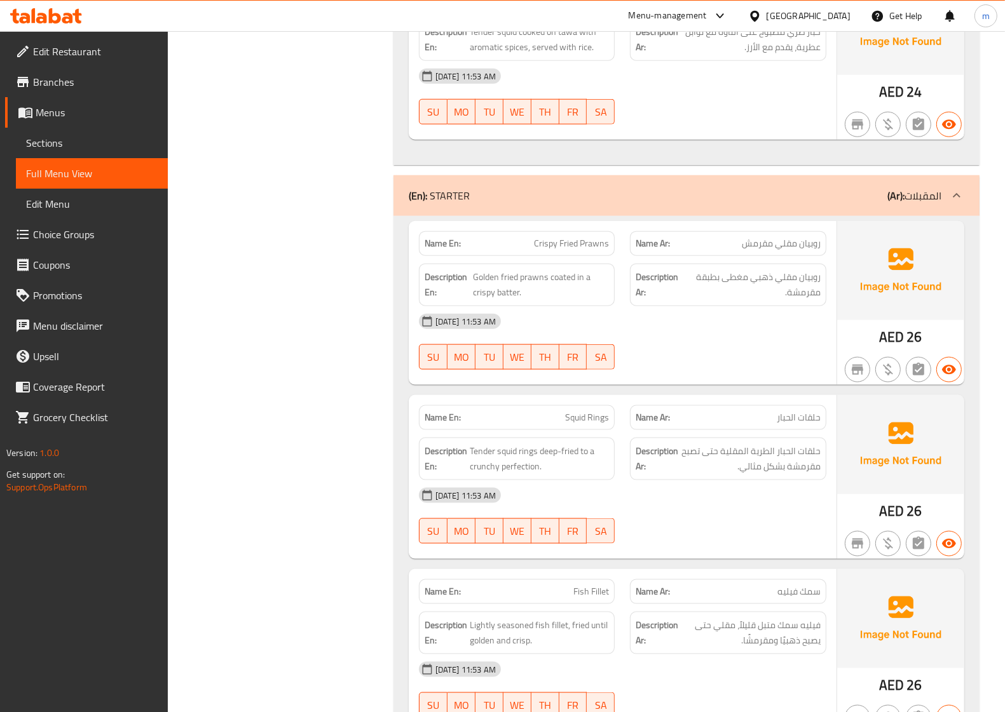
scroll to position [1132, 0]
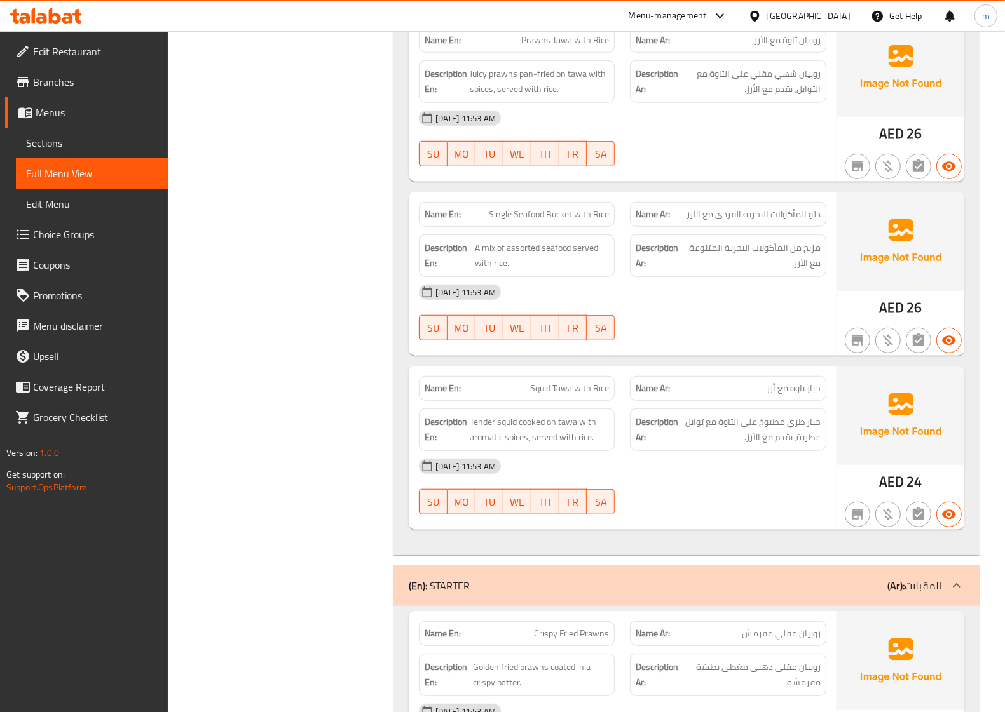
click at [37, 146] on span "Sections" at bounding box center [92, 142] width 132 height 15
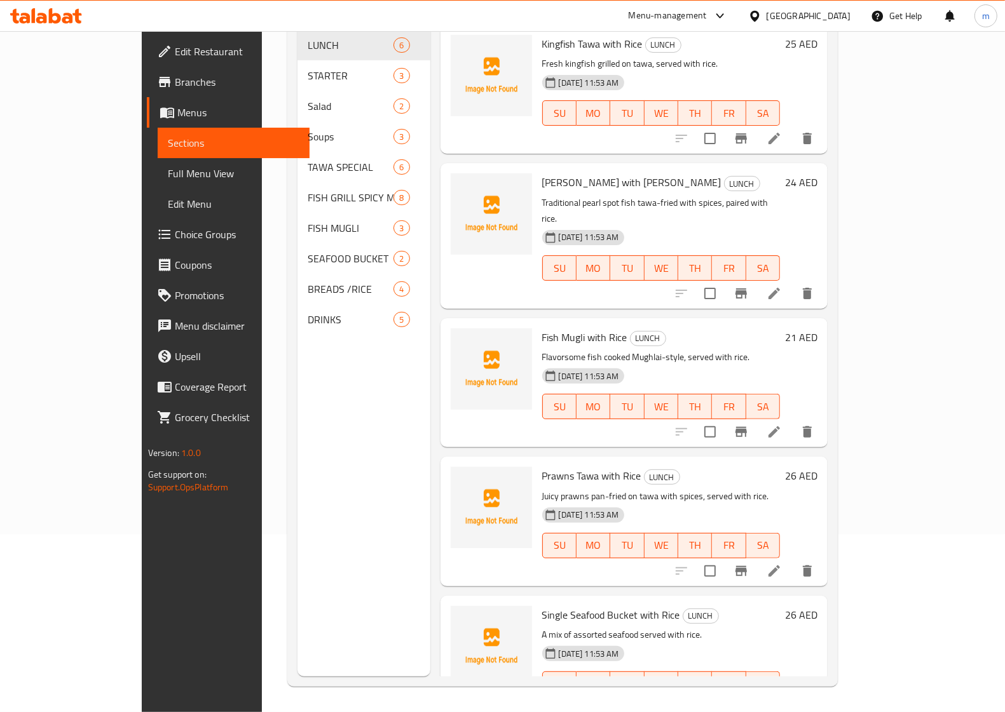
scroll to position [151, 0]
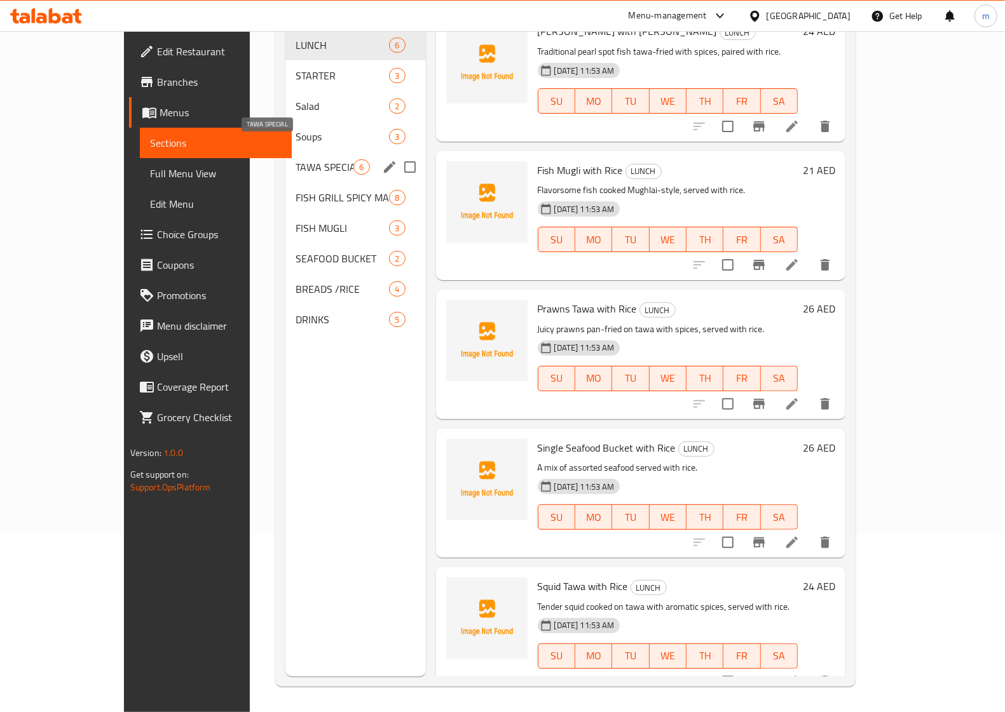
click at [295, 160] on span "TAWA SPECIAL" at bounding box center [324, 167] width 58 height 15
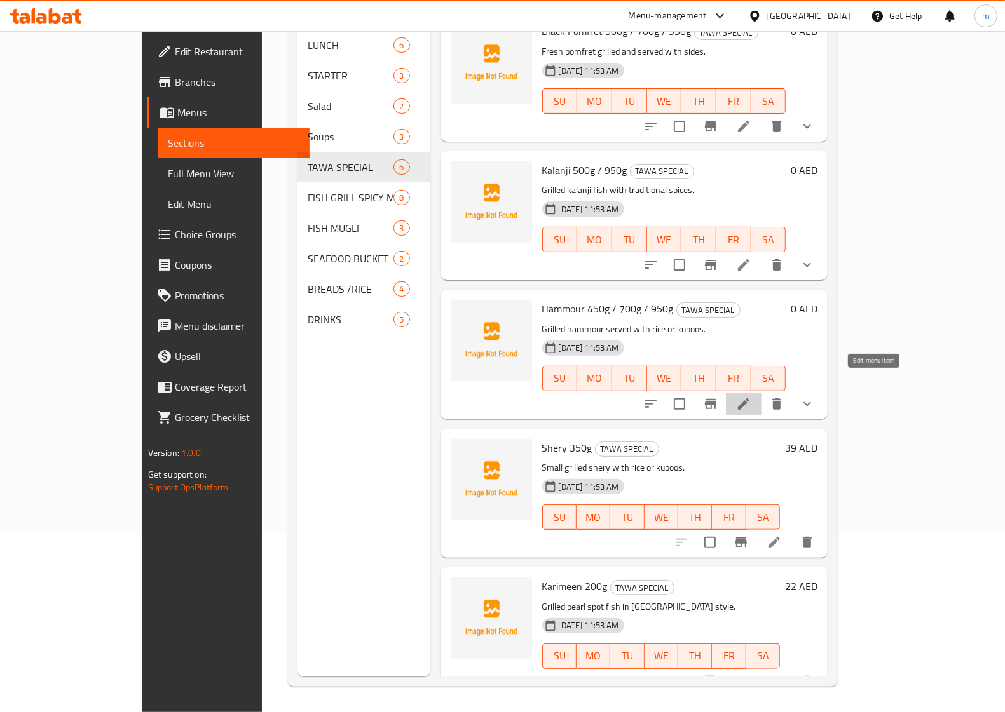
click at [751, 397] on icon at bounding box center [743, 404] width 15 height 15
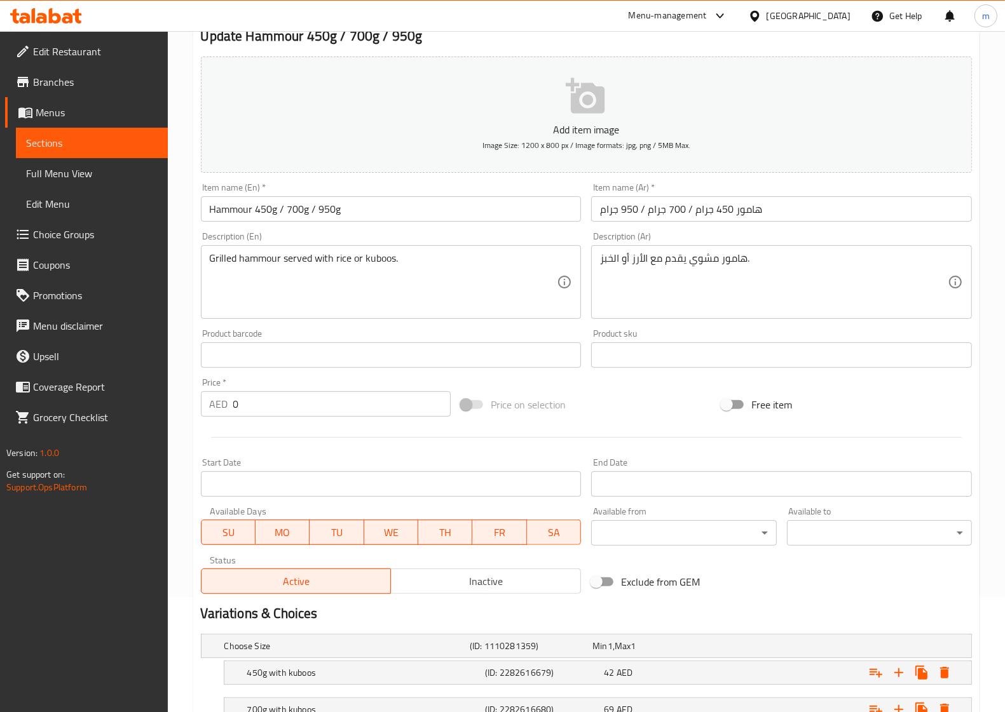
scroll to position [159, 0]
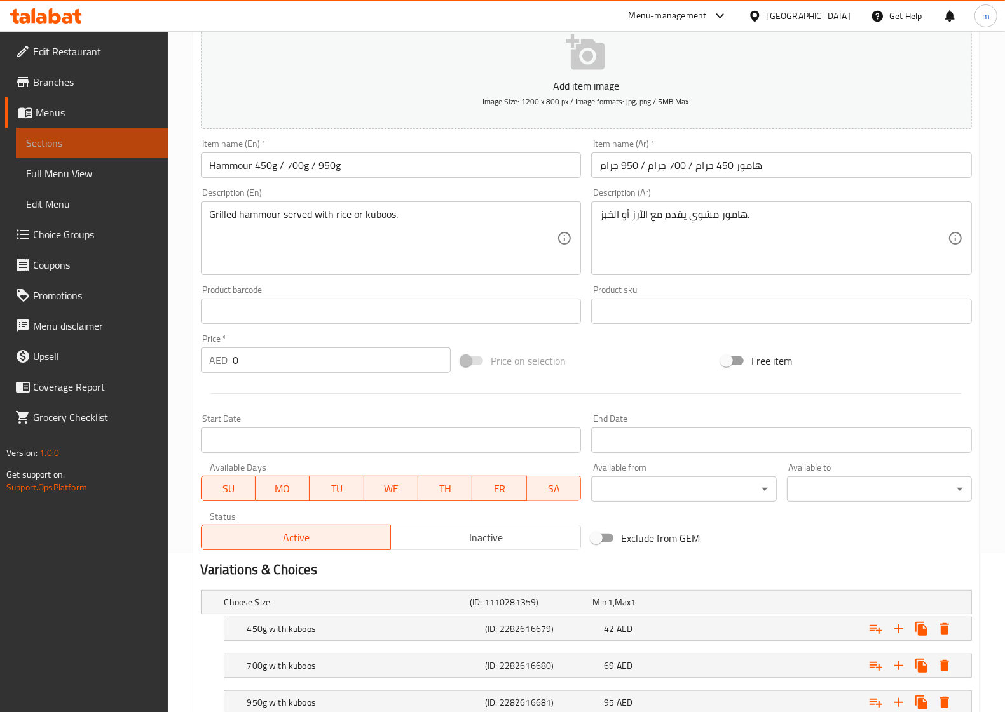
click at [64, 135] on span "Sections" at bounding box center [92, 142] width 132 height 15
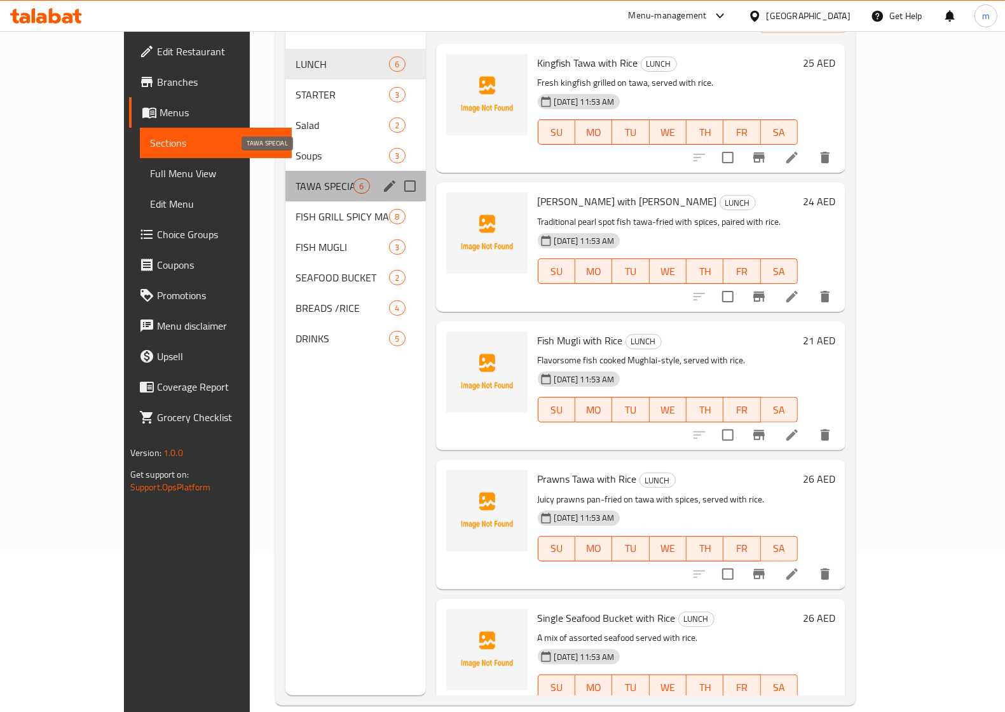
click at [295, 179] on span "TAWA SPECIAL" at bounding box center [324, 186] width 58 height 15
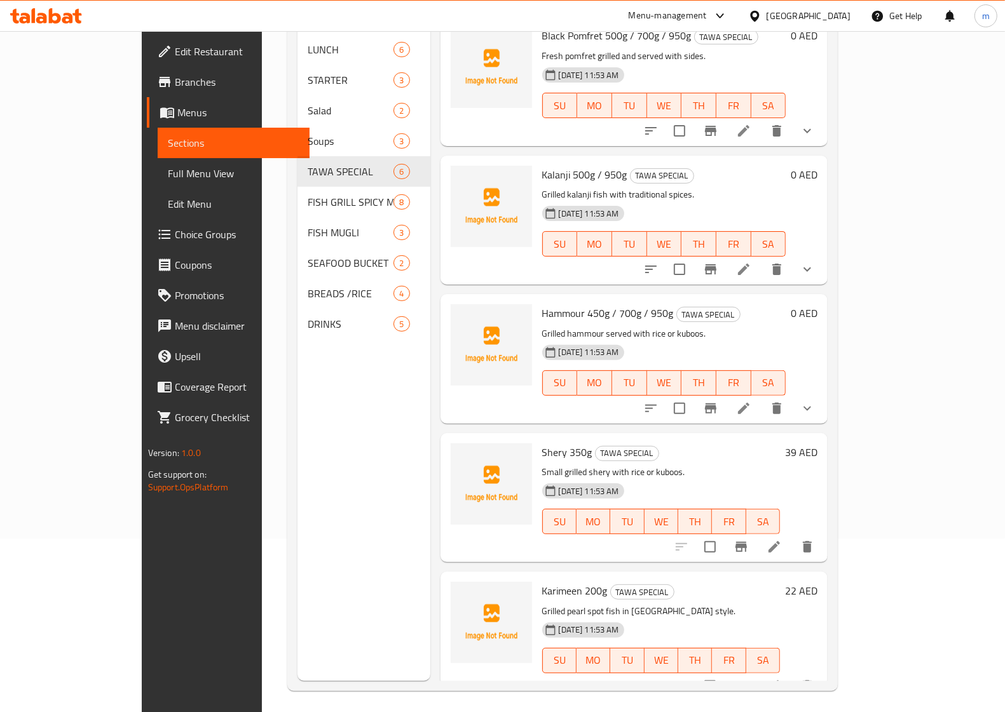
scroll to position [179, 0]
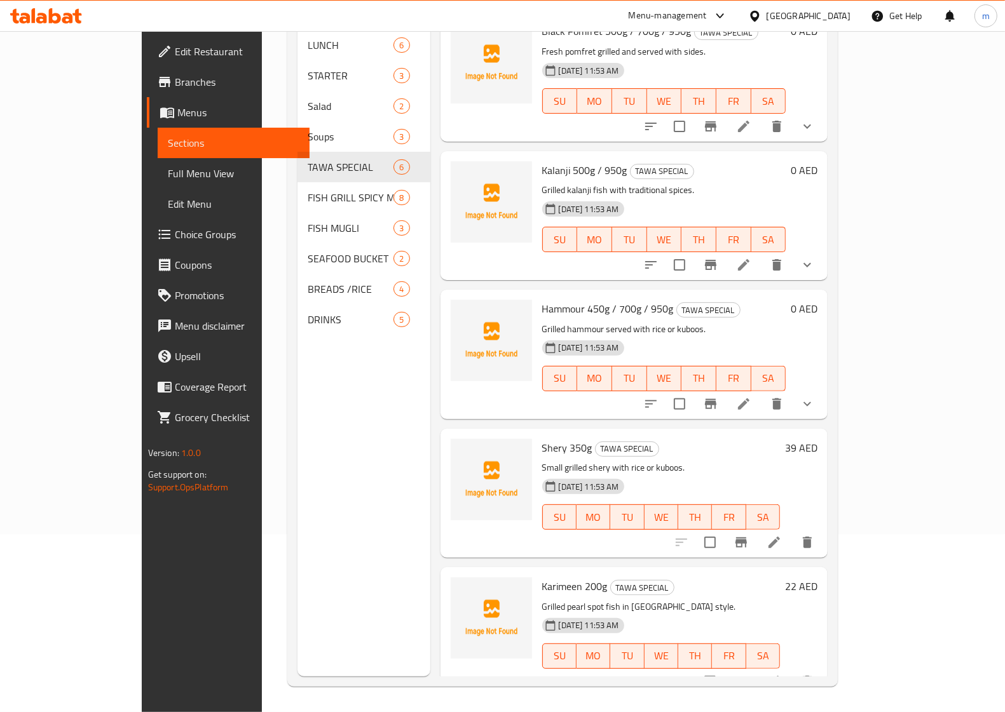
click at [168, 177] on span "Full Menu View" at bounding box center [234, 173] width 132 height 15
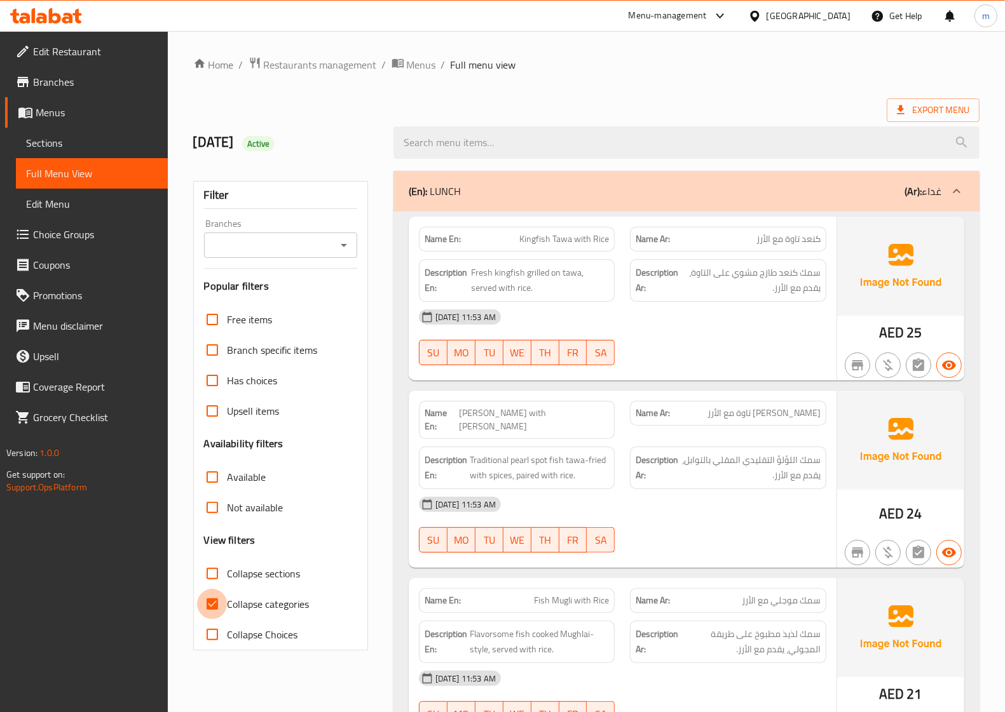
click at [211, 595] on input "Collapse categories" at bounding box center [212, 604] width 31 height 31
checkbox input "false"
